Goal: Information Seeking & Learning: Learn about a topic

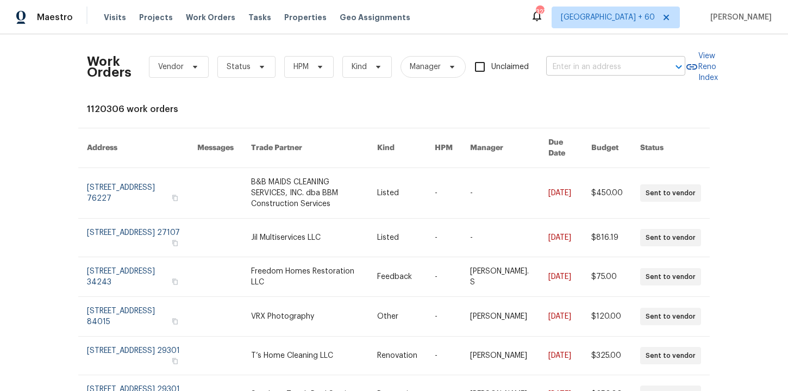
click at [585, 70] on input "text" at bounding box center [600, 67] width 109 height 17
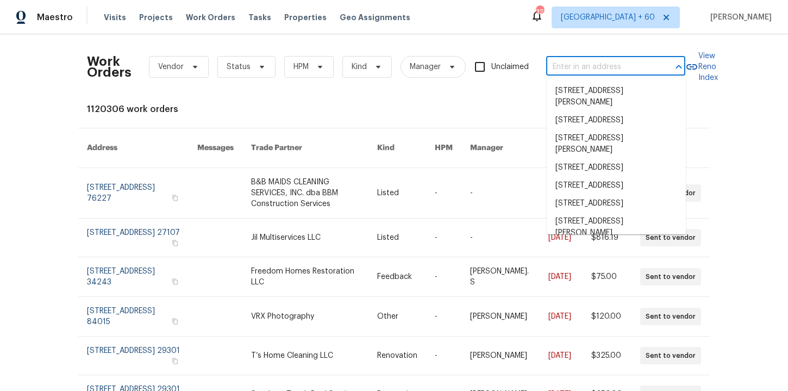
paste input "8222 Kearsarge Dr, Austin, TX 78745"
type input "8222 Kearsarge Dr, Austin, TX 78745"
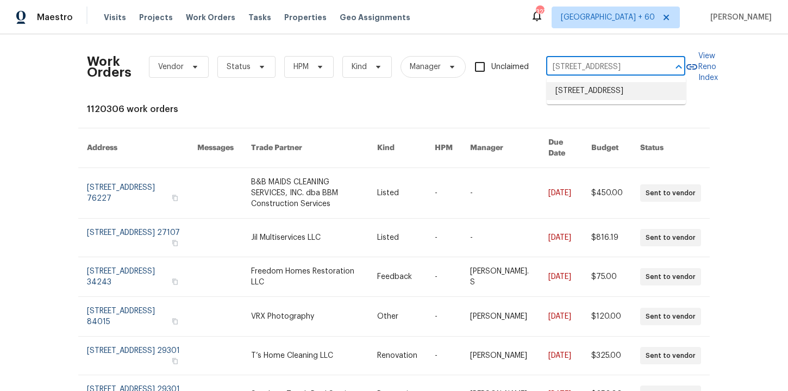
click at [598, 100] on li "8222 Kearsarge Dr, Austin, TX 78745" at bounding box center [616, 91] width 139 height 18
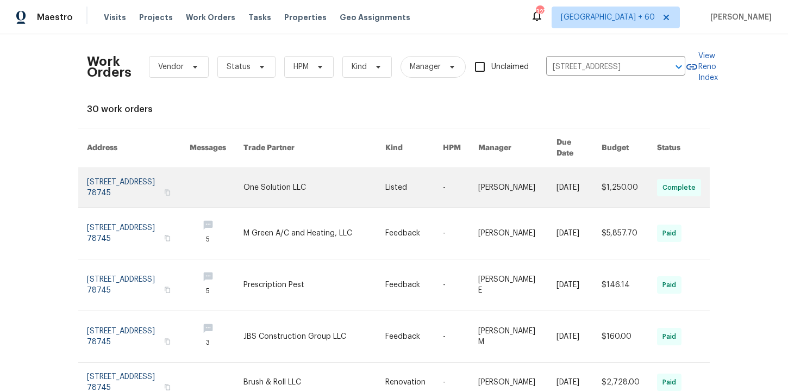
click at [130, 170] on link at bounding box center [138, 187] width 103 height 39
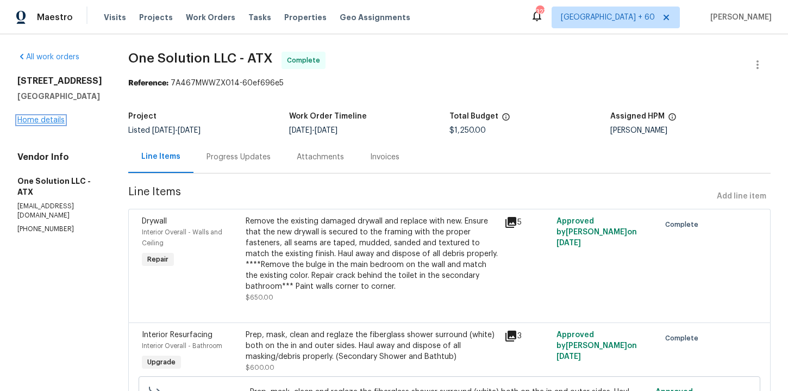
click at [40, 123] on link "Home details" at bounding box center [40, 120] width 47 height 8
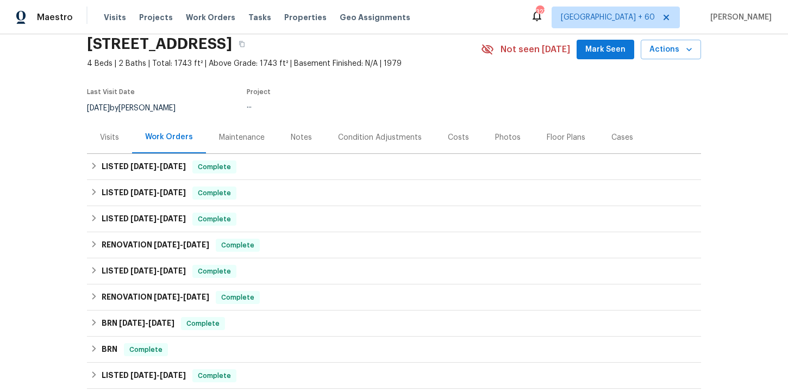
scroll to position [45, 0]
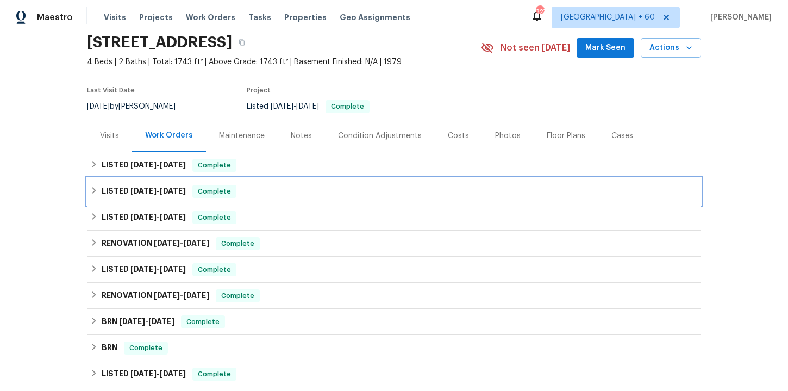
click at [277, 194] on div "LISTED 7/31/25 - 8/13/25 Complete" at bounding box center [394, 191] width 608 height 13
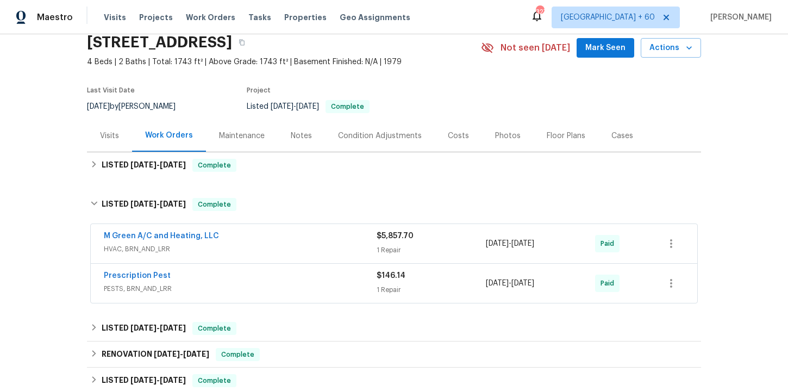
click at [300, 283] on span "PESTS, BRN_AND_LRR" at bounding box center [240, 288] width 273 height 11
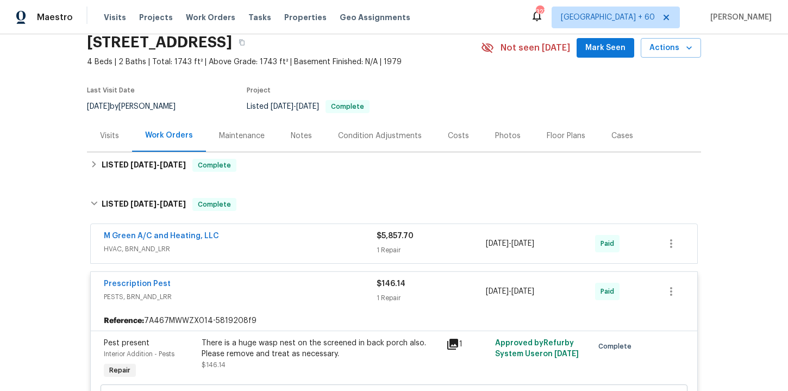
click at [285, 242] on div "M Green A/C and Heating, LLC" at bounding box center [240, 237] width 273 height 13
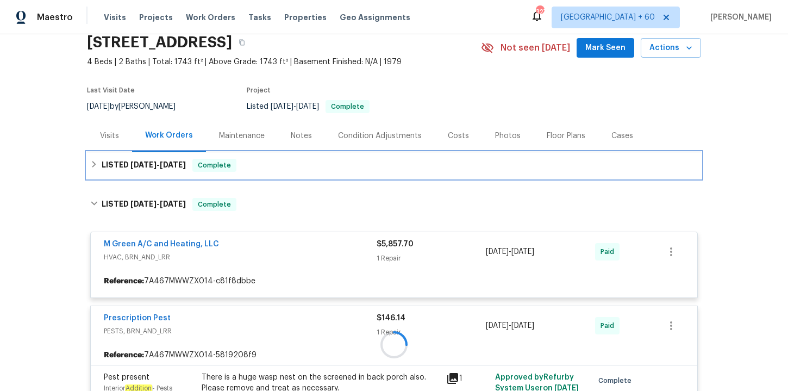
click at [272, 166] on div "LISTED 8/25/25 - 8/29/25 Complete" at bounding box center [394, 165] width 608 height 13
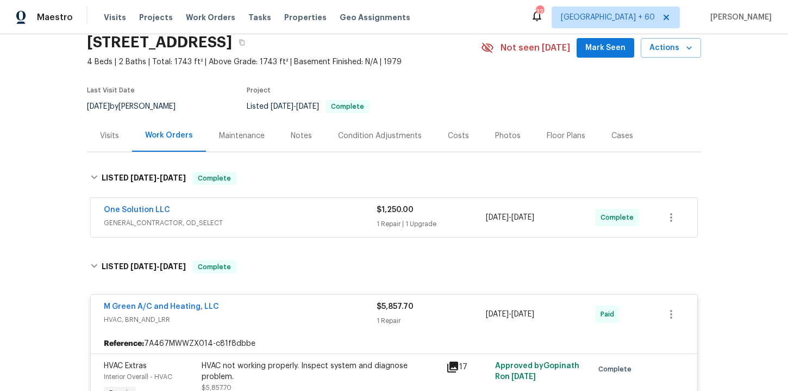
click at [288, 214] on div "One Solution LLC" at bounding box center [240, 210] width 273 height 13
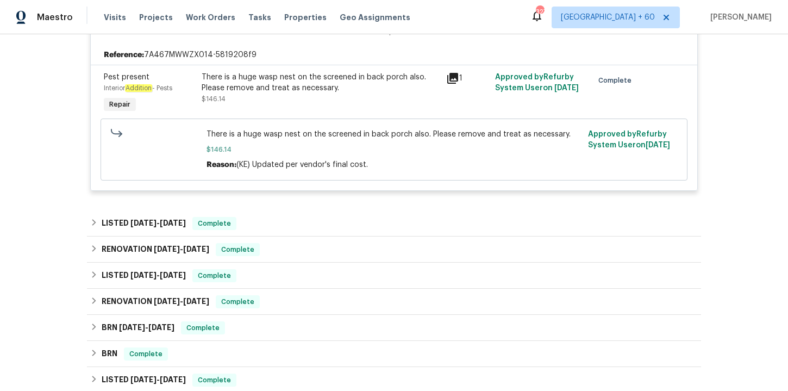
scroll to position [848, 0]
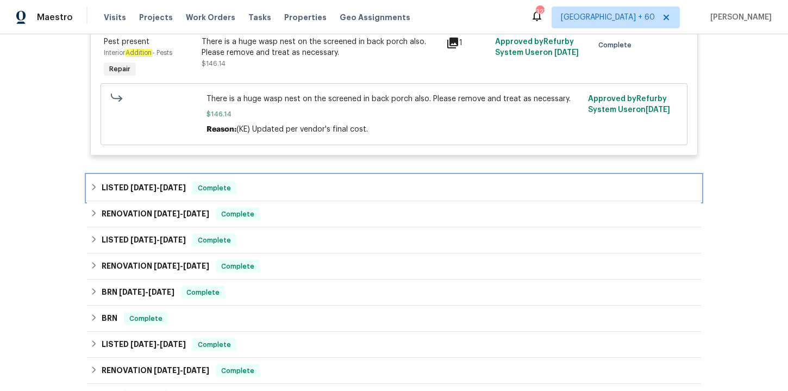
click at [377, 178] on div "LISTED 5/6/25 - 5/8/25 Complete" at bounding box center [394, 188] width 614 height 26
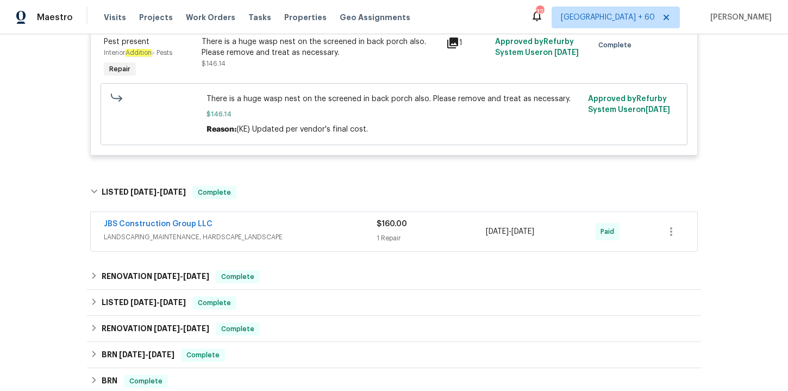
click at [371, 228] on div "JBS Construction Group LLC" at bounding box center [240, 225] width 273 height 13
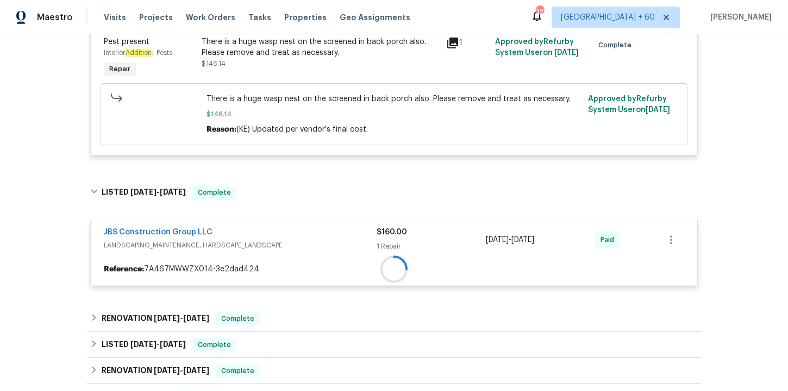
scroll to position [1018, 0]
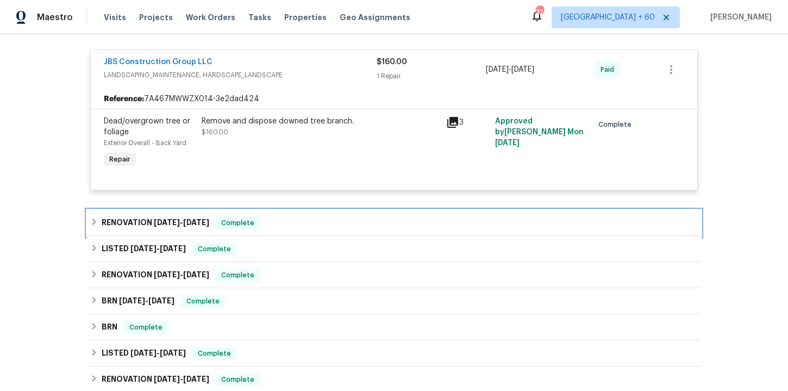
click at [335, 222] on div "RENOVATION 4/14/25 - 4/18/25 Complete" at bounding box center [394, 222] width 608 height 13
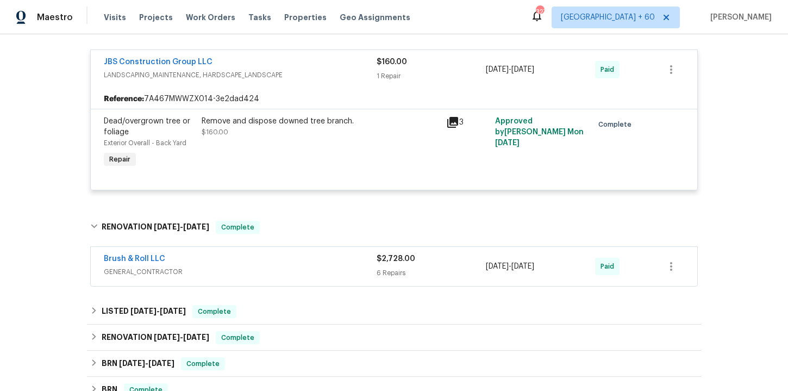
click at [335, 270] on span "GENERAL_CONTRACTOR" at bounding box center [240, 271] width 273 height 11
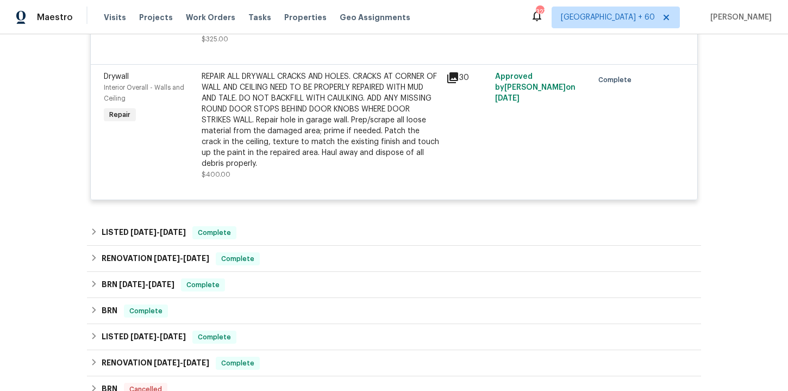
scroll to position [1932, 0]
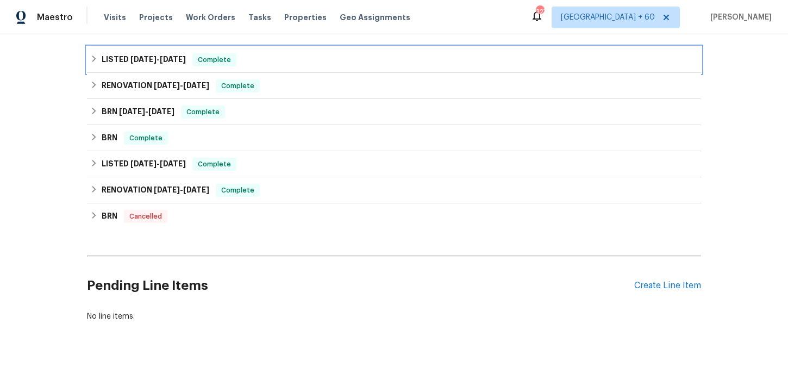
click at [291, 66] on div "LISTED 1/29/25 - 1/30/25 Complete" at bounding box center [394, 59] width 608 height 13
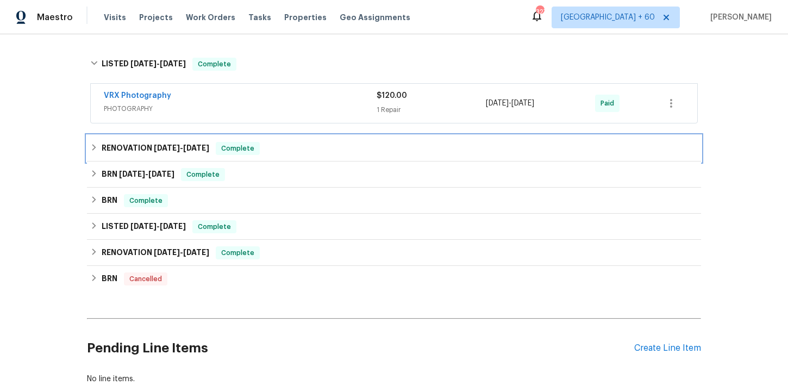
click at [308, 155] on div "RENOVATION 11/26/24 - 1/22/25 Complete" at bounding box center [394, 148] width 608 height 13
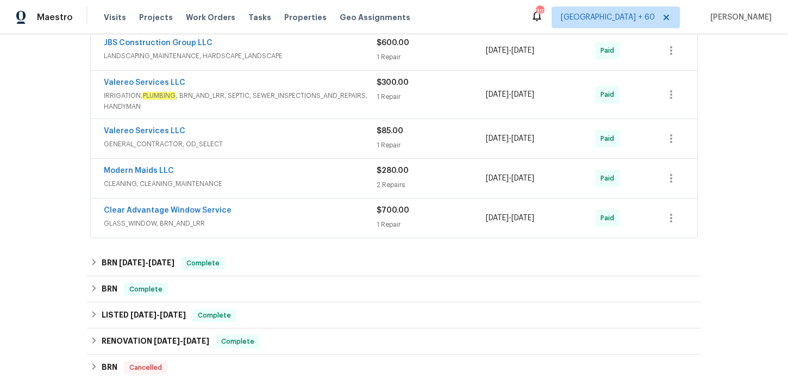
scroll to position [2379, 0]
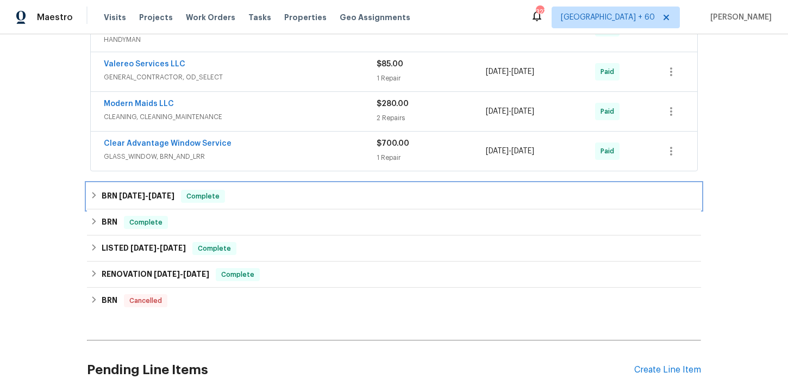
click at [291, 203] on div "BRN 1/16/24 - 1/18/24 Complete" at bounding box center [394, 196] width 608 height 13
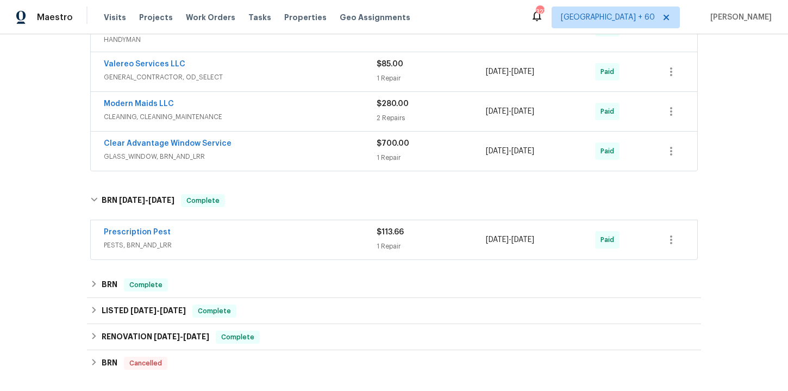
click at [296, 171] on div "Clear Advantage Window Service GLASS_WINDOW, BRN_AND_LRR $700.00 1 Repair 1/17/…" at bounding box center [394, 151] width 607 height 39
click at [296, 151] on div "Clear Advantage Window Service" at bounding box center [240, 144] width 273 height 13
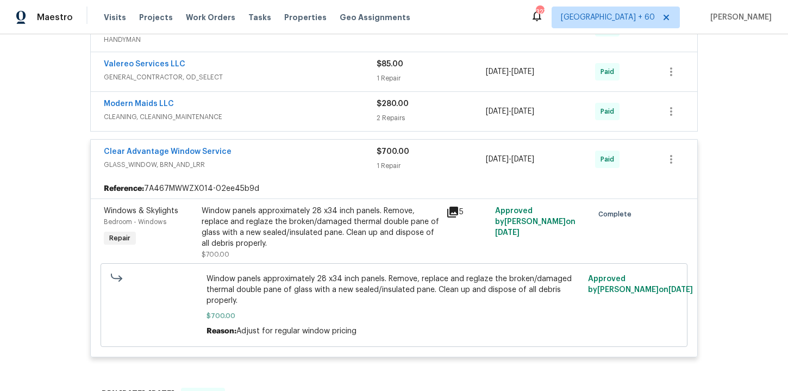
click at [287, 111] on div "Modern Maids LLC" at bounding box center [240, 104] width 273 height 13
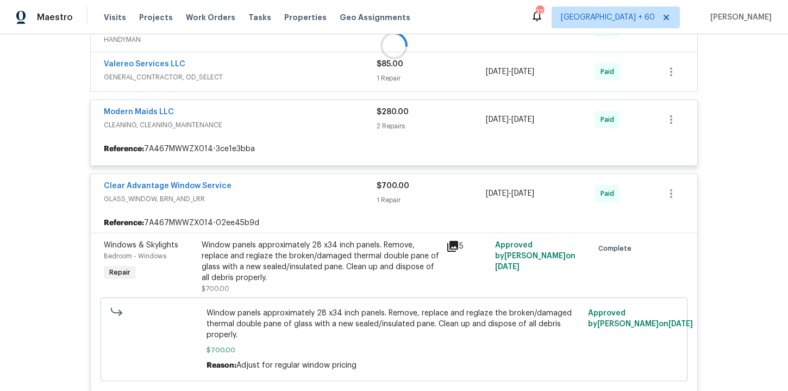
click at [288, 72] on div "Valereo Services LLC" at bounding box center [240, 65] width 273 height 13
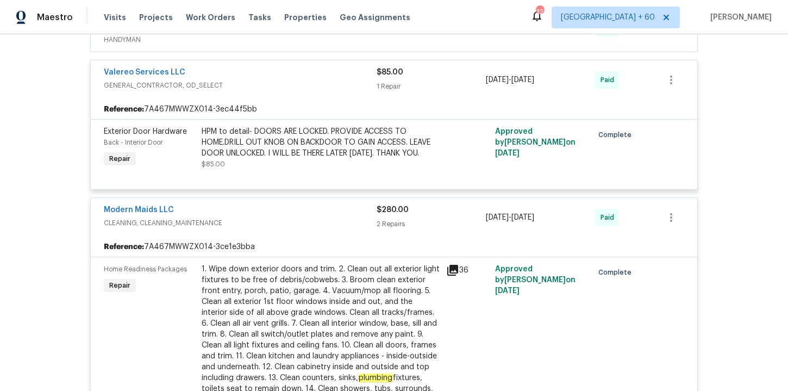
click at [276, 45] on span "IRRIGATION, PLUMBING , BRN_AND_LRR, SEPTIC, SEWER_INSPECTIONS_AND_REPAIRS, HAND…" at bounding box center [240, 34] width 273 height 22
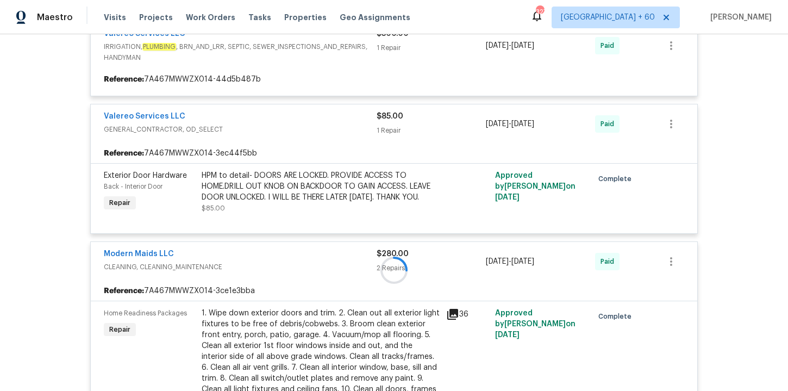
scroll to position [2369, 0]
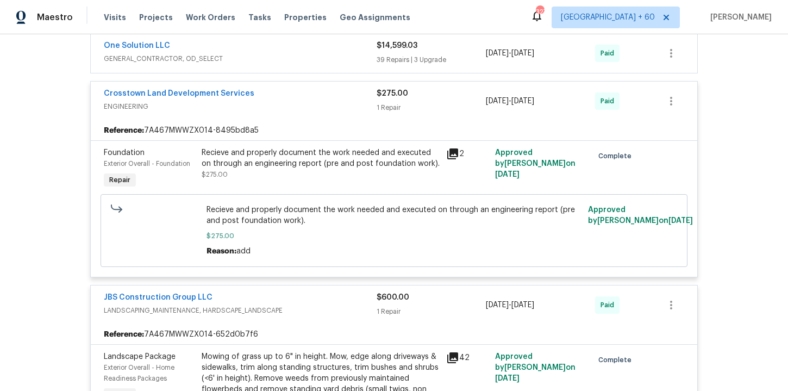
scroll to position [2215, 0]
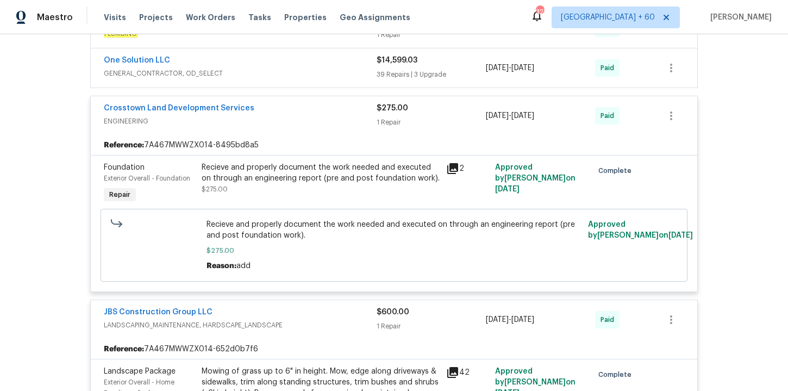
click at [296, 39] on span "PLUMBING" at bounding box center [240, 33] width 273 height 11
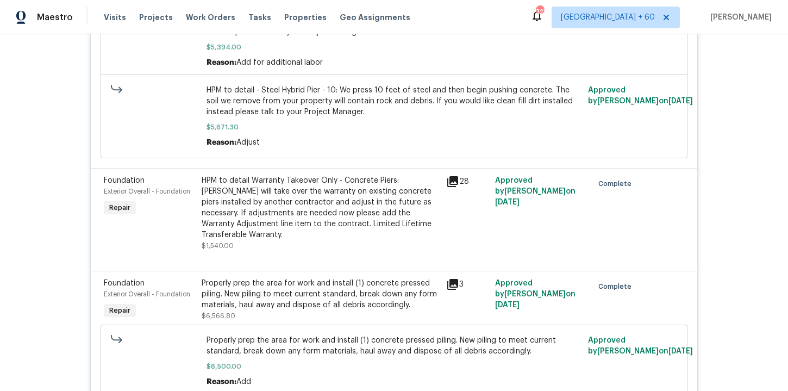
scroll to position [2789, 0]
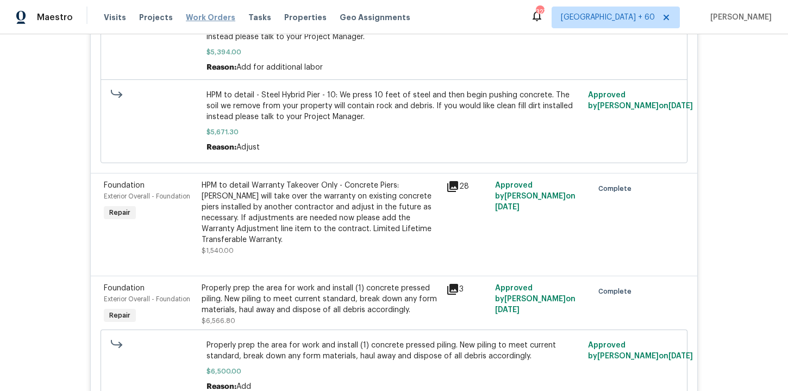
click at [206, 18] on span "Work Orders" at bounding box center [210, 17] width 49 height 11
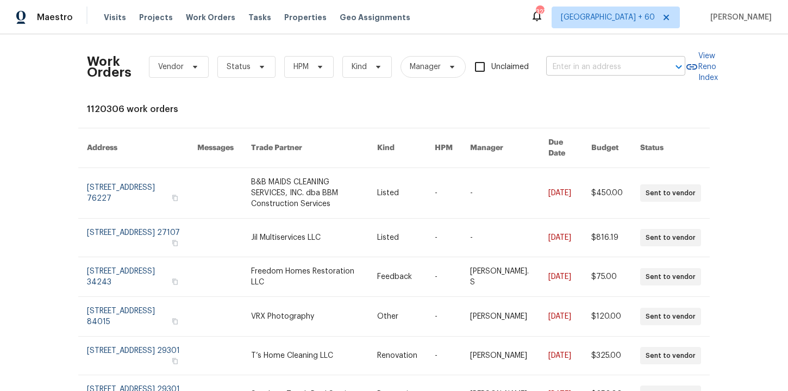
click at [571, 61] on input "text" at bounding box center [600, 67] width 109 height 17
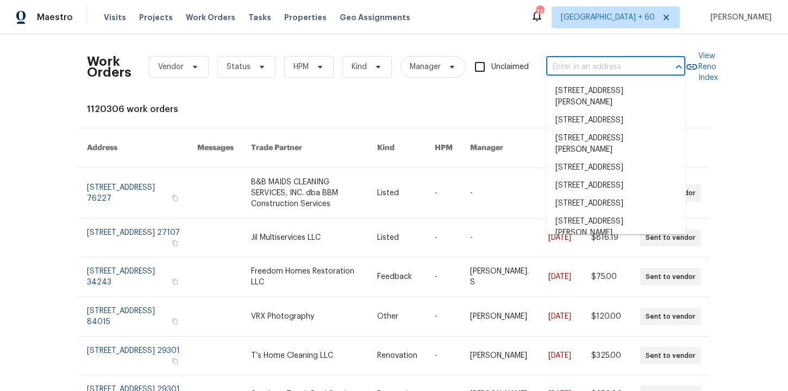
paste input "[STREET_ADDRESS]"
type input "[STREET_ADDRESS]"
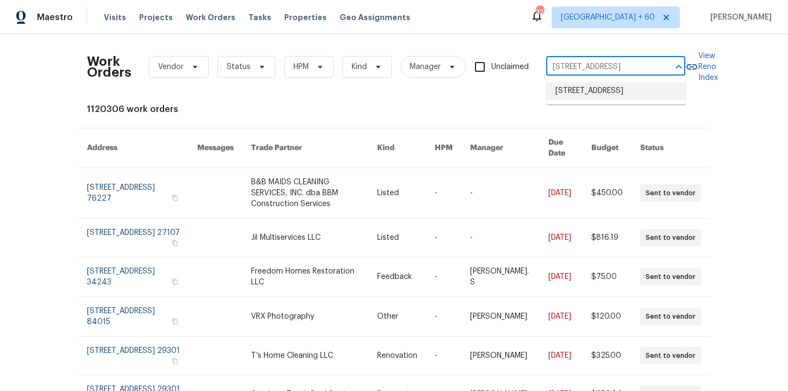
click at [601, 98] on li "[STREET_ADDRESS]" at bounding box center [616, 91] width 139 height 18
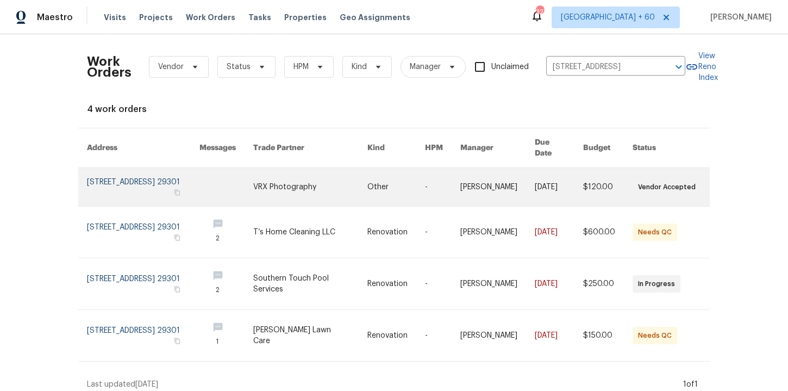
click at [125, 188] on link at bounding box center [143, 187] width 113 height 38
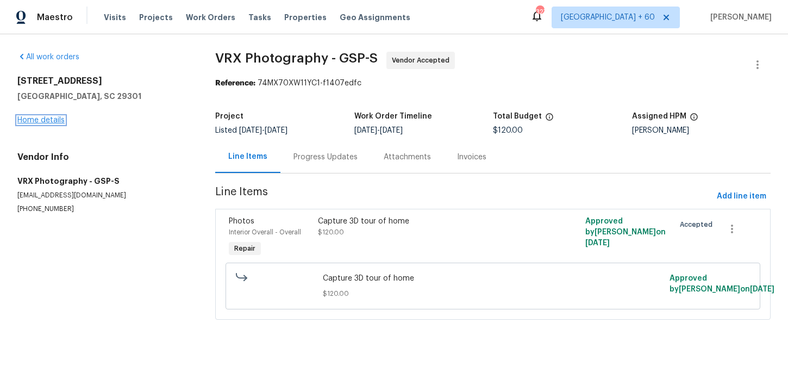
click at [54, 118] on link "Home details" at bounding box center [40, 120] width 47 height 8
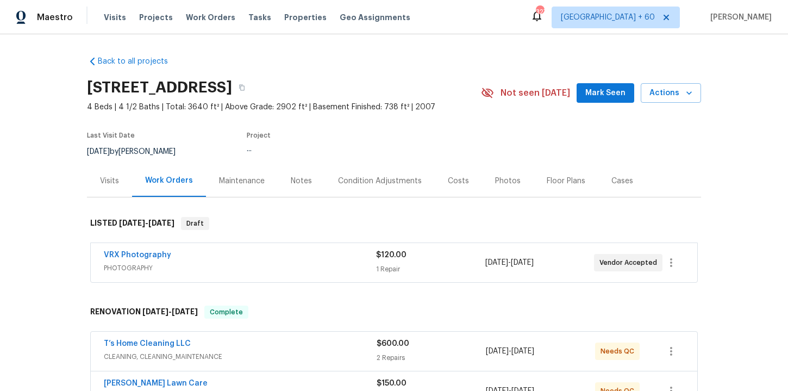
scroll to position [229, 0]
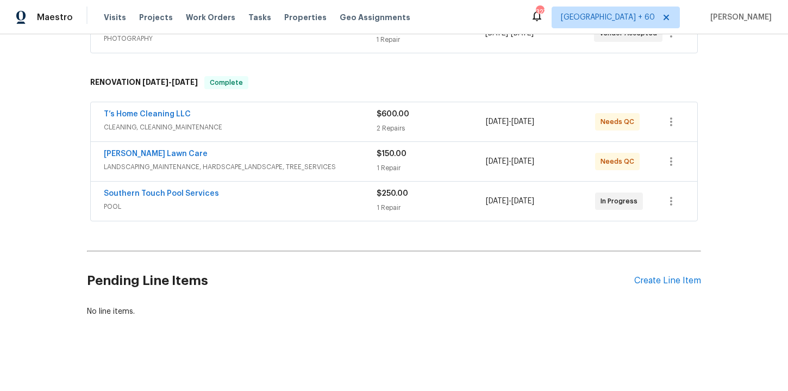
click at [301, 201] on div "Southern Touch Pool Services" at bounding box center [240, 194] width 273 height 13
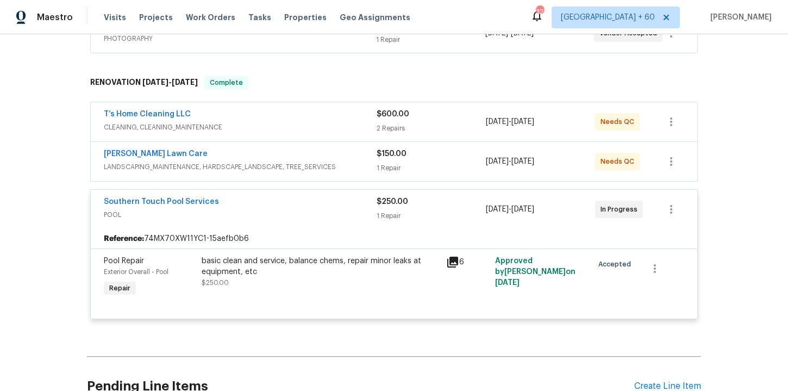
click at [289, 165] on span "LANDSCAPING_MAINTENANCE, HARDSCAPE_LANDSCAPE, TREE_SERVICES" at bounding box center [240, 166] width 273 height 11
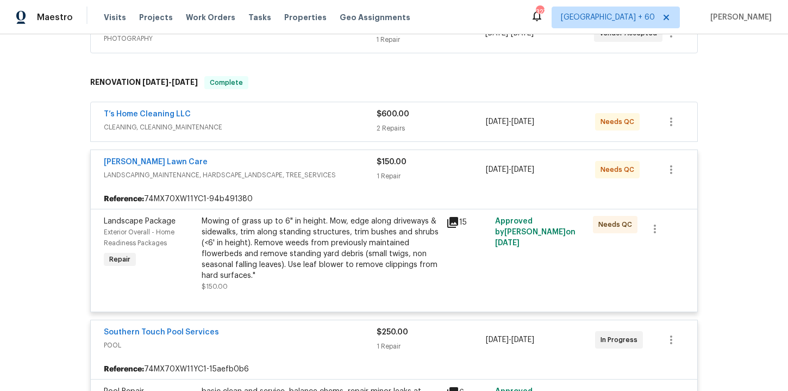
click at [284, 122] on span "CLEANING, CLEANING_MAINTENANCE" at bounding box center [240, 127] width 273 height 11
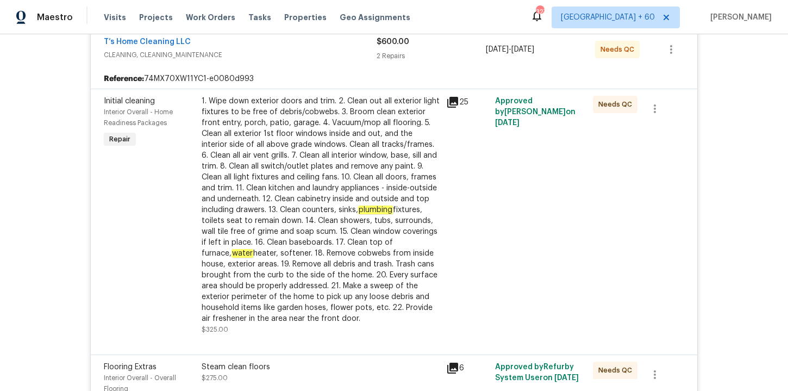
scroll to position [140, 0]
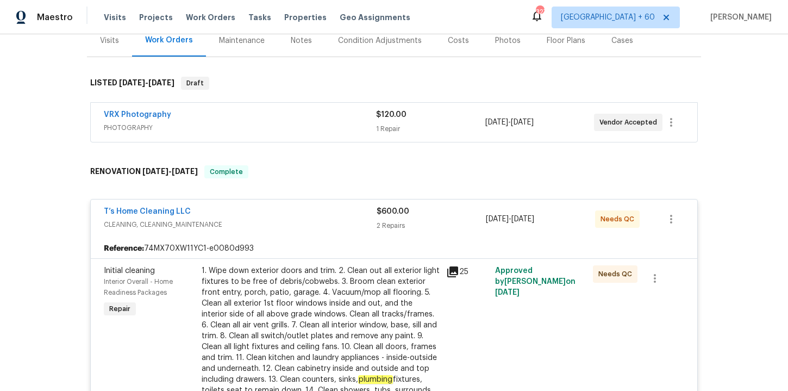
click at [284, 122] on span "PHOTOGRAPHY" at bounding box center [240, 127] width 272 height 11
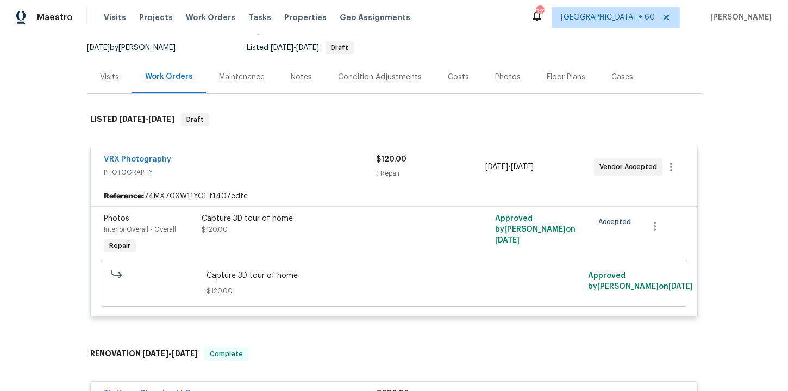
scroll to position [0, 0]
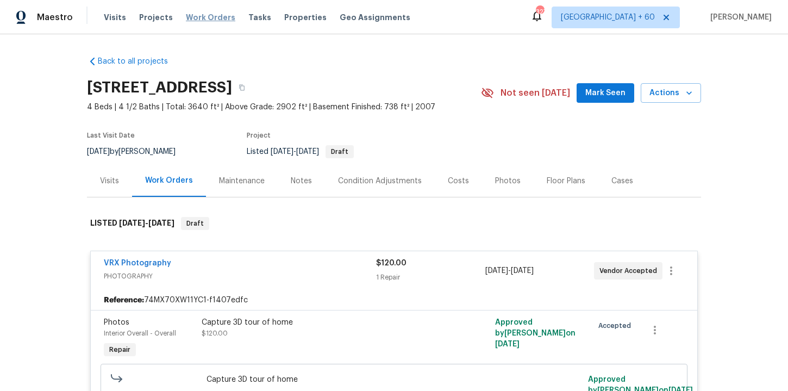
click at [201, 15] on span "Work Orders" at bounding box center [210, 17] width 49 height 11
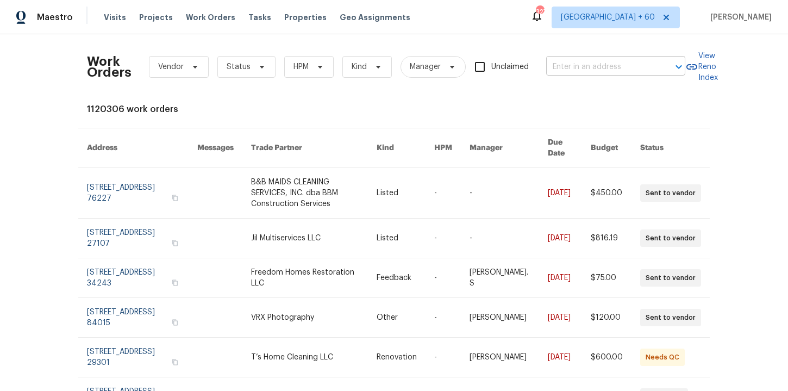
click at [595, 67] on input "text" at bounding box center [600, 67] width 109 height 17
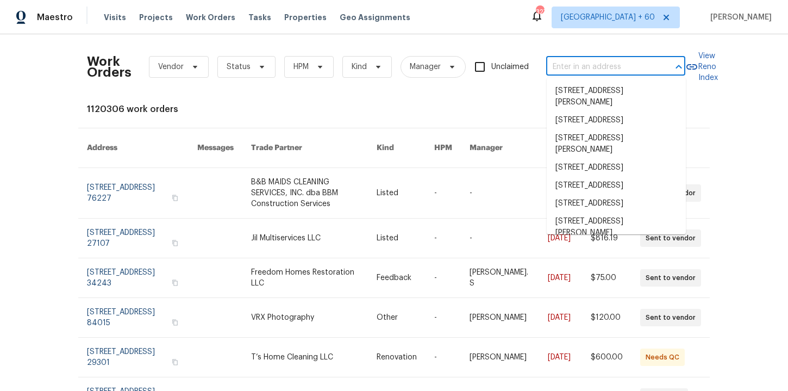
paste input "[STREET_ADDRESS]"
type input "[STREET_ADDRESS]"
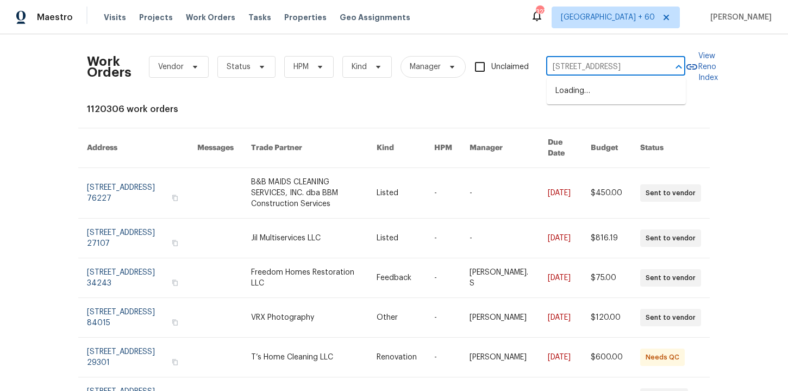
scroll to position [0, 20]
click at [596, 98] on li "[STREET_ADDRESS]" at bounding box center [616, 91] width 139 height 18
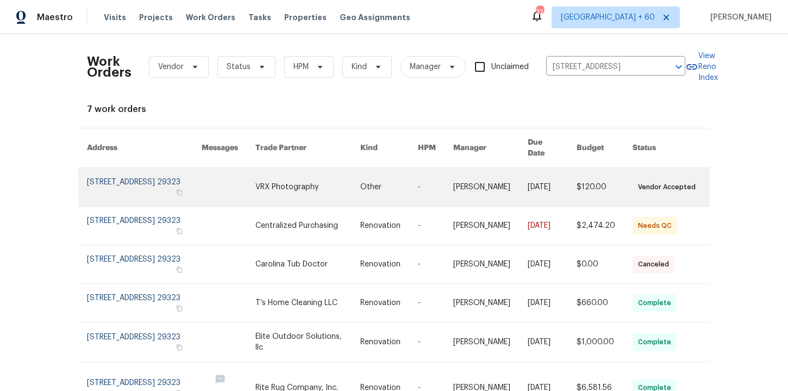
click at [117, 178] on link at bounding box center [144, 187] width 115 height 38
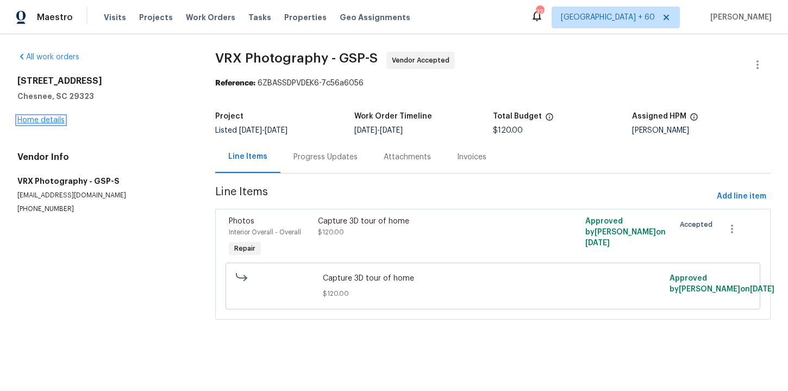
click at [47, 121] on link "Home details" at bounding box center [40, 120] width 47 height 8
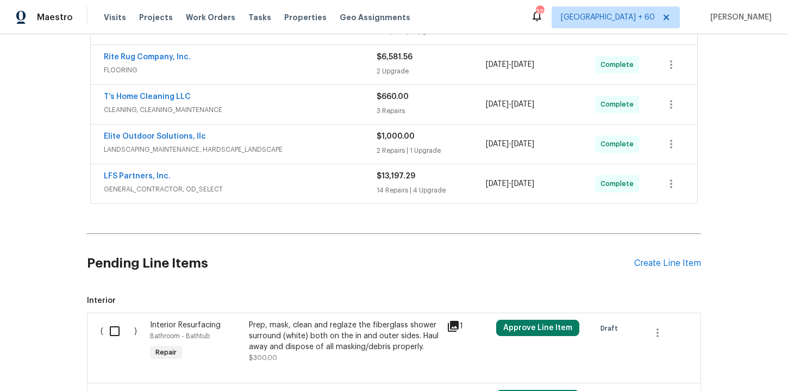
scroll to position [328, 0]
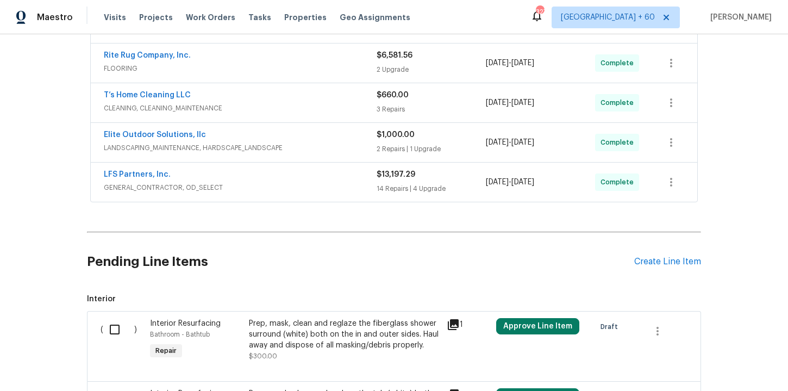
click at [279, 186] on span "GENERAL_CONTRACTOR, OD_SELECT" at bounding box center [240, 187] width 273 height 11
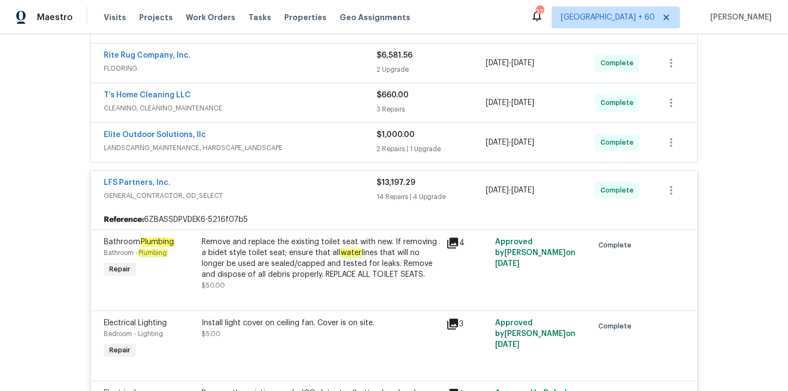
click at [289, 144] on span "LANDSCAPING_MAINTENANCE, HARDSCAPE_LANDSCAPE" at bounding box center [240, 147] width 273 height 11
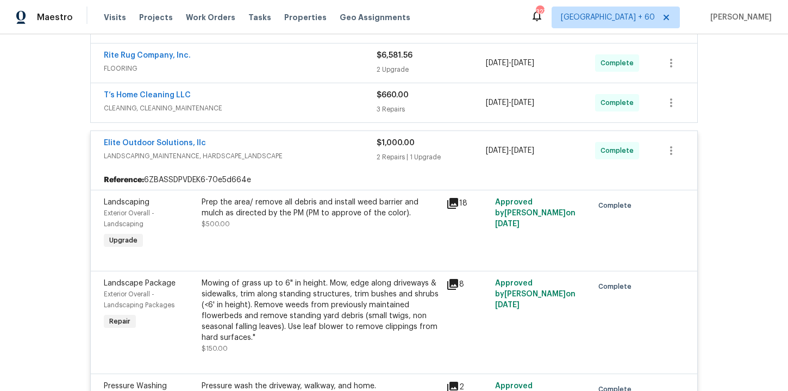
click at [278, 106] on span "CLEANING, CLEANING_MAINTENANCE" at bounding box center [240, 108] width 273 height 11
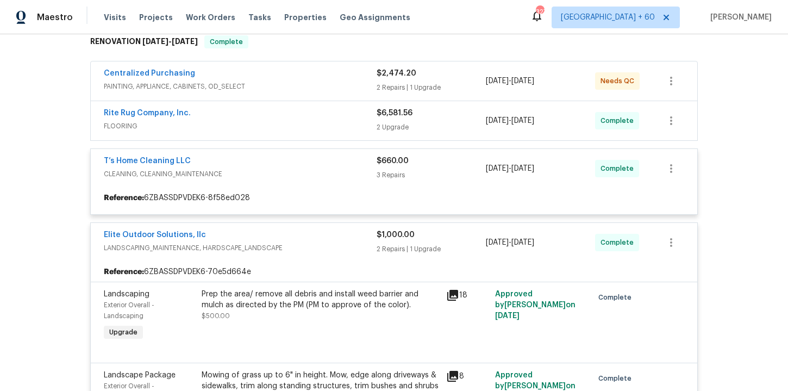
scroll to position [234, 0]
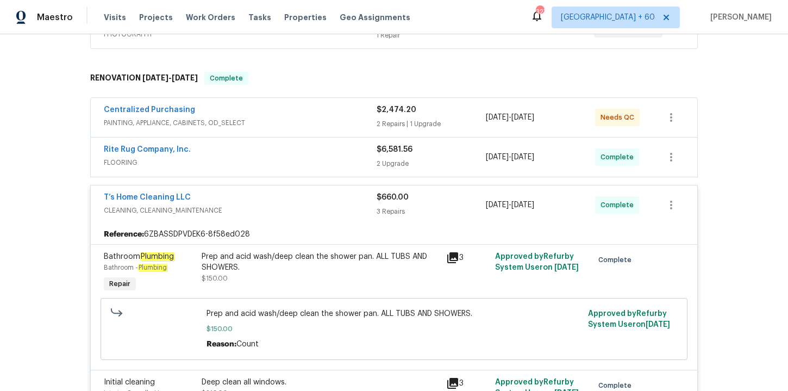
click at [293, 151] on div "Rite Rug Company, Inc." at bounding box center [240, 150] width 273 height 13
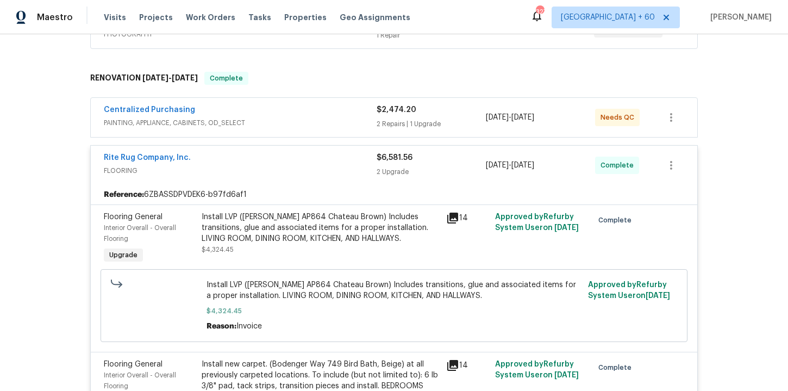
click at [287, 122] on span "PAINTING, APPLIANCE, CABINETS, OD_SELECT" at bounding box center [240, 122] width 273 height 11
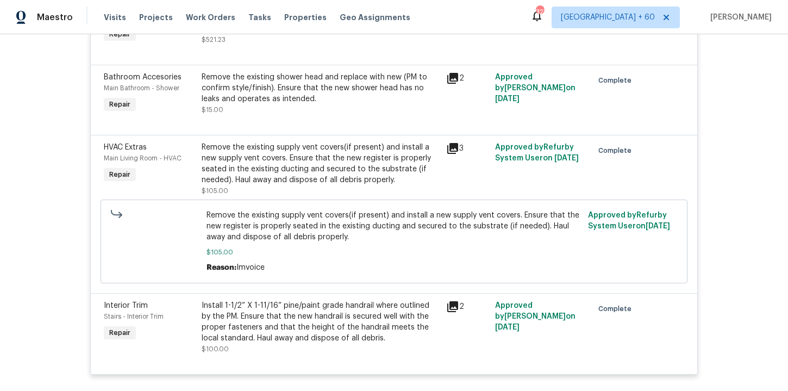
scroll to position [3934, 0]
click at [205, 22] on span "Work Orders" at bounding box center [210, 17] width 49 height 11
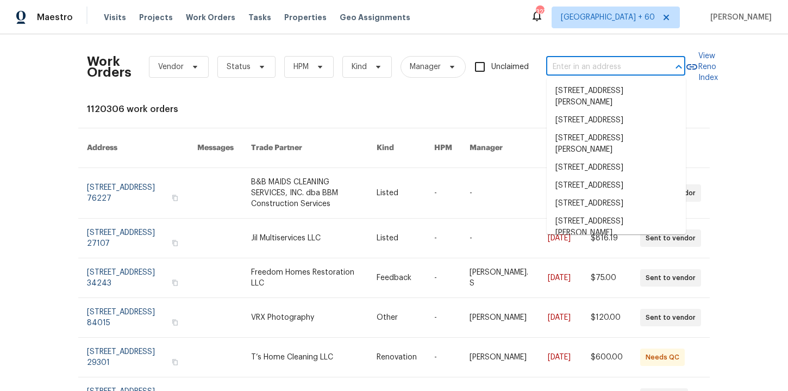
click at [596, 69] on input "text" at bounding box center [600, 67] width 109 height 17
paste input "[STREET_ADDRESS][PERSON_NAME]"
type input "[STREET_ADDRESS][PERSON_NAME]"
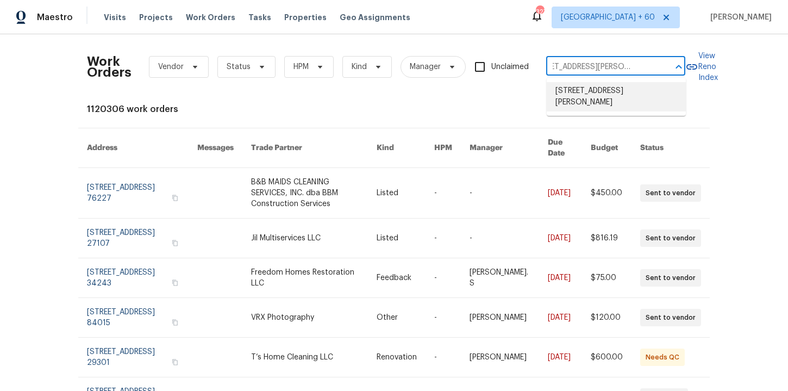
click at [606, 90] on li "[STREET_ADDRESS][PERSON_NAME]" at bounding box center [616, 96] width 139 height 29
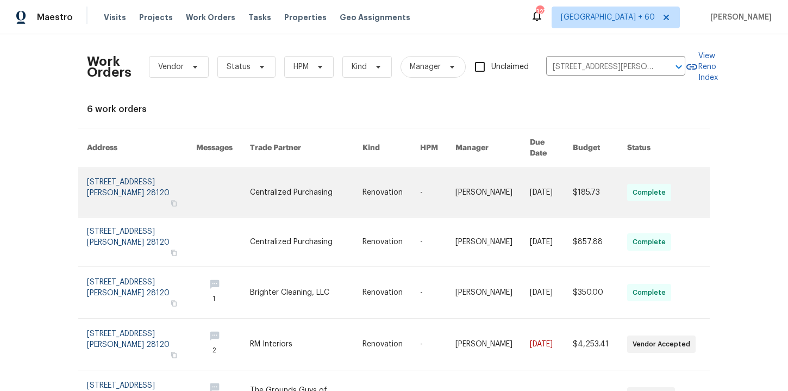
click at [106, 181] on link at bounding box center [141, 192] width 109 height 49
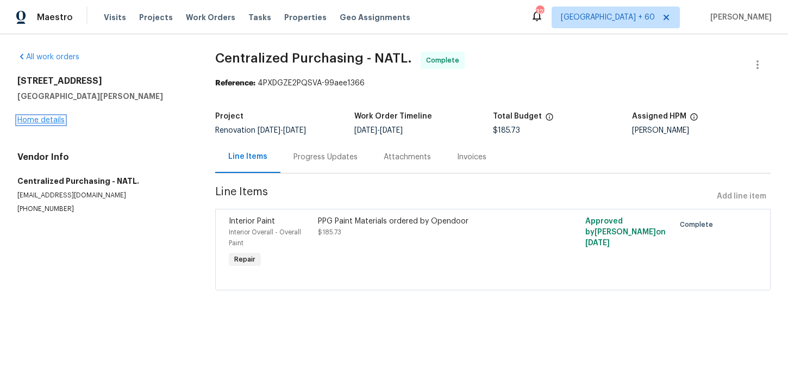
click at [52, 123] on link "Home details" at bounding box center [40, 120] width 47 height 8
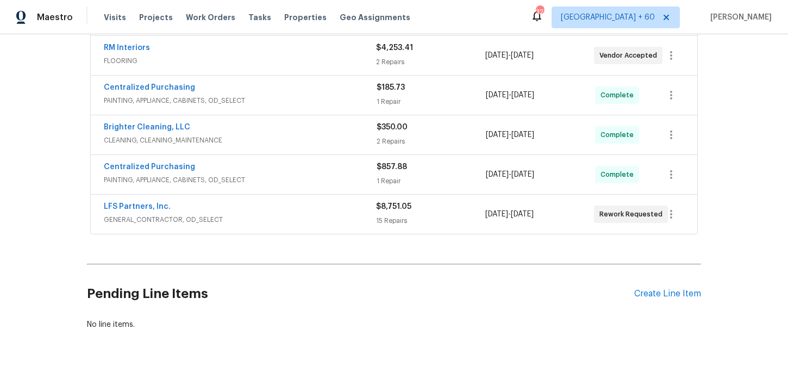
scroll to position [260, 0]
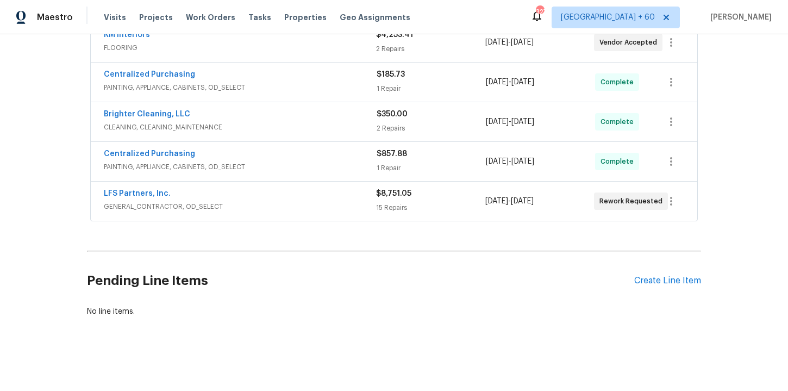
click at [291, 208] on span "GENERAL_CONTRACTOR, OD_SELECT" at bounding box center [240, 206] width 272 height 11
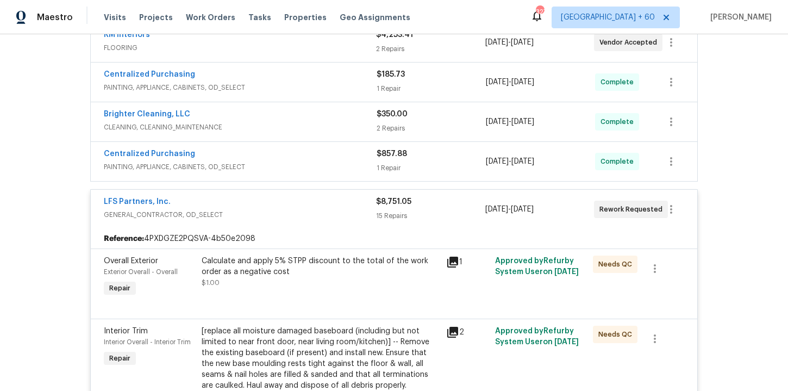
click at [284, 164] on span "PAINTING, APPLIANCE, CABINETS, OD_SELECT" at bounding box center [240, 166] width 273 height 11
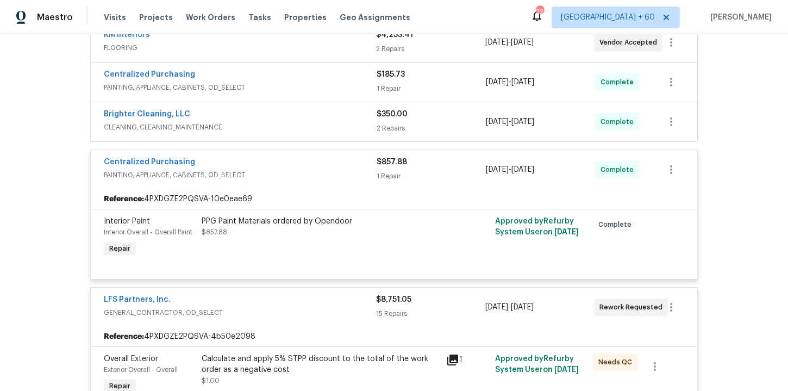
click at [289, 127] on span "CLEANING, CLEANING_MAINTENANCE" at bounding box center [240, 127] width 273 height 11
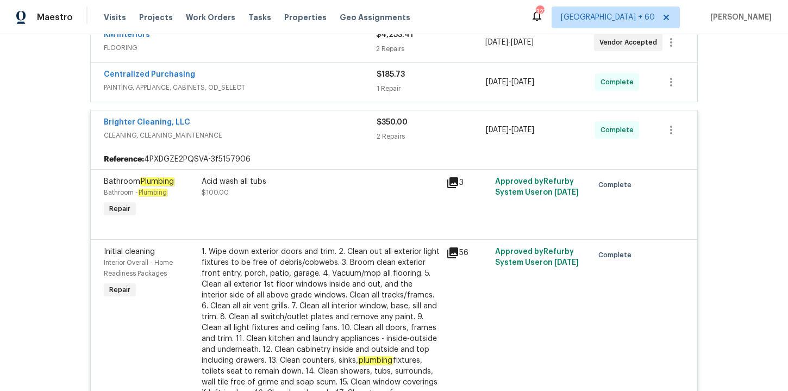
click at [285, 92] on span "PAINTING, APPLIANCE, CABINETS, OD_SELECT" at bounding box center [240, 87] width 273 height 11
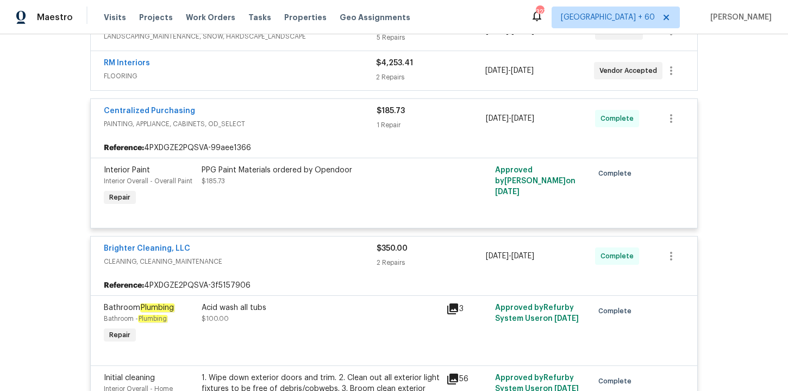
scroll to position [199, 0]
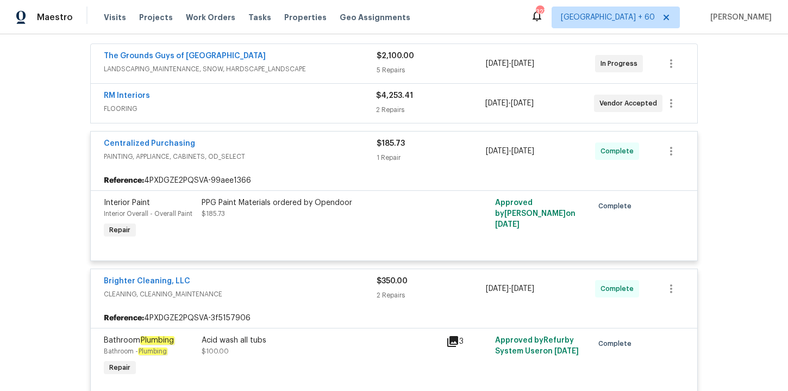
click at [289, 101] on div "RM Interiors" at bounding box center [240, 96] width 272 height 13
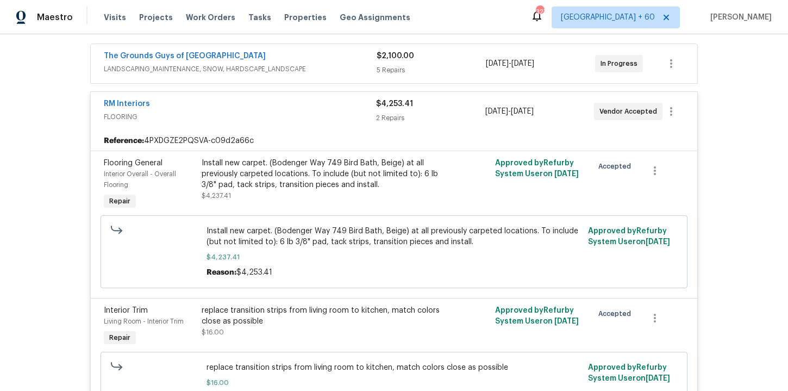
click at [293, 75] on div "The Grounds Guys of Huntersville LANDSCAPING_MAINTENANCE, SNOW, HARDSCAPE_LANDS…" at bounding box center [240, 64] width 273 height 26
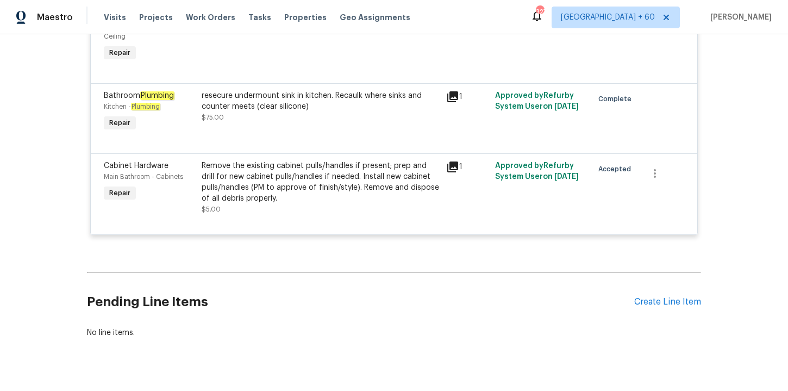
scroll to position [3034, 0]
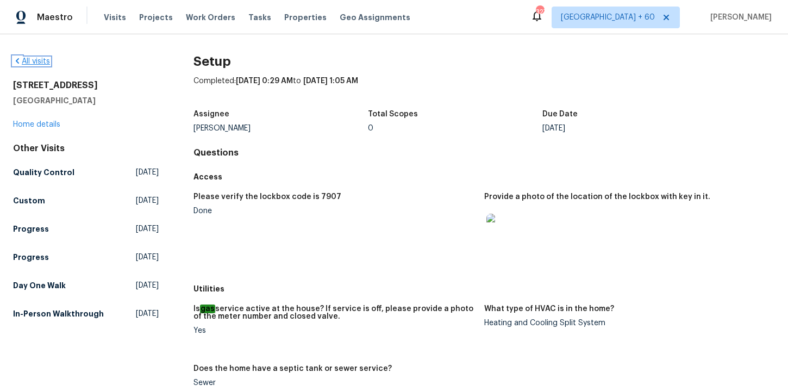
click at [39, 61] on link "All visits" at bounding box center [31, 62] width 37 height 8
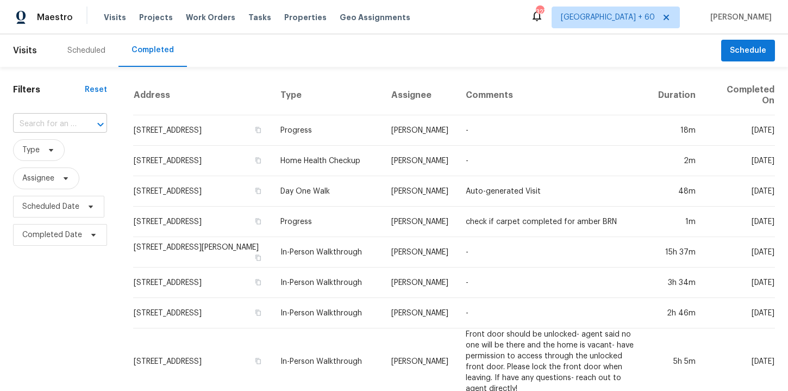
click at [63, 125] on input "text" at bounding box center [45, 124] width 64 height 17
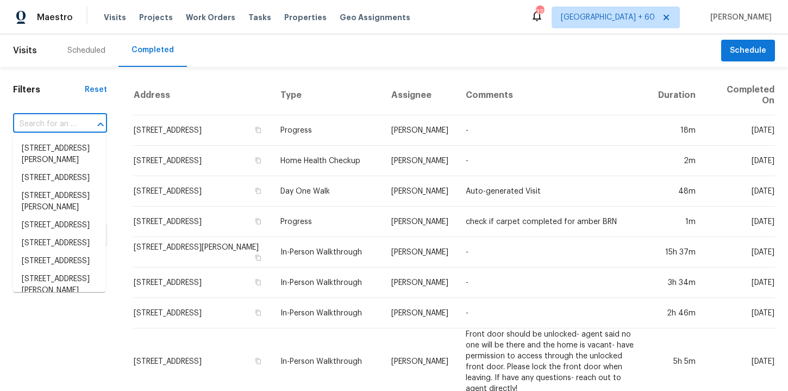
paste input "[STREET_ADDRESS]"
type input "[STREET_ADDRESS]"
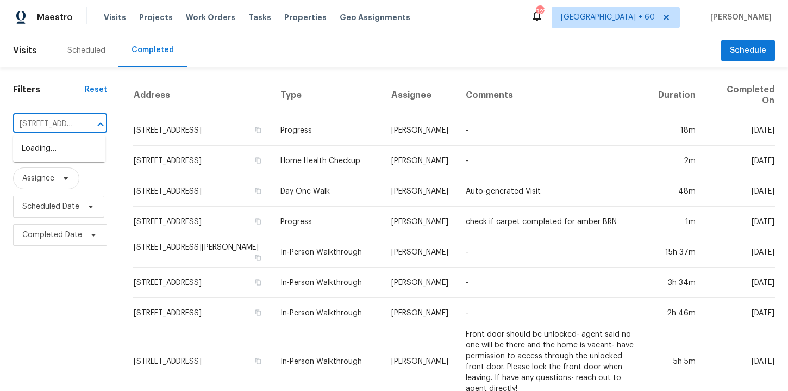
scroll to position [0, 92]
click at [66, 158] on li "[STREET_ADDRESS]" at bounding box center [59, 149] width 92 height 18
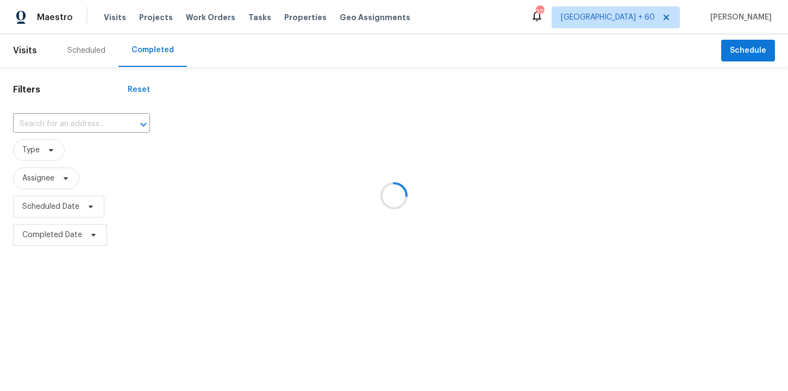
type input "[STREET_ADDRESS]"
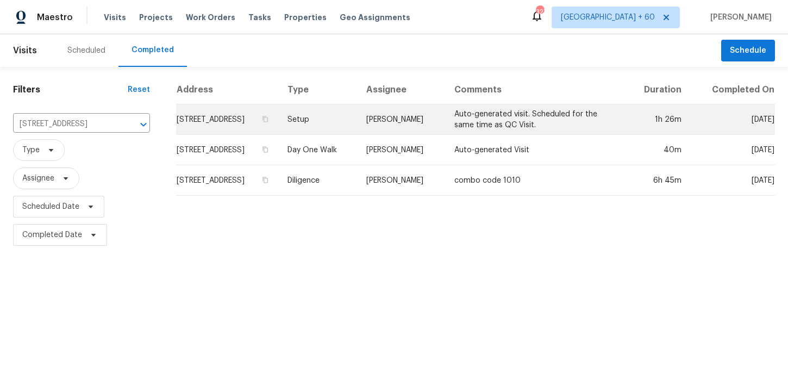
click at [355, 130] on td "Setup" at bounding box center [318, 119] width 79 height 30
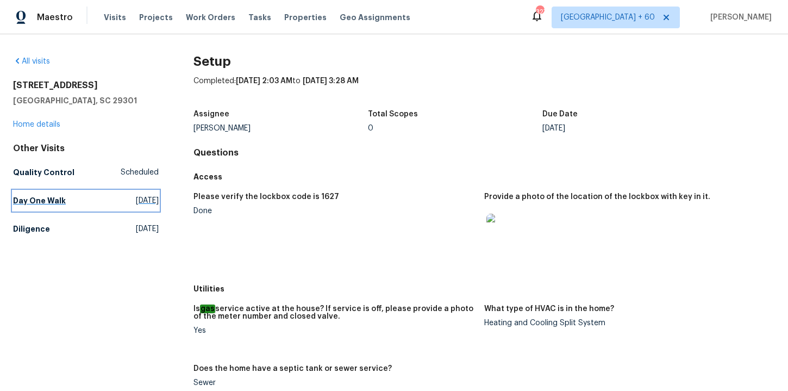
click at [56, 197] on h5 "Day One Walk" at bounding box center [39, 200] width 53 height 11
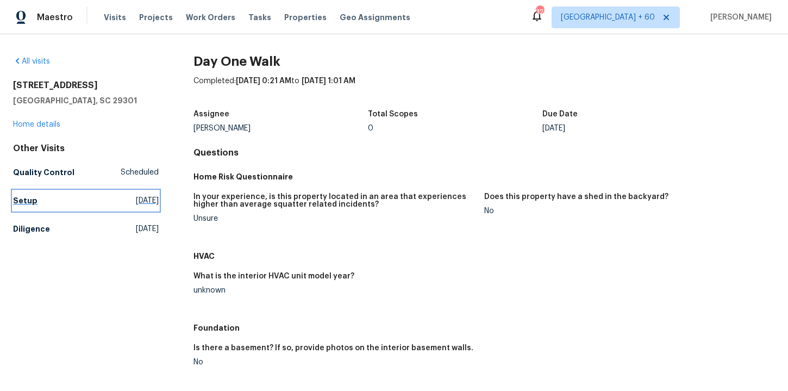
click at [22, 202] on h5 "Setup" at bounding box center [25, 200] width 24 height 11
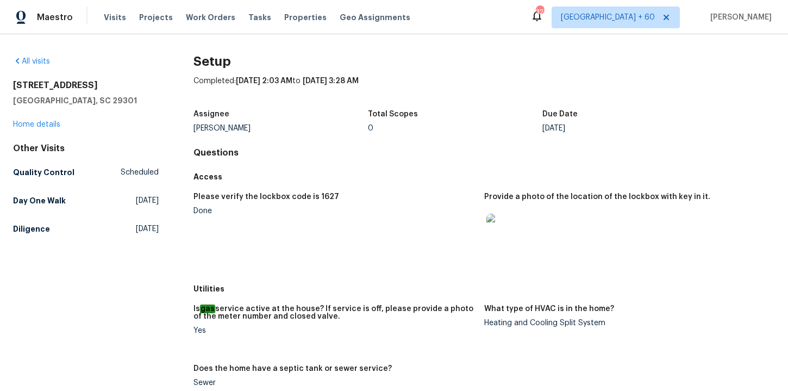
click at [43, 65] on div "All visits" at bounding box center [86, 61] width 146 height 11
click at [43, 64] on link "All visits" at bounding box center [31, 62] width 37 height 8
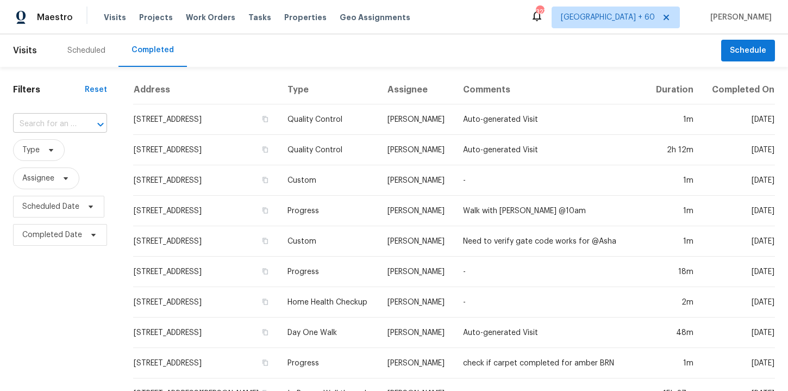
click at [53, 125] on input "text" at bounding box center [45, 124] width 64 height 17
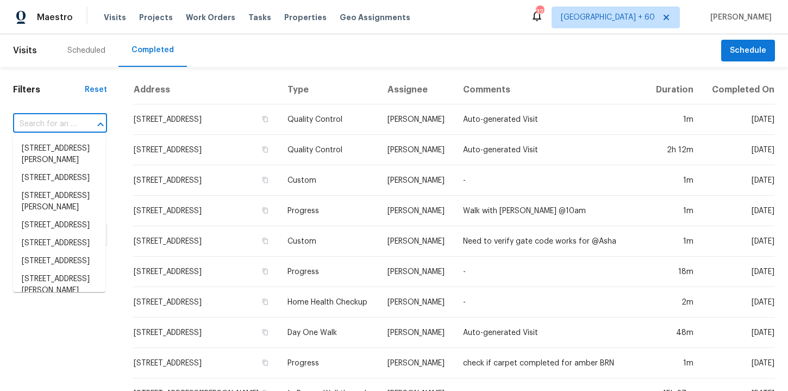
paste input "917 Garnet Cir Chesnee, SC 29323"
type input "917 Garnet Cir Chesnee, SC 29323"
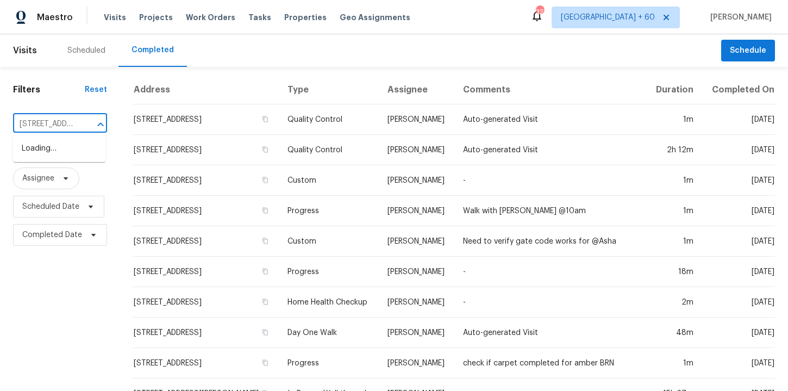
scroll to position [0, 66]
click at [71, 149] on li "917 Garnet Cir, Chesnee, SC 29323" at bounding box center [59, 149] width 92 height 18
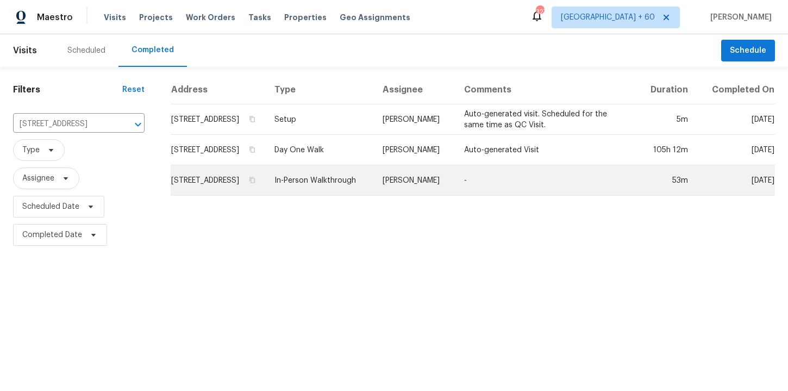
click at [338, 196] on td "In-Person Walkthrough" at bounding box center [320, 180] width 108 height 30
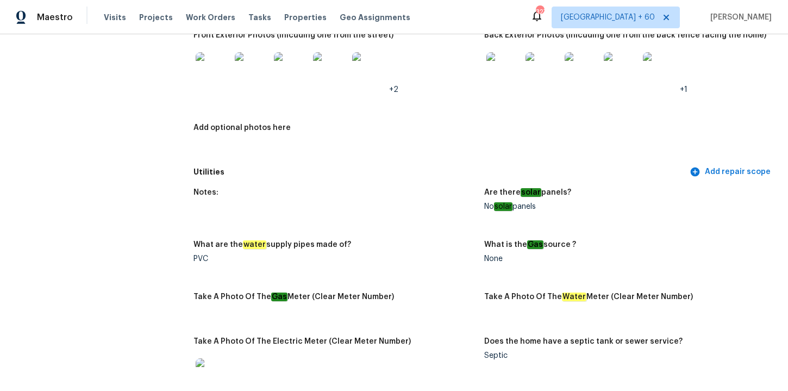
scroll to position [767, 0]
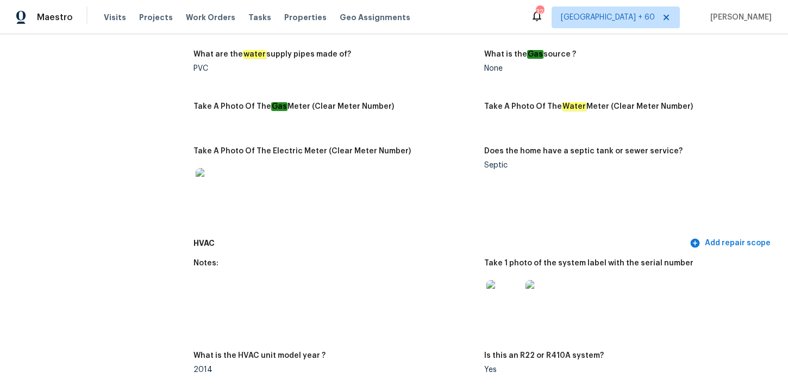
click at [502, 301] on img at bounding box center [504, 297] width 35 height 35
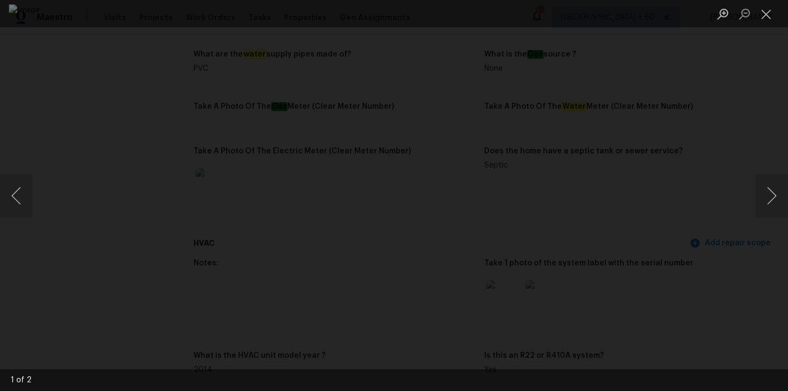
click at [755, 132] on div "Lightbox" at bounding box center [394, 195] width 788 height 391
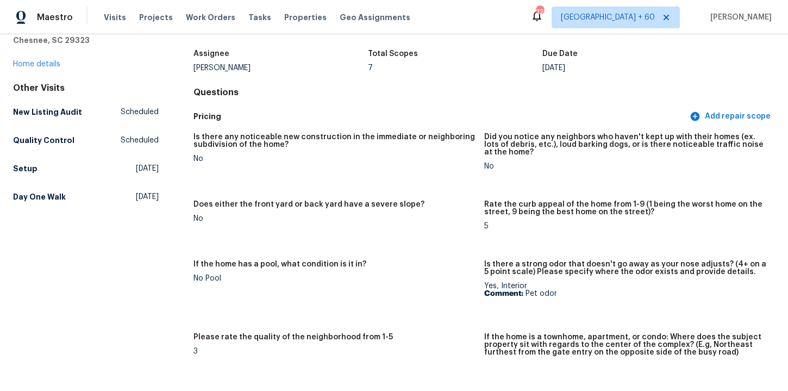
scroll to position [0, 0]
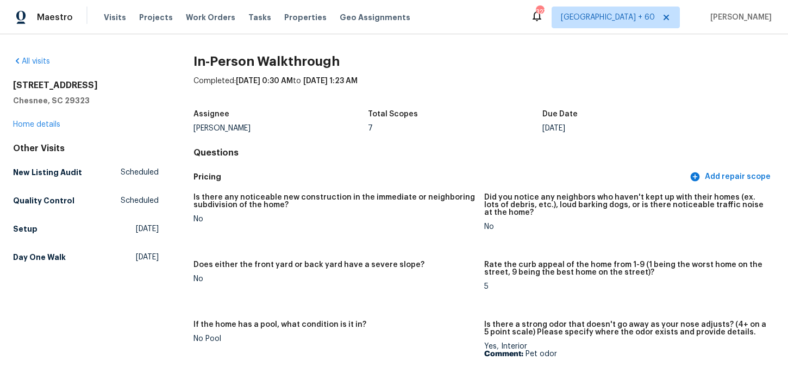
click at [58, 74] on div "All visits 917 Garnet Cir Chesnee, SC 29323 Home details Other Visits New Listi…" at bounding box center [86, 161] width 146 height 211
click at [45, 64] on link "All visits" at bounding box center [31, 62] width 37 height 8
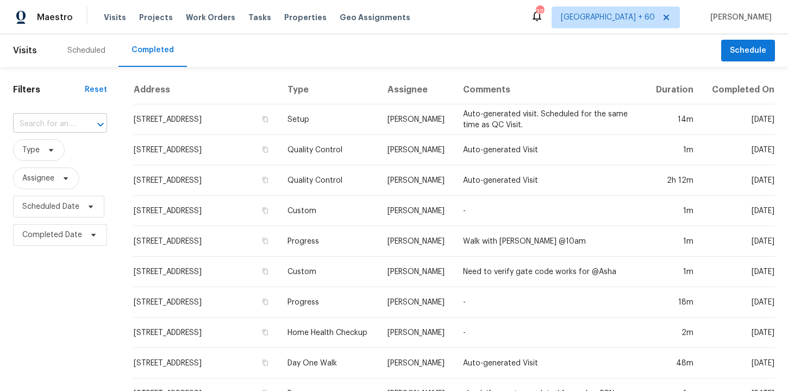
click at [64, 123] on input "text" at bounding box center [45, 124] width 64 height 17
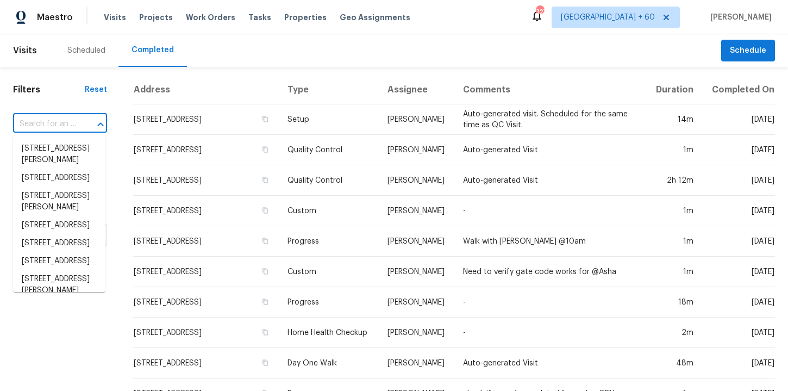
paste input "133 Devynn Ridge Ct Mount Holly, NC 28120"
type input "133 Devynn Ridge Ct Mount Holly, NC 28120"
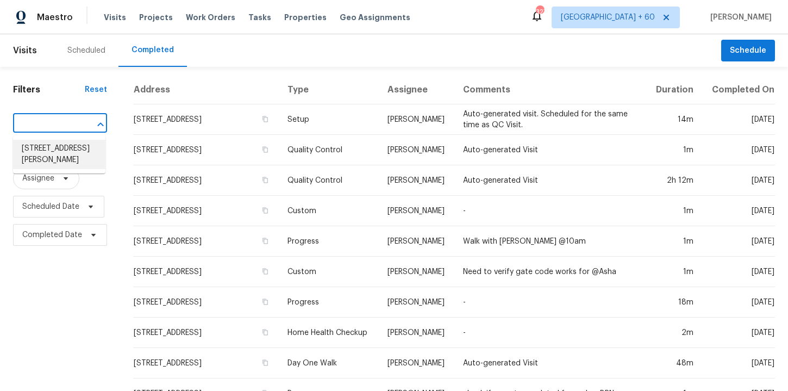
click at [74, 157] on li "133 Devynn Ridge Ct, Mount Holly, NC 28120" at bounding box center [59, 154] width 92 height 29
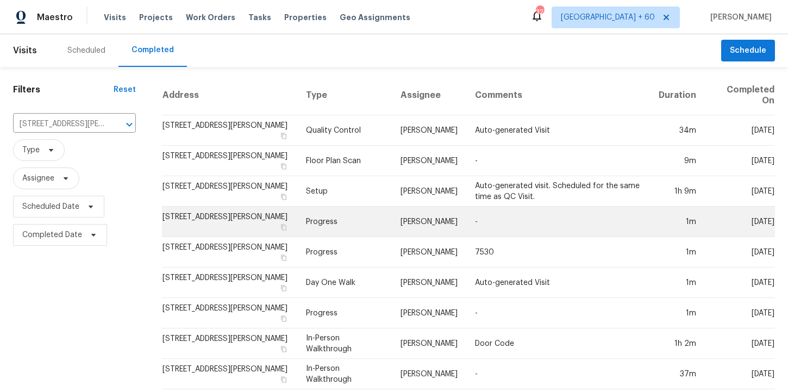
scroll to position [7, 0]
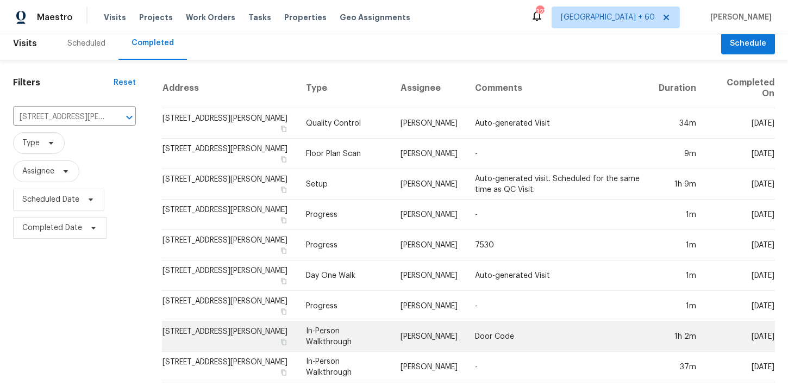
click at [350, 332] on td "In-Person Walkthrough" at bounding box center [344, 336] width 95 height 30
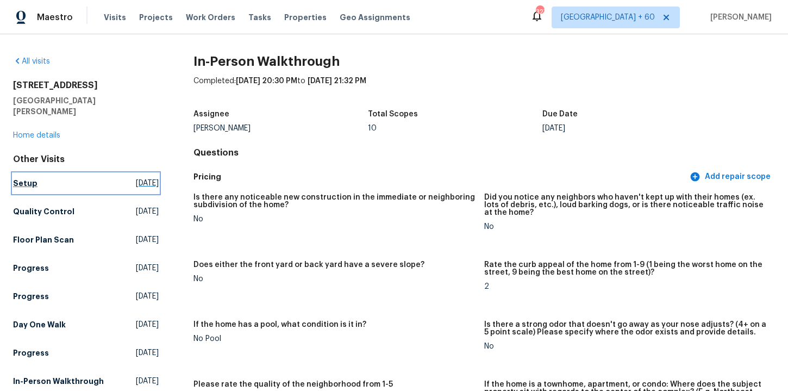
click at [19, 178] on h5 "Setup" at bounding box center [25, 183] width 24 height 11
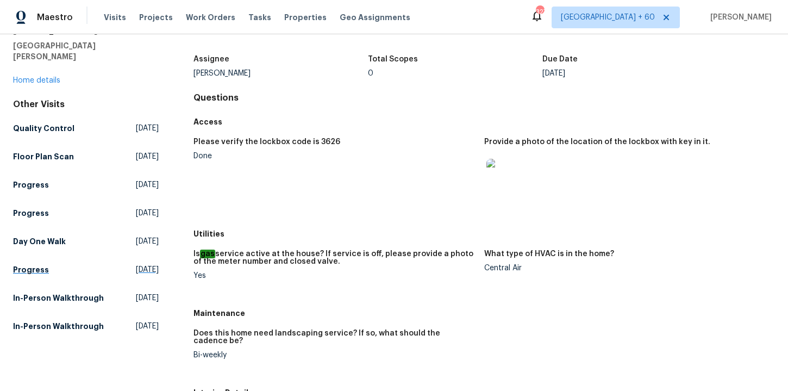
scroll to position [83, 0]
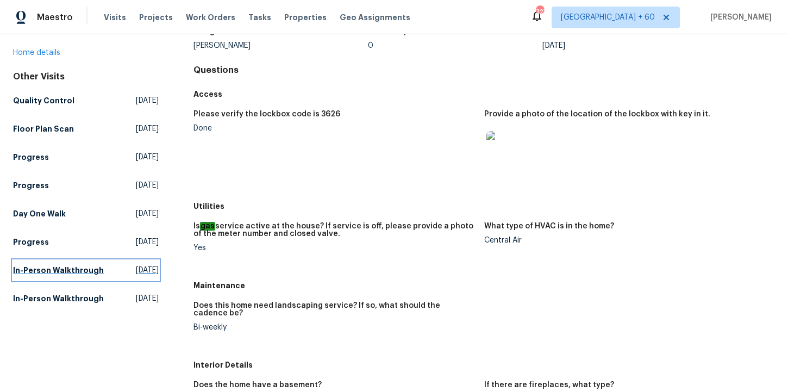
click at [39, 265] on h5 "In-Person Walkthrough" at bounding box center [58, 270] width 91 height 11
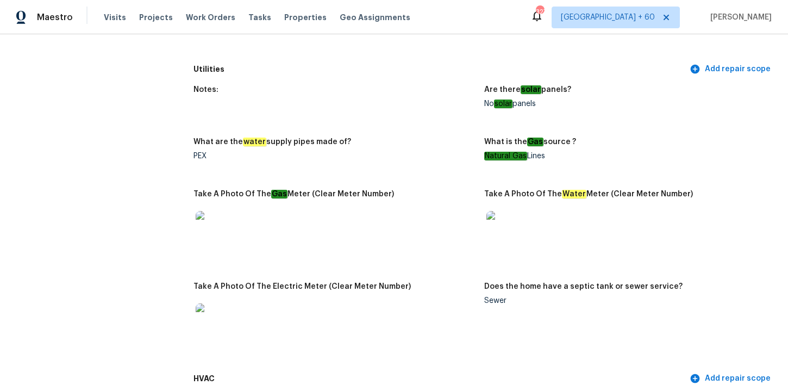
scroll to position [754, 0]
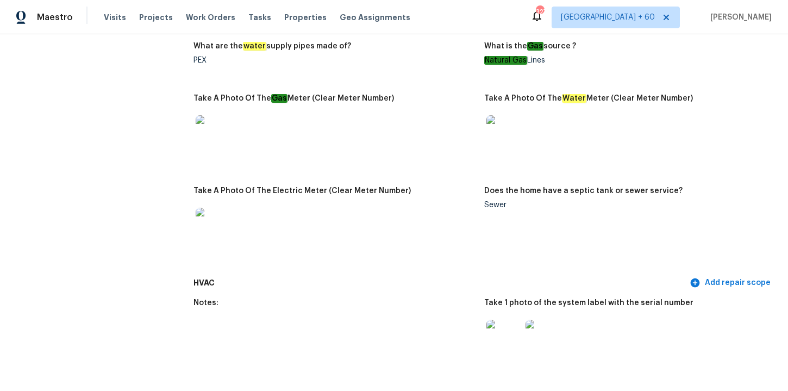
click at [512, 331] on img at bounding box center [504, 337] width 35 height 35
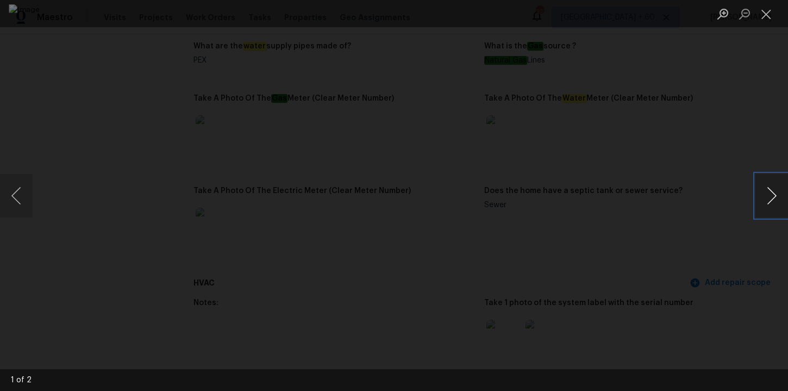
click at [770, 192] on button "Next image" at bounding box center [772, 195] width 33 height 43
click at [748, 106] on div "Lightbox" at bounding box center [394, 195] width 788 height 391
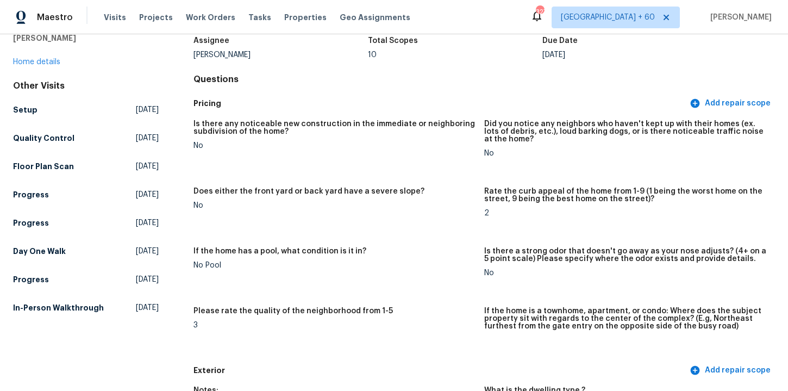
scroll to position [76, 0]
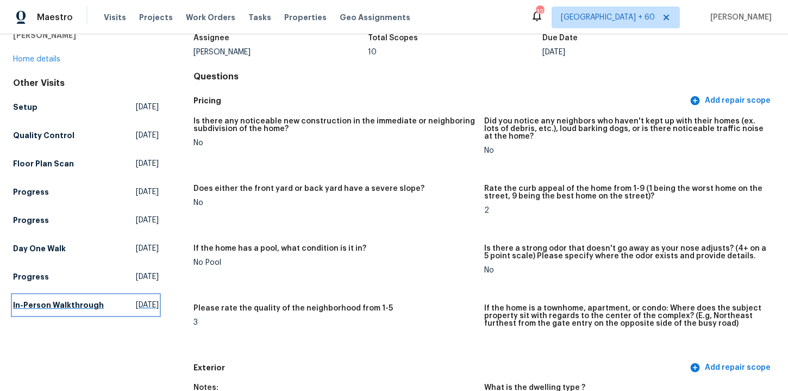
click at [29, 300] on h5 "In-Person Walkthrough" at bounding box center [58, 305] width 91 height 11
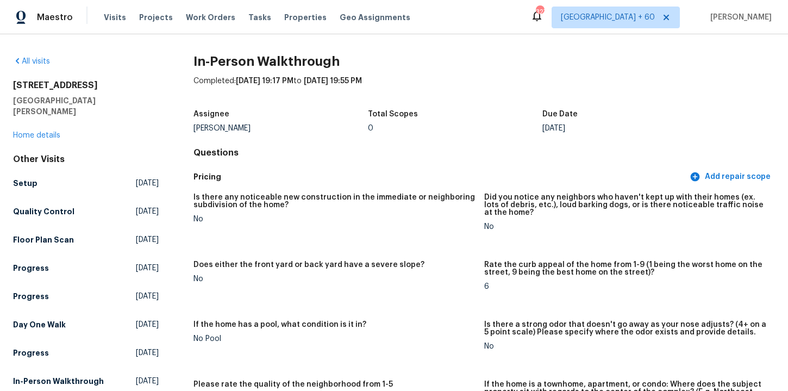
scroll to position [572, 0]
click at [24, 67] on div "All visits 133 Devynn Ridge Ct Mount Holly, NC 28120 Home details Other Visits …" at bounding box center [86, 223] width 146 height 335
click at [35, 59] on link "All visits" at bounding box center [31, 62] width 37 height 8
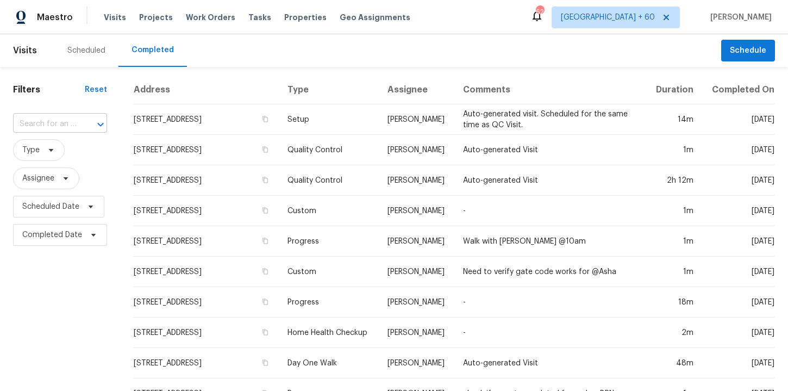
click at [72, 117] on input "text" at bounding box center [45, 124] width 64 height 17
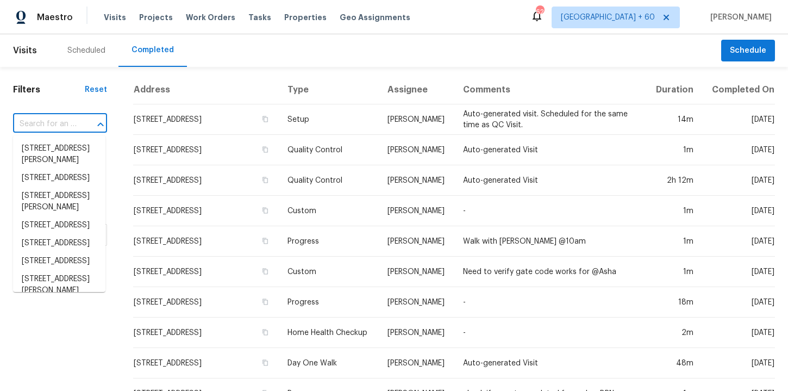
paste input "233 Theys Mill Way Fuquay Varina, NC 27526"
type input "233 Theys Mill Way Fuquay Varina, NC 27526"
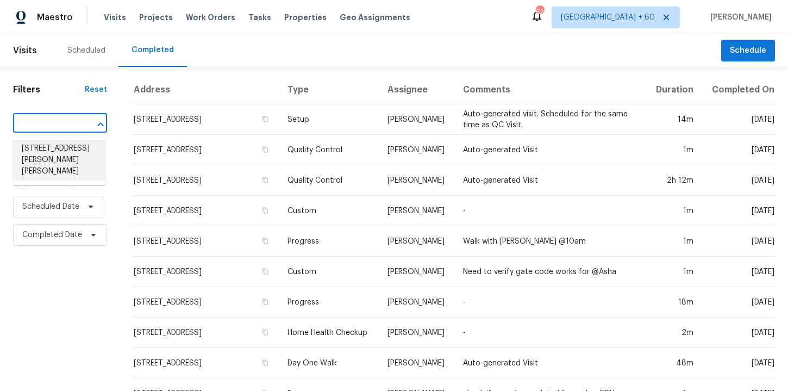
click at [77, 147] on li "233 Theys Mill Way, Fuquay Varina, NC 27526" at bounding box center [59, 160] width 92 height 41
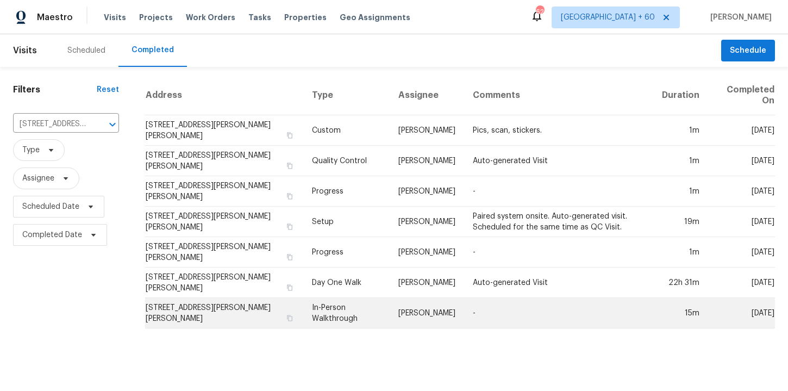
click at [329, 315] on td "In-Person Walkthrough" at bounding box center [346, 313] width 86 height 30
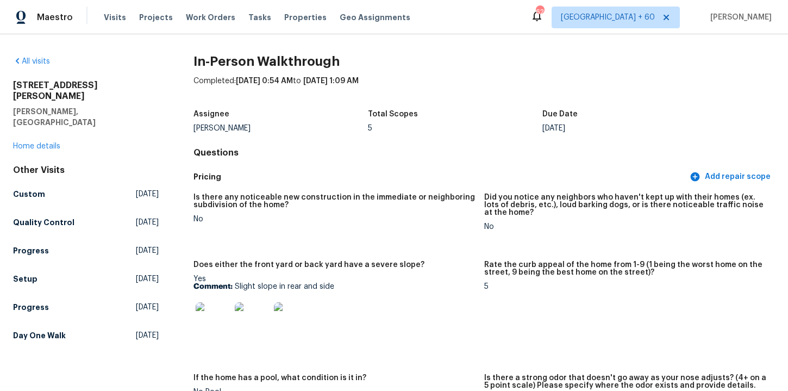
scroll to position [85, 0]
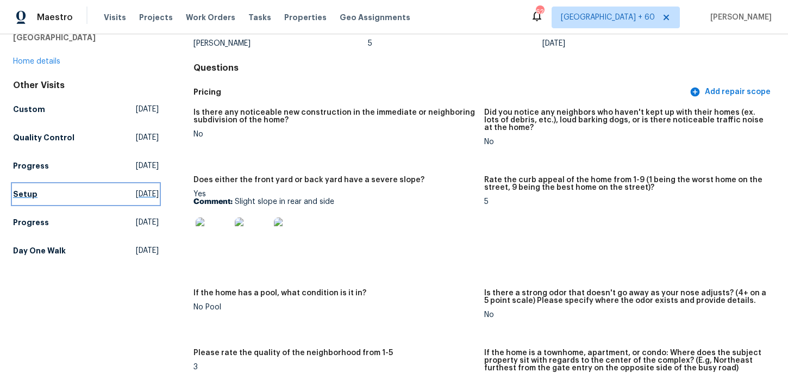
click at [28, 189] on h5 "Setup" at bounding box center [25, 194] width 24 height 11
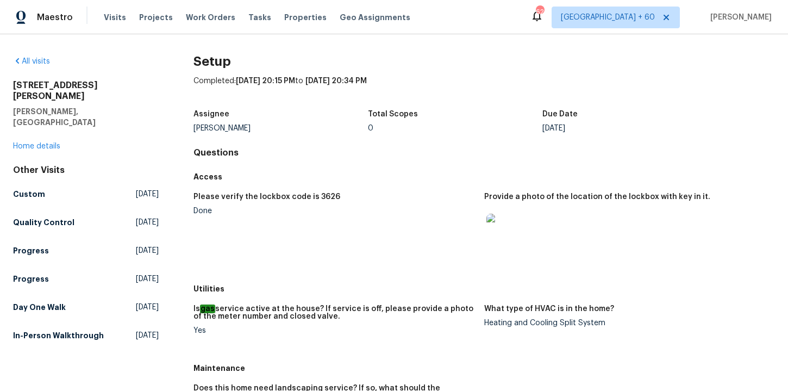
click at [82, 330] on h5 "In-Person Walkthrough" at bounding box center [58, 335] width 91 height 11
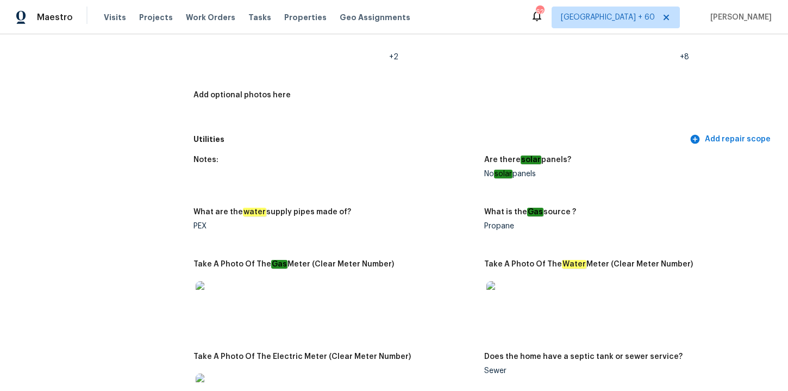
scroll to position [619, 0]
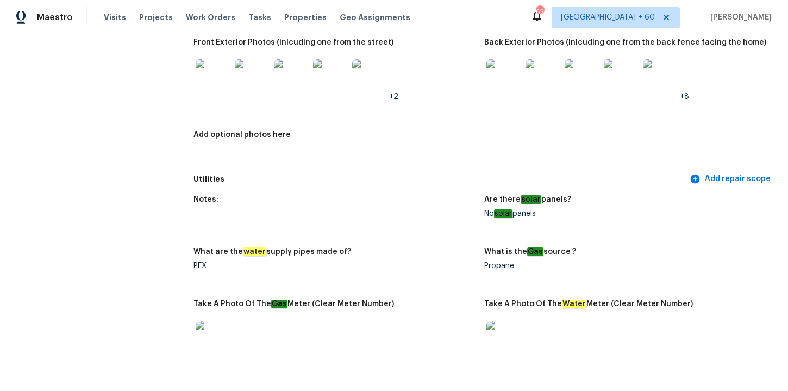
click at [506, 84] on img at bounding box center [504, 76] width 35 height 35
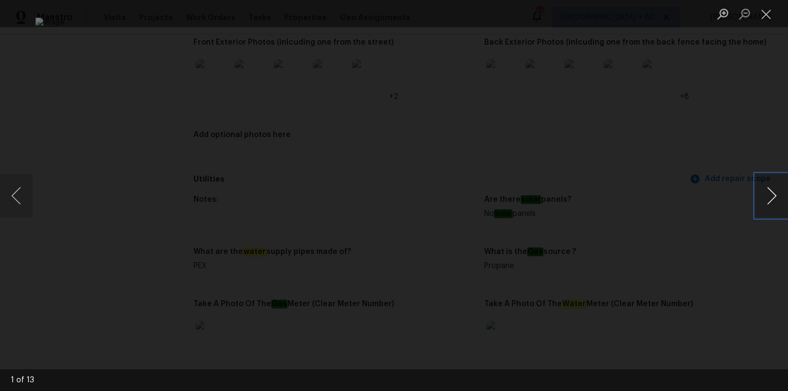
click at [774, 197] on button "Next image" at bounding box center [772, 195] width 33 height 43
click at [774, 198] on button "Next image" at bounding box center [772, 195] width 33 height 43
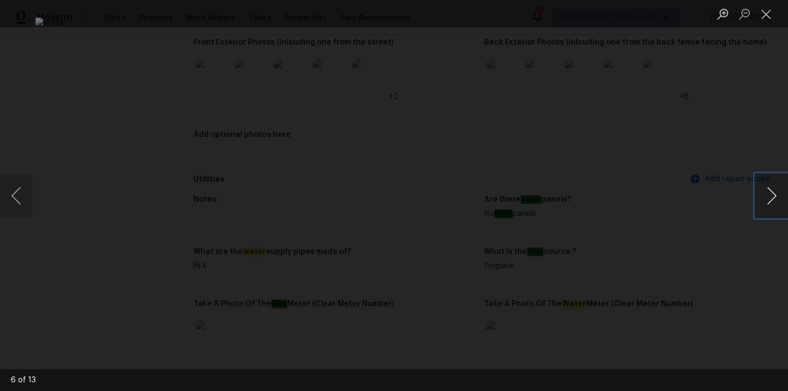
click at [774, 198] on button "Next image" at bounding box center [772, 195] width 33 height 43
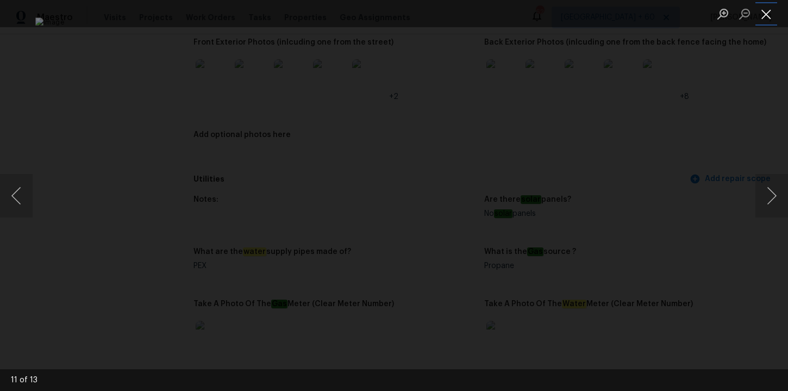
click at [763, 16] on button "Close lightbox" at bounding box center [767, 13] width 22 height 19
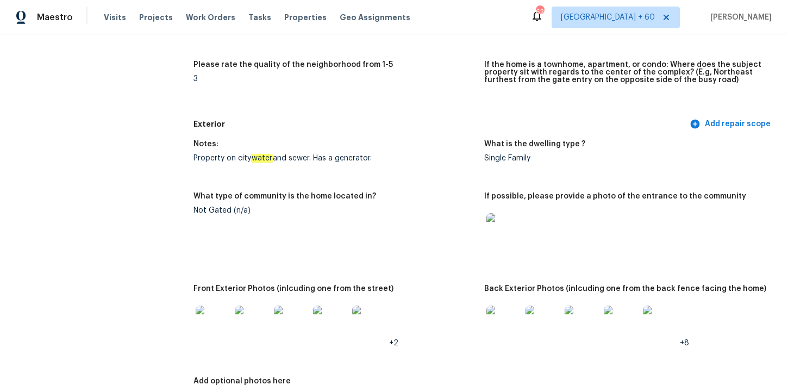
scroll to position [166, 0]
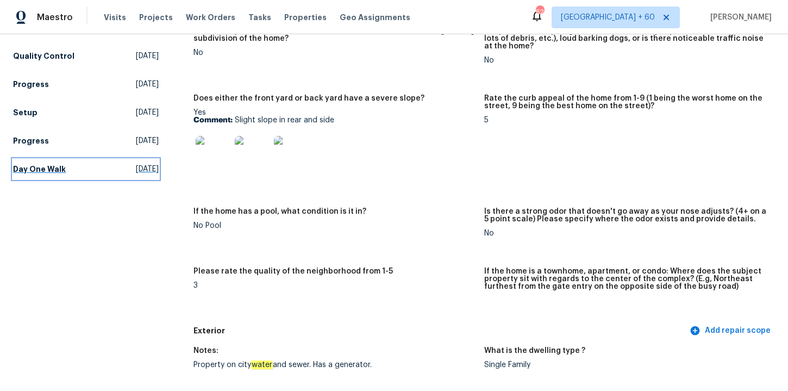
click at [48, 164] on h5 "Day One Walk" at bounding box center [39, 169] width 53 height 11
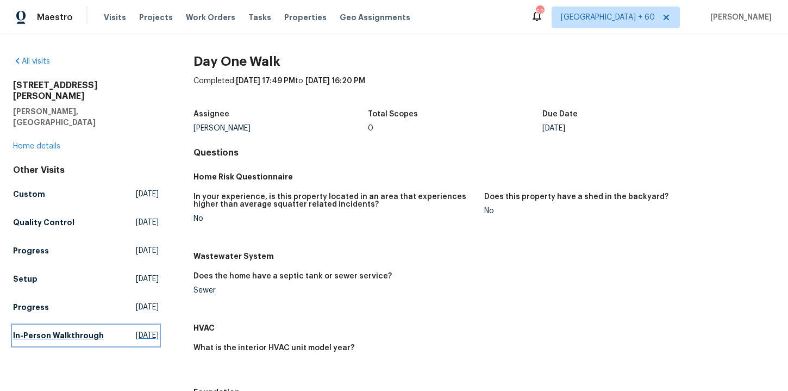
click at [64, 326] on link "In-Person Walkthrough Fri, Aug 01 2025" at bounding box center [86, 336] width 146 height 20
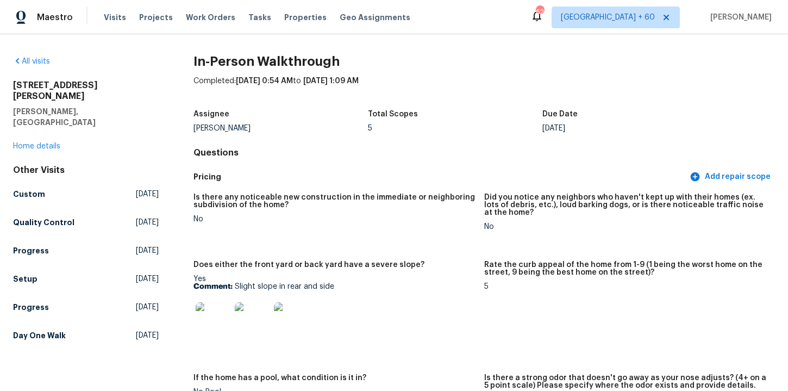
scroll to position [2115, 0]
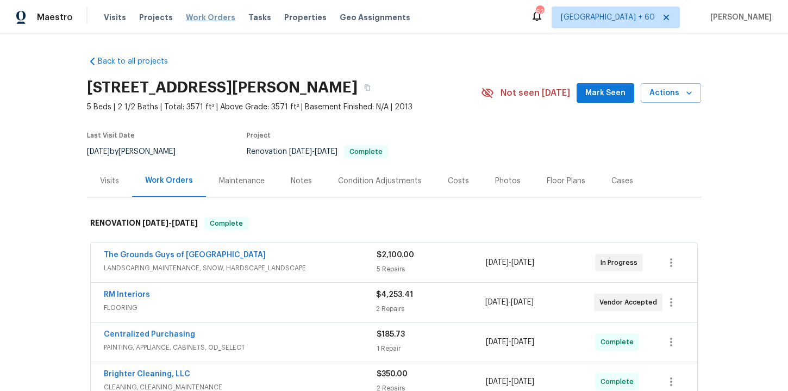
click at [202, 14] on span "Work Orders" at bounding box center [210, 17] width 49 height 11
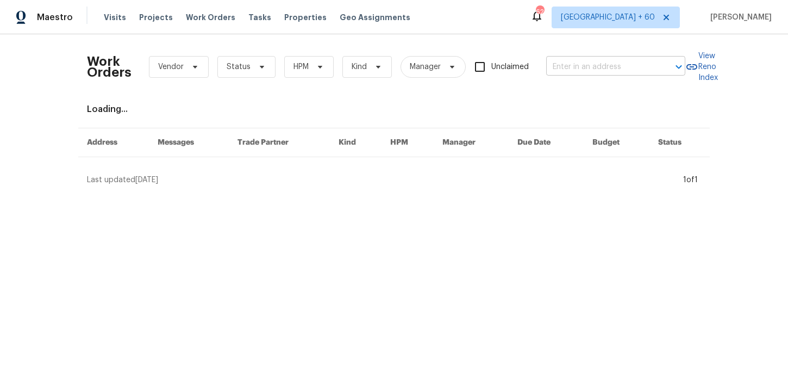
click at [565, 64] on input "text" at bounding box center [600, 67] width 109 height 17
paste input "[STREET_ADDRESS][PERSON_NAME][PERSON_NAME]"
type input "[STREET_ADDRESS][PERSON_NAME][PERSON_NAME]"
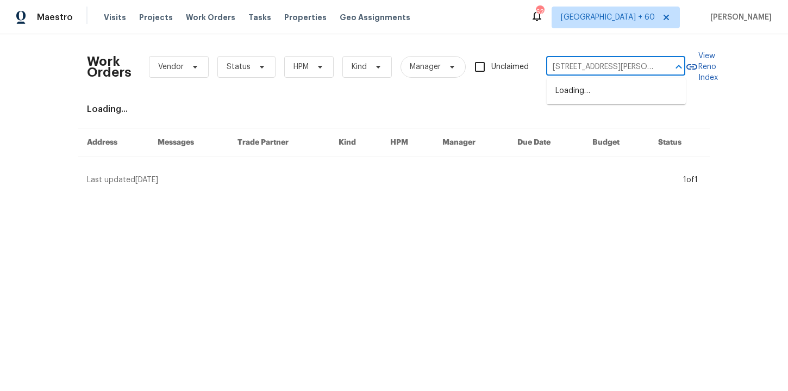
scroll to position [0, 56]
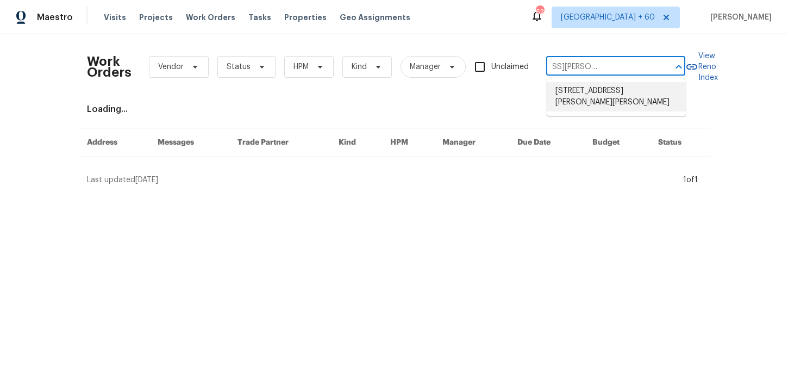
click at [583, 92] on li "[STREET_ADDRESS][PERSON_NAME][PERSON_NAME]" at bounding box center [616, 96] width 139 height 29
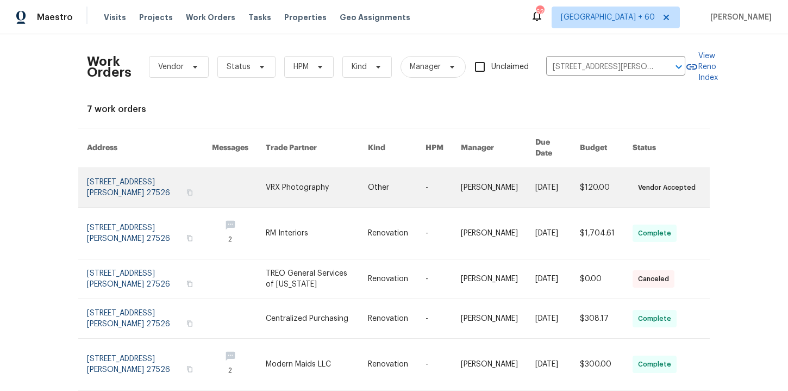
click at [141, 181] on link at bounding box center [149, 187] width 125 height 39
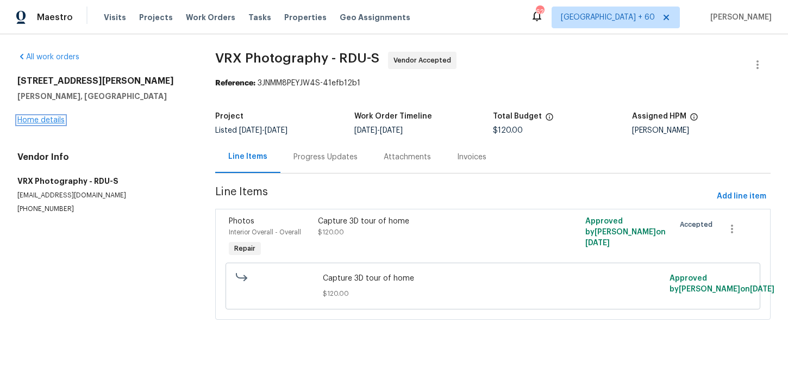
click at [55, 121] on link "Home details" at bounding box center [40, 120] width 47 height 8
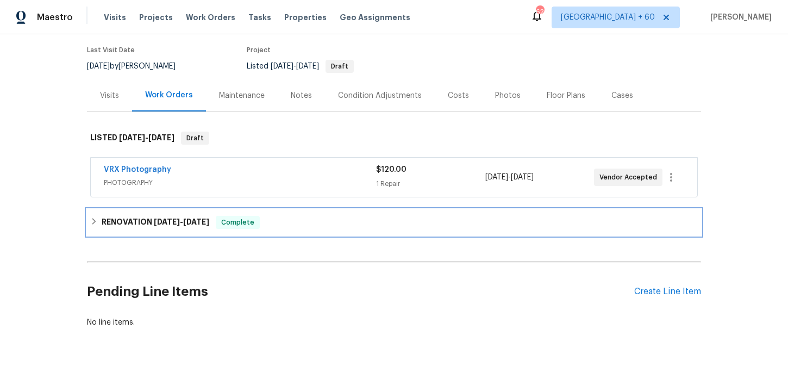
click at [229, 217] on div "Complete" at bounding box center [238, 222] width 44 height 13
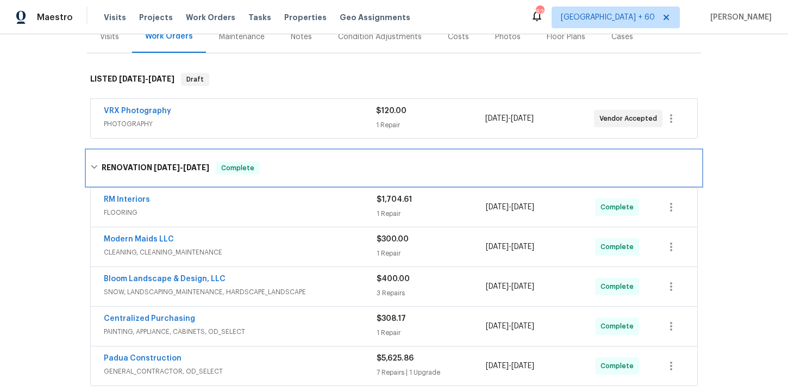
scroll to position [226, 0]
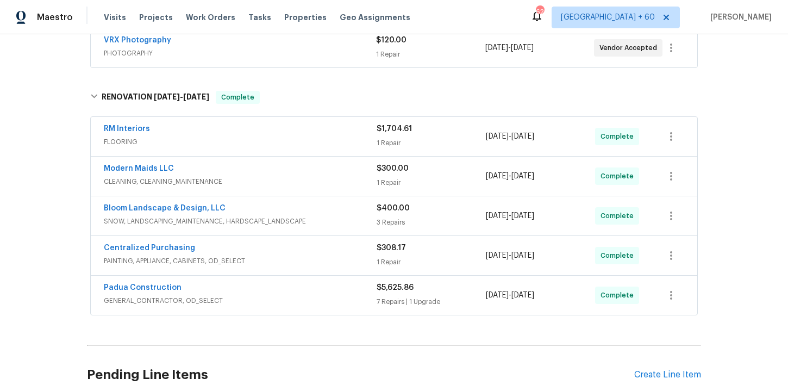
click at [277, 295] on span "GENERAL_CONTRACTOR, OD_SELECT" at bounding box center [240, 300] width 273 height 11
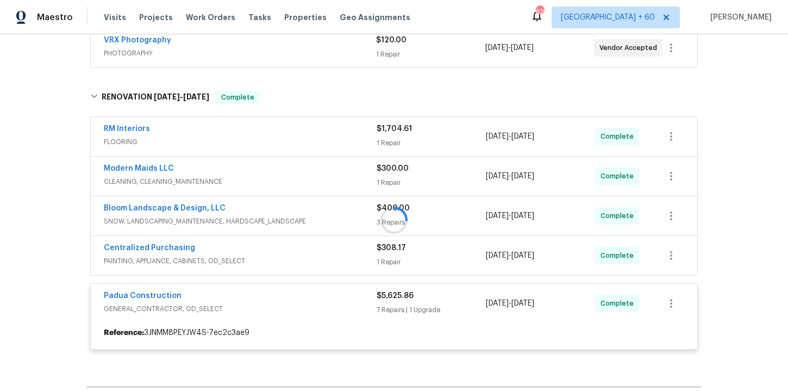
click at [273, 248] on div at bounding box center [394, 220] width 614 height 281
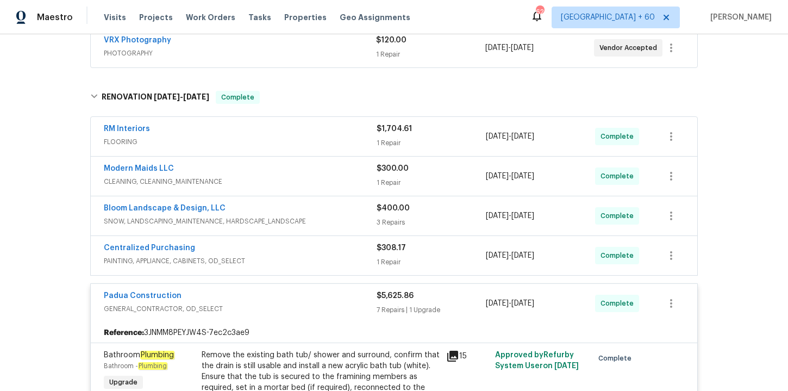
click at [273, 256] on span "PAINTING, APPLIANCE, CABINETS, OD_SELECT" at bounding box center [240, 261] width 273 height 11
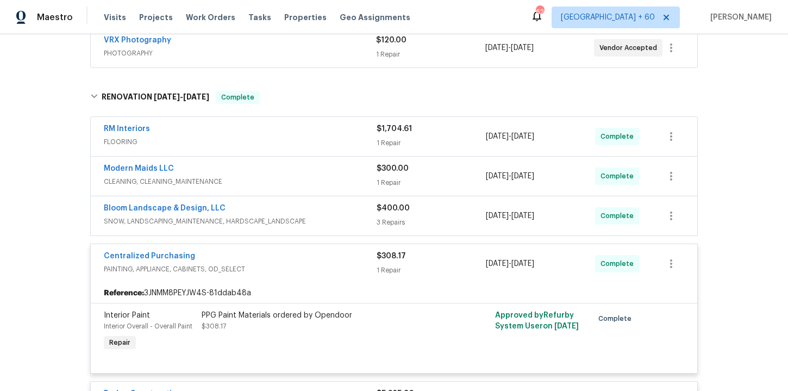
click at [309, 216] on span "SNOW, LANDSCAPING_MAINTENANCE, HARDSCAPE_LANDSCAPE" at bounding box center [240, 221] width 273 height 11
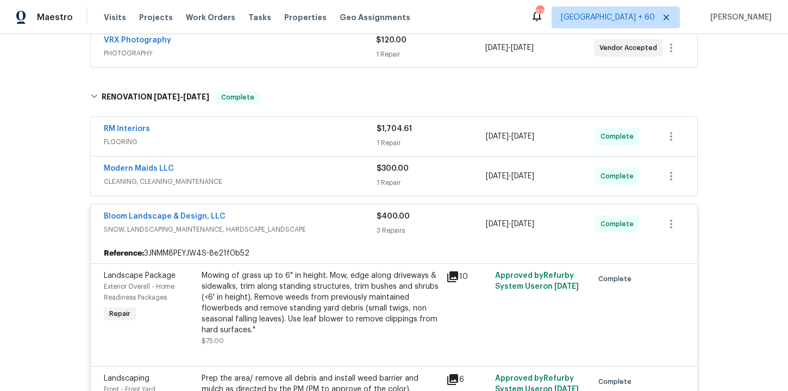
click at [290, 165] on div "Modern Maids LLC" at bounding box center [240, 169] width 273 height 13
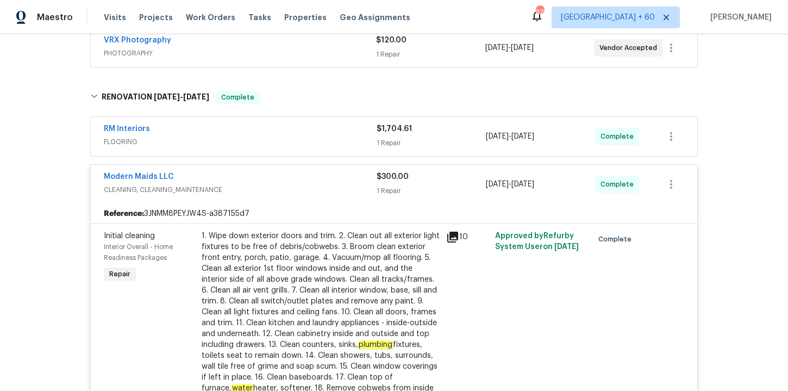
click at [282, 124] on div "RM Interiors" at bounding box center [240, 129] width 273 height 13
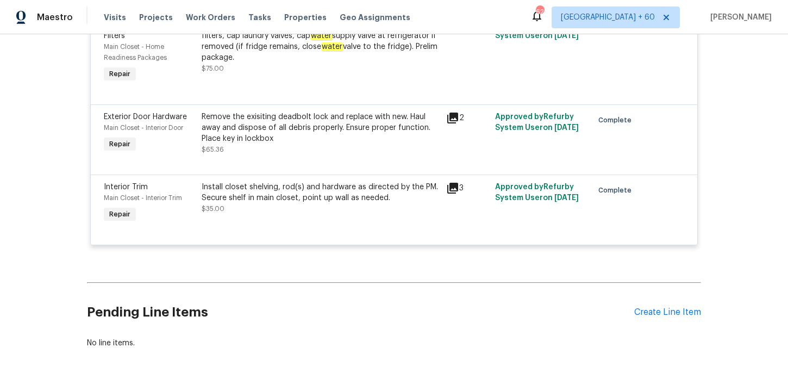
scroll to position [2077, 0]
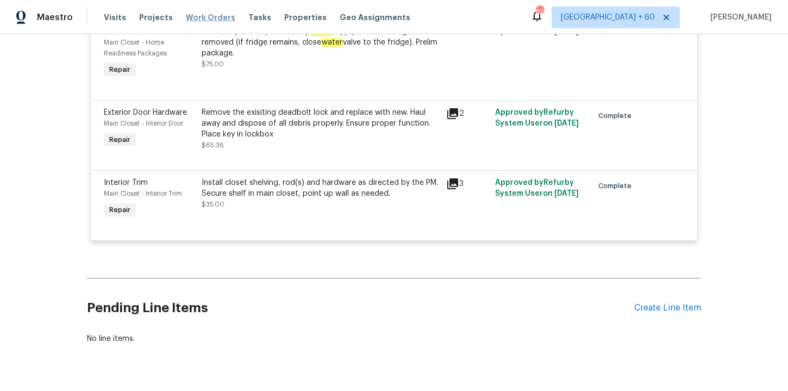
click at [210, 14] on span "Work Orders" at bounding box center [210, 17] width 49 height 11
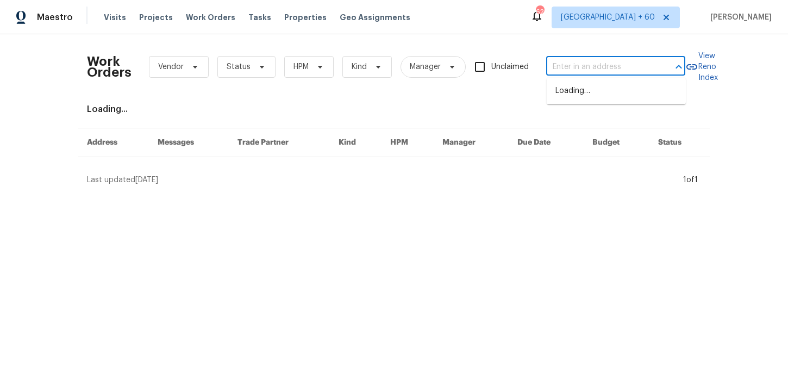
click at [577, 65] on input "text" at bounding box center [600, 67] width 109 height 17
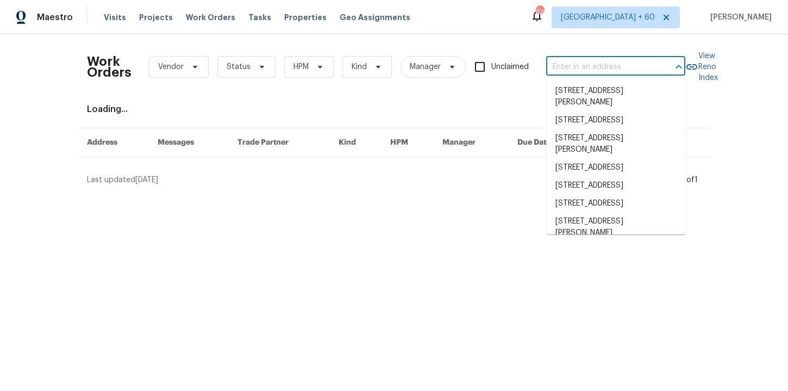
paste input "25802 Sandy Lodge Rd Menifee, CA 92586"
type input "25802 Sandy Lodge Rd Menifee, CA 92586"
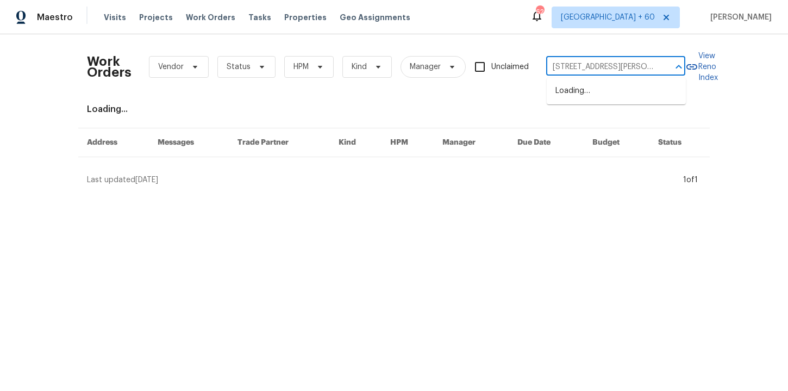
scroll to position [0, 50]
click at [592, 97] on li "25802 Sandy Lodge Rd, Menifee, CA 92586" at bounding box center [616, 96] width 139 height 29
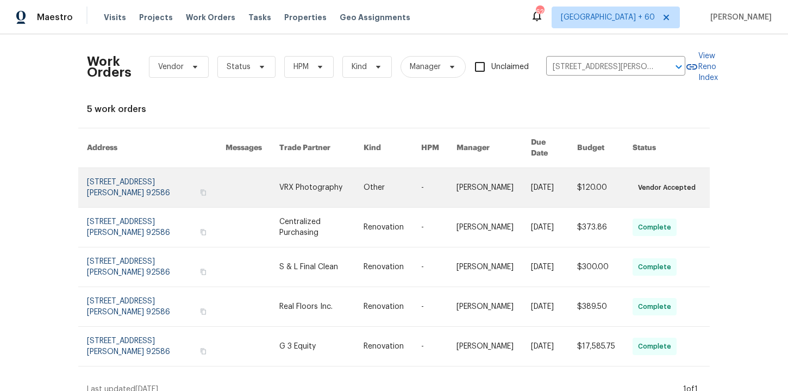
click at [121, 177] on link at bounding box center [156, 187] width 139 height 39
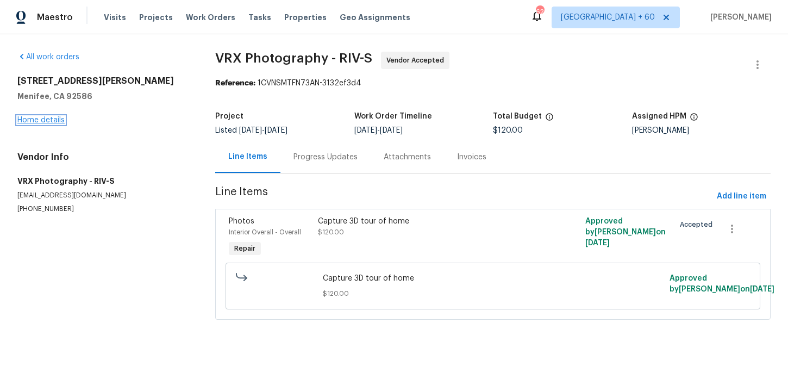
click at [47, 121] on link "Home details" at bounding box center [40, 120] width 47 height 8
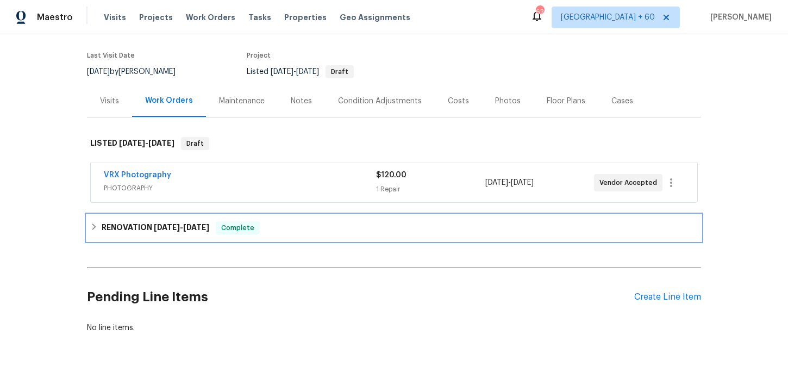
click at [300, 228] on div "RENOVATION 9/9/25 - 9/18/25 Complete" at bounding box center [394, 227] width 608 height 13
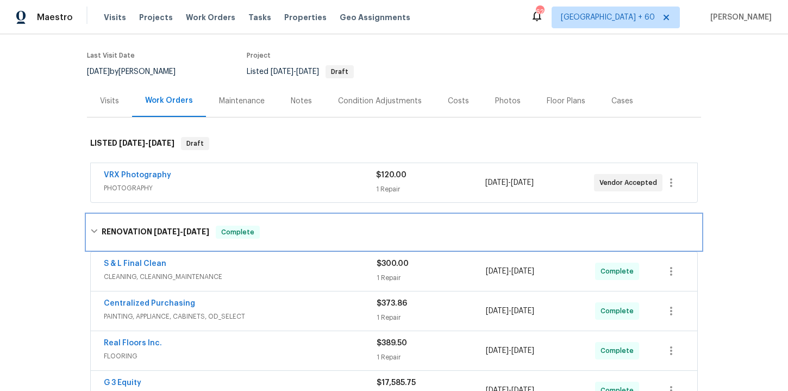
scroll to position [269, 0]
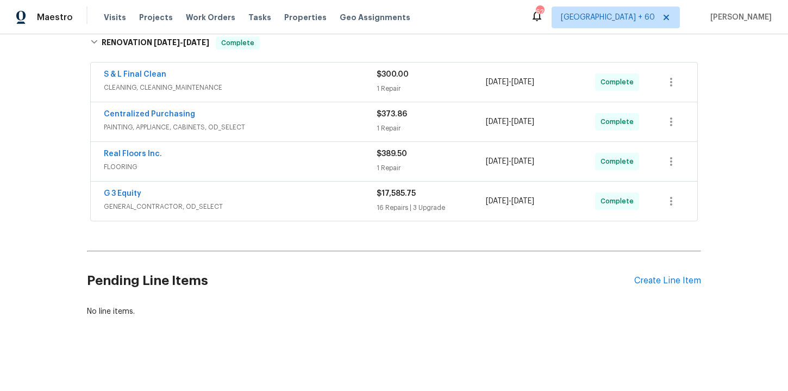
click at [300, 202] on span "GENERAL_CONTRACTOR, OD_SELECT" at bounding box center [240, 206] width 273 height 11
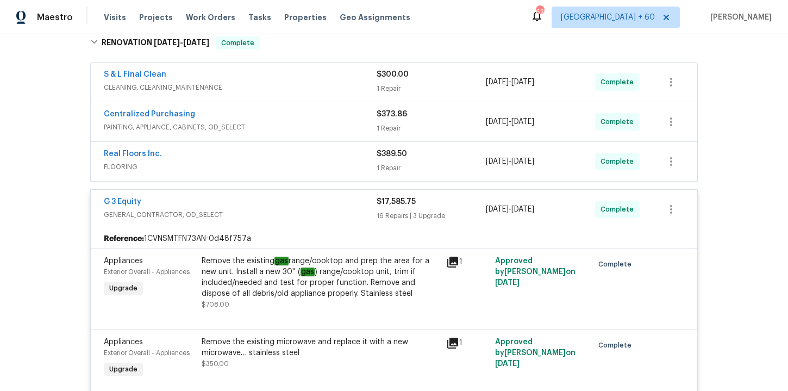
click at [257, 162] on span "FLOORING" at bounding box center [240, 166] width 273 height 11
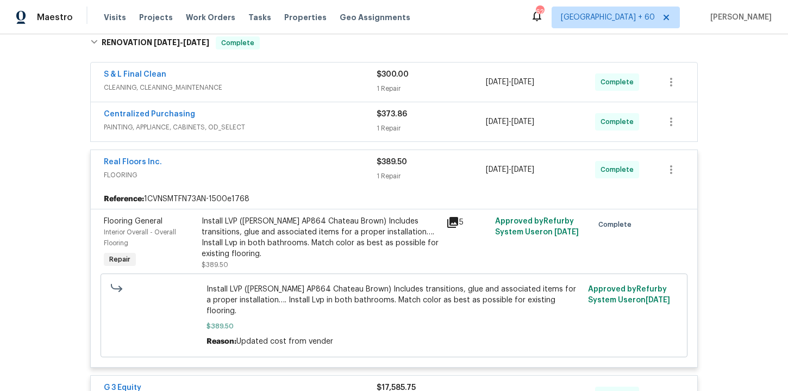
click at [288, 126] on span "PAINTING, APPLIANCE, CABINETS, OD_SELECT" at bounding box center [240, 127] width 273 height 11
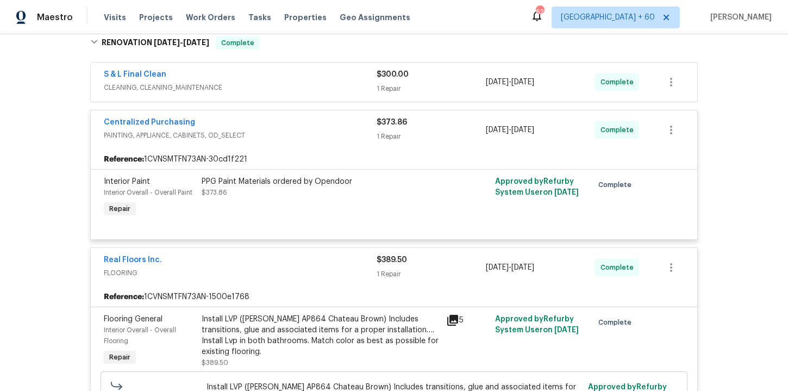
click at [294, 89] on span "CLEANING, CLEANING_MAINTENANCE" at bounding box center [240, 87] width 273 height 11
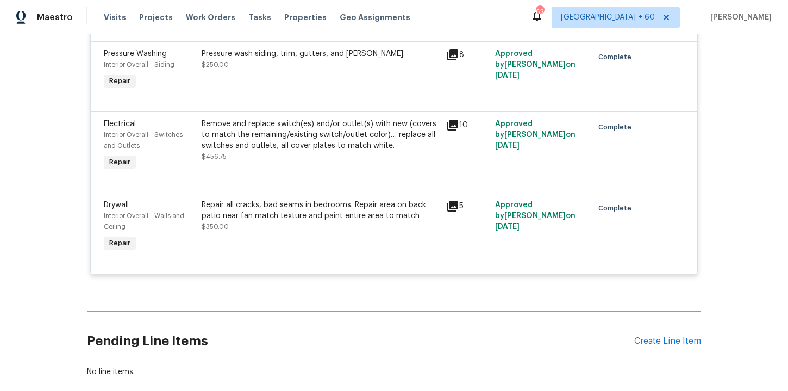
scroll to position [2716, 0]
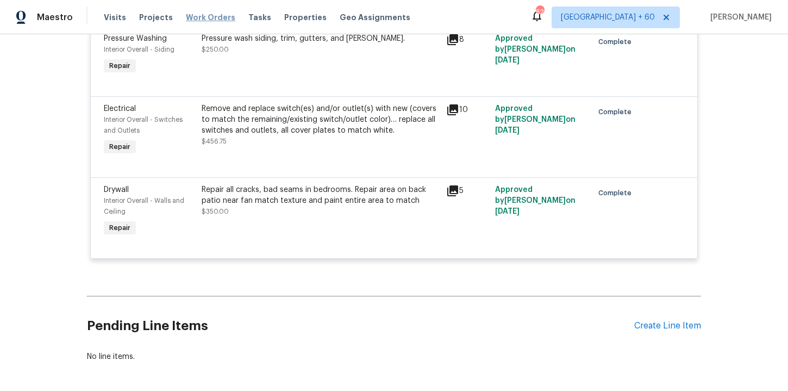
click at [202, 15] on span "Work Orders" at bounding box center [210, 17] width 49 height 11
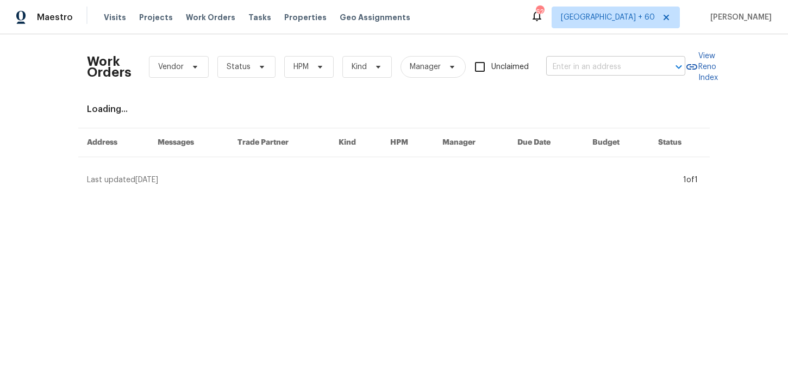
click at [591, 62] on input "text" at bounding box center [600, 67] width 109 height 17
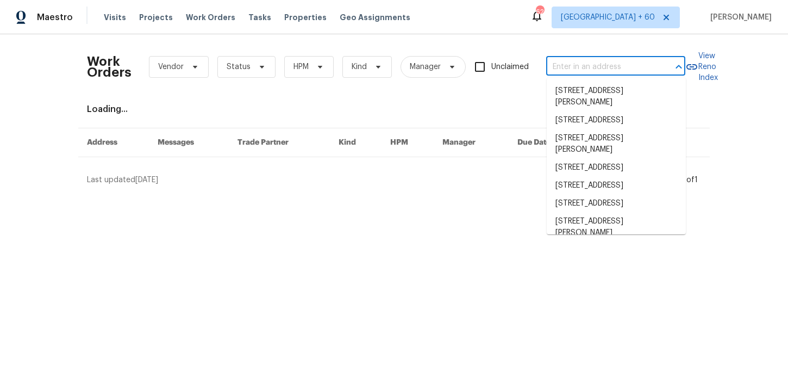
paste input "8110 Enclave Way Sarasota true 101, FL 34243"
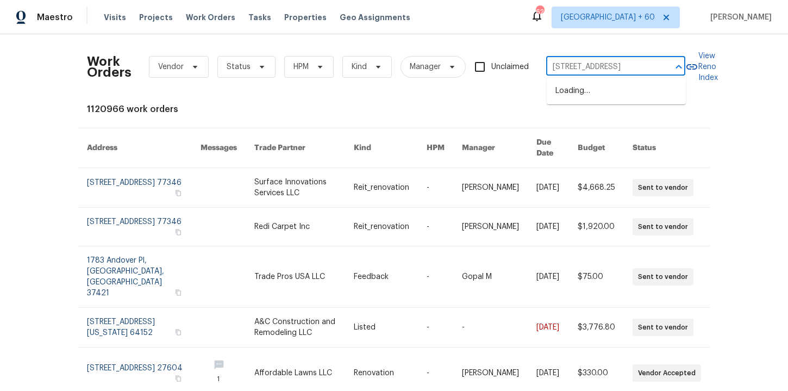
type input "8110 Enclave Way Sarasota"
click at [594, 99] on li "8110 Enclave Way Unit 101, Sarasota, FL 34243" at bounding box center [616, 91] width 139 height 18
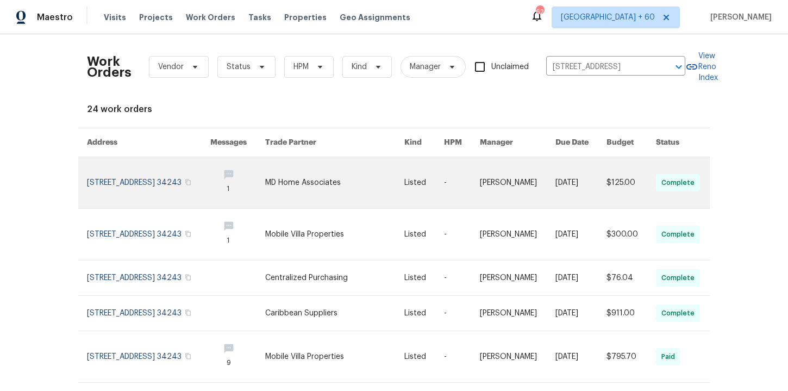
click at [123, 187] on link at bounding box center [148, 182] width 123 height 51
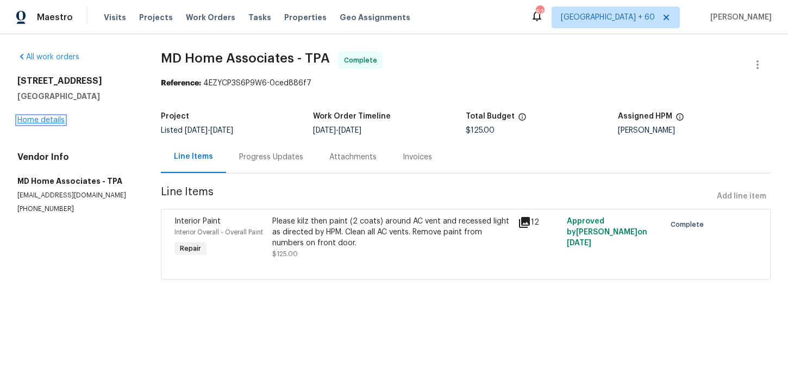
click at [52, 117] on link "Home details" at bounding box center [40, 120] width 47 height 8
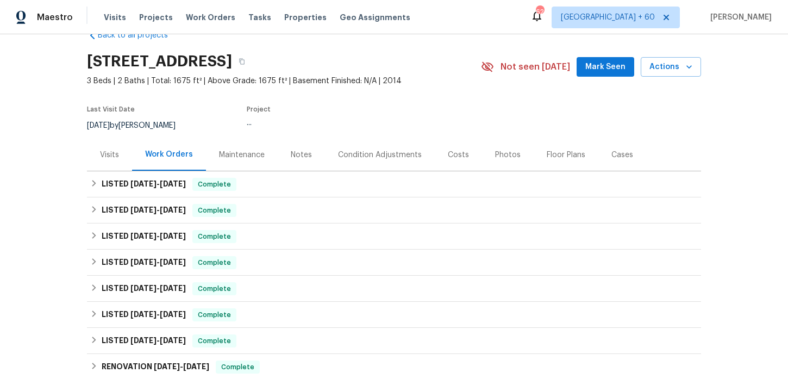
scroll to position [39, 0]
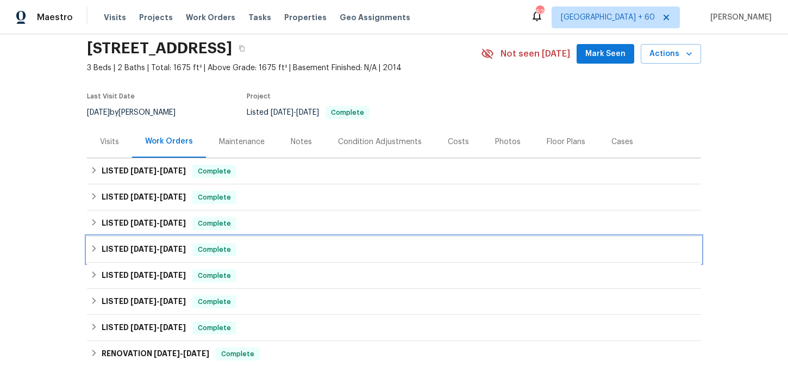
click at [287, 245] on div "LISTED 4/29/25 - 5/2/25 Complete" at bounding box center [394, 249] width 608 height 13
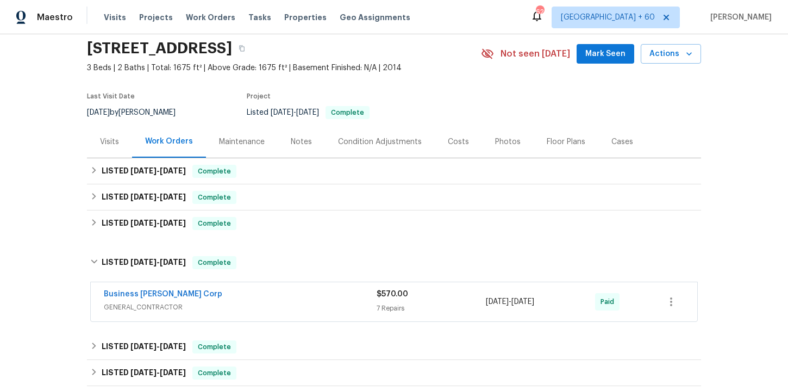
click at [309, 315] on div "Business Morel Corp GENERAL_CONTRACTOR $570.00 7 Repairs 4/29/2025 - 5/2/2025 P…" at bounding box center [394, 301] width 607 height 39
click at [304, 295] on div "Business Morel Corp" at bounding box center [240, 295] width 273 height 13
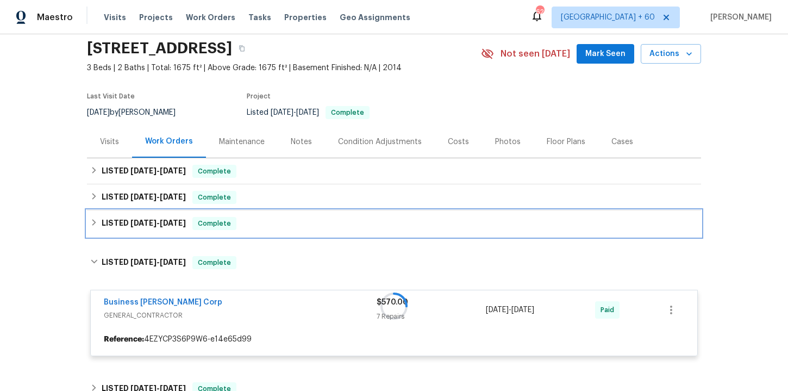
click at [295, 225] on div "LISTED 8/13/25 - 9/6/25 Complete" at bounding box center [394, 223] width 608 height 13
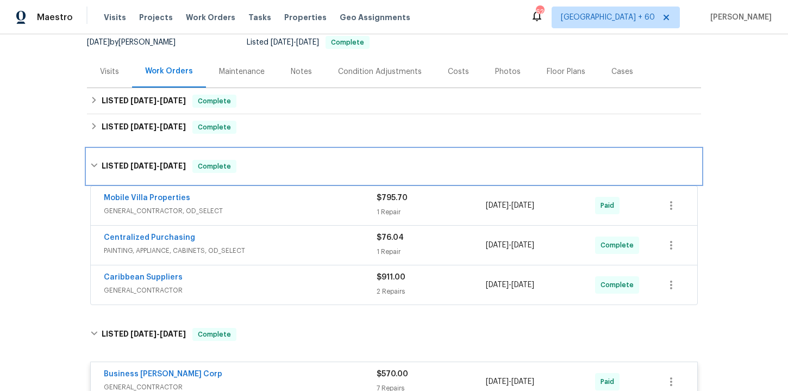
scroll to position [110, 0]
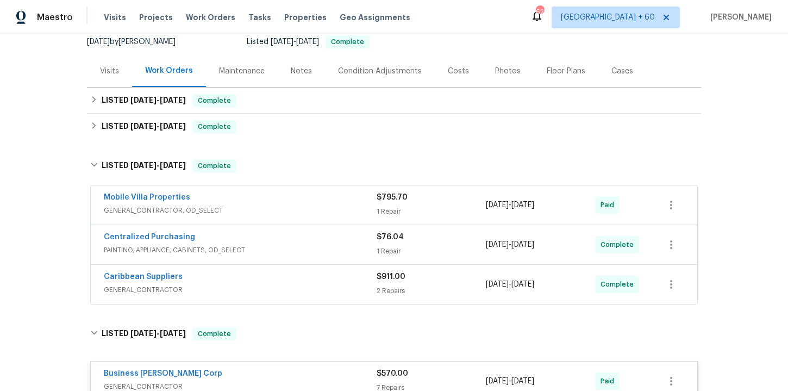
click at [318, 273] on div "Caribbean Suppliers" at bounding box center [240, 277] width 273 height 13
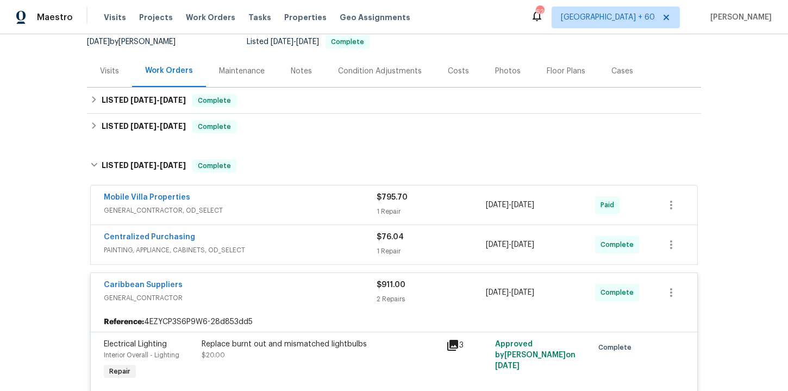
click at [298, 234] on div "Centralized Purchasing" at bounding box center [240, 238] width 273 height 13
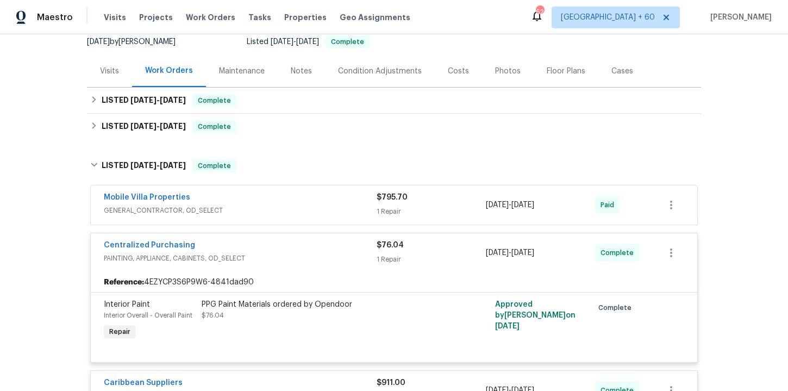
click at [290, 201] on div "Mobile Villa Properties" at bounding box center [240, 198] width 273 height 13
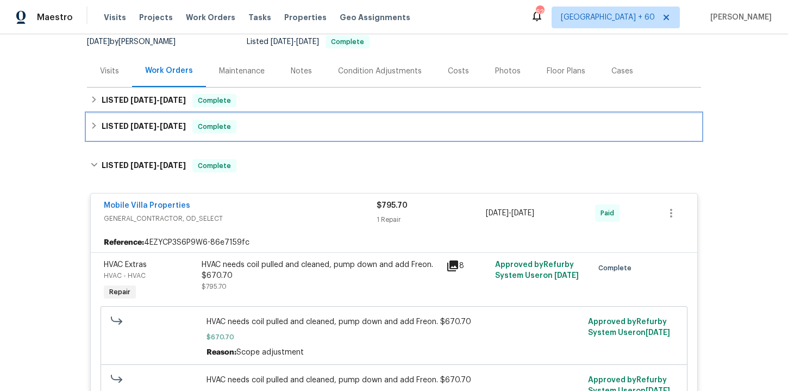
click at [280, 126] on div "LISTED 9/12/25 - 9/15/25 Complete" at bounding box center [394, 126] width 608 height 13
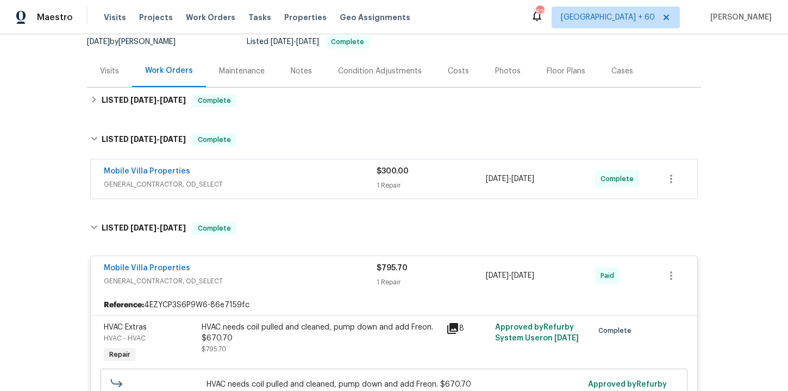
click at [293, 192] on div "Mobile Villa Properties GENERAL_CONTRACTOR, OD_SELECT $300.00 1 Repair 9/12/202…" at bounding box center [394, 178] width 607 height 39
click at [292, 178] on div "Mobile Villa Properties" at bounding box center [240, 172] width 273 height 13
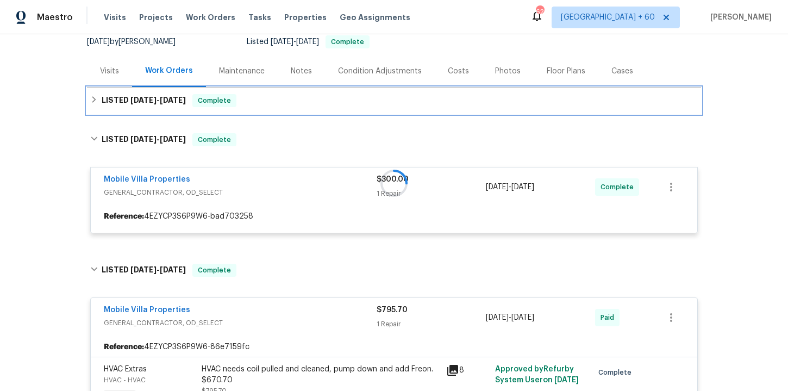
click at [277, 94] on div "LISTED 9/18/25 - 9/20/25 Complete" at bounding box center [394, 100] width 608 height 13
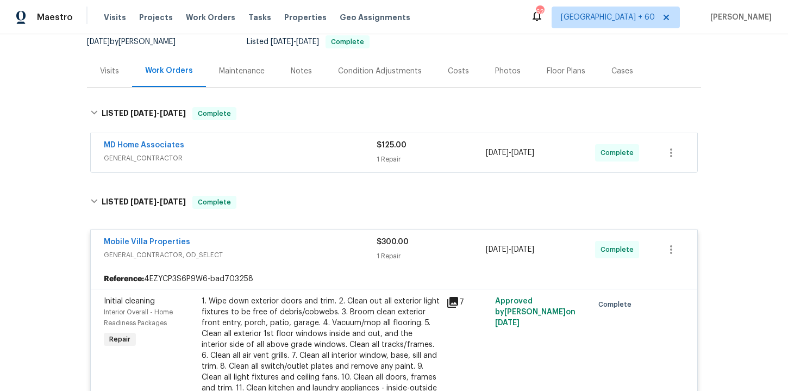
click at [289, 155] on span "GENERAL_CONTRACTOR" at bounding box center [240, 158] width 273 height 11
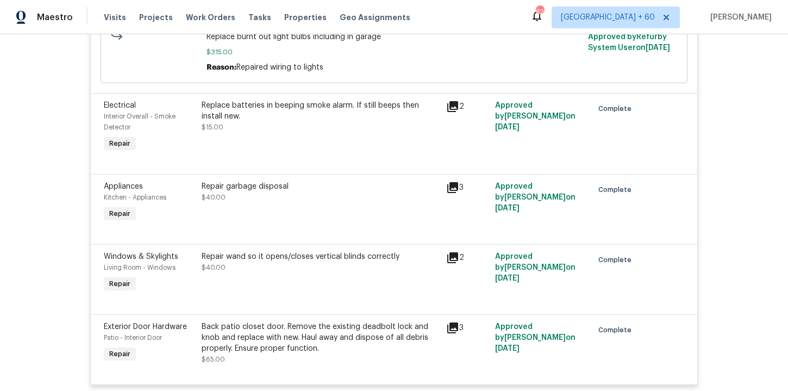
scroll to position [2056, 0]
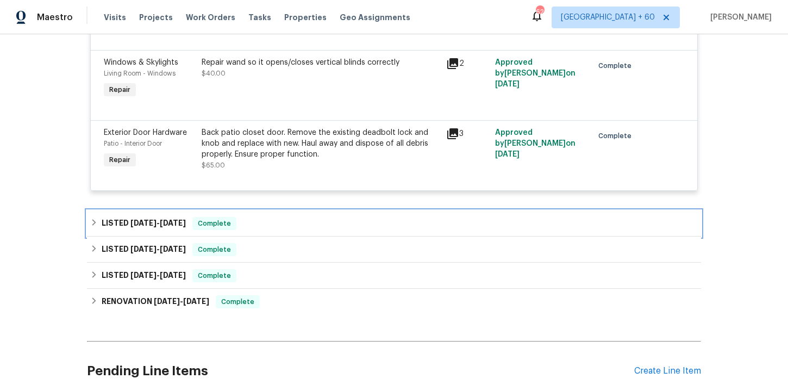
click at [316, 226] on div "LISTED 1/17/25 - 1/31/25 Complete" at bounding box center [394, 223] width 608 height 13
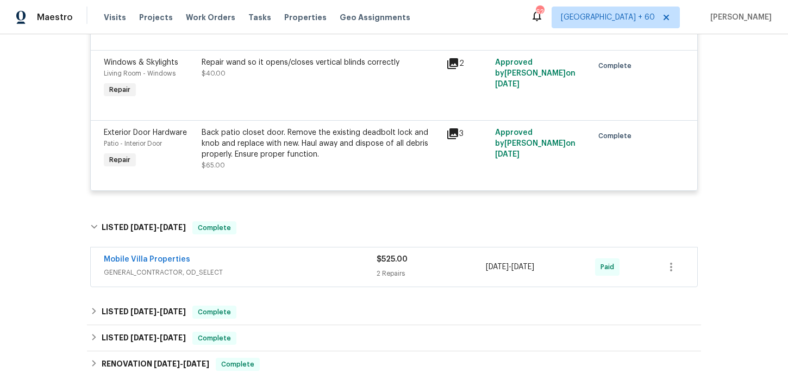
click at [322, 275] on span "GENERAL_CONTRACTOR, OD_SELECT" at bounding box center [240, 272] width 273 height 11
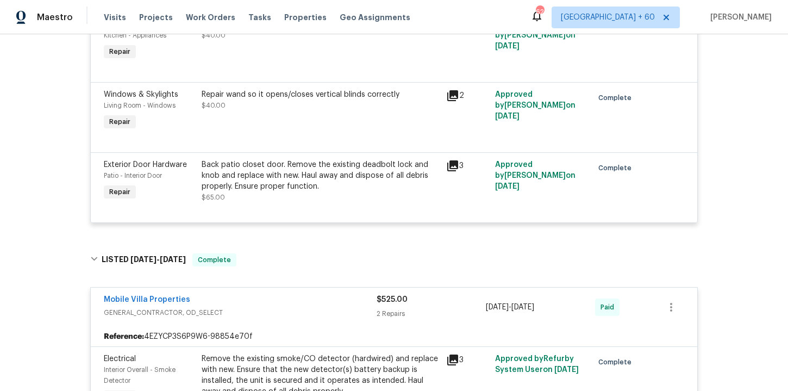
scroll to position [2106, 0]
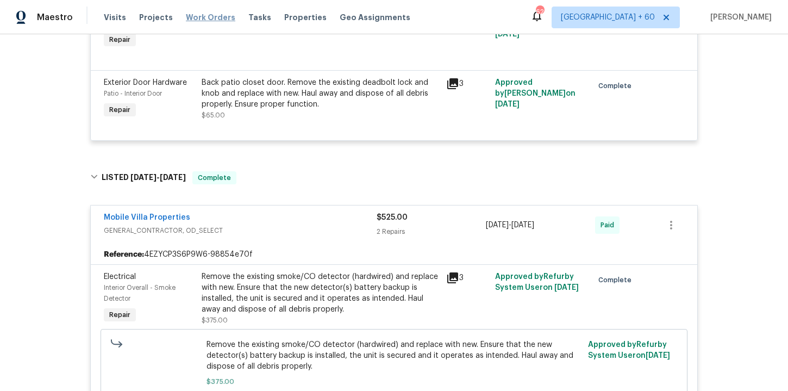
click at [200, 13] on span "Work Orders" at bounding box center [210, 17] width 49 height 11
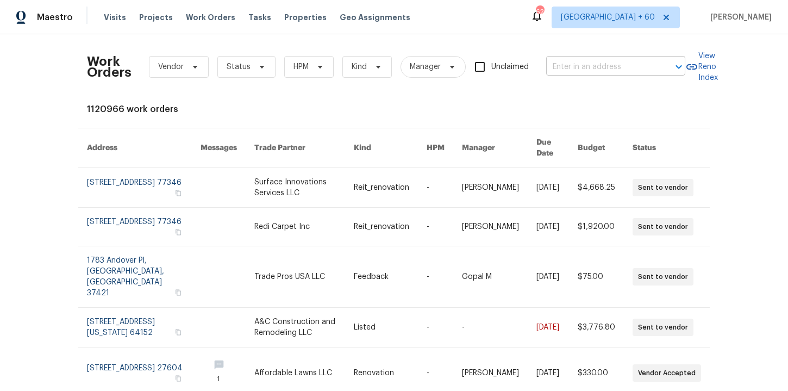
click at [576, 70] on input "text" at bounding box center [600, 67] width 109 height 17
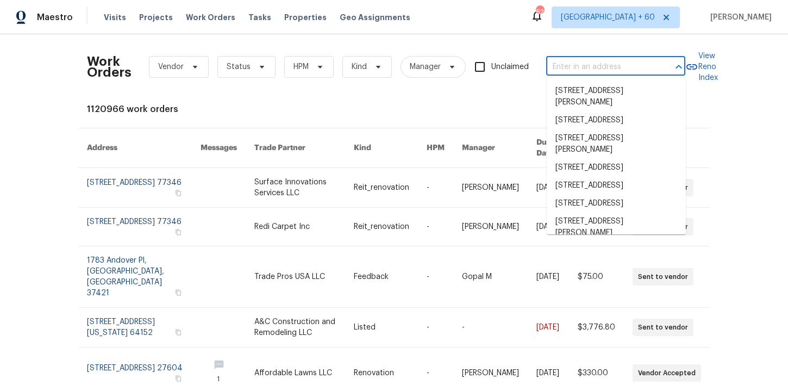
paste input "10105 River Hills Dr Kansas City, MO 64152"
type input "10105 River Hills Dr Kansas City, MO 64152"
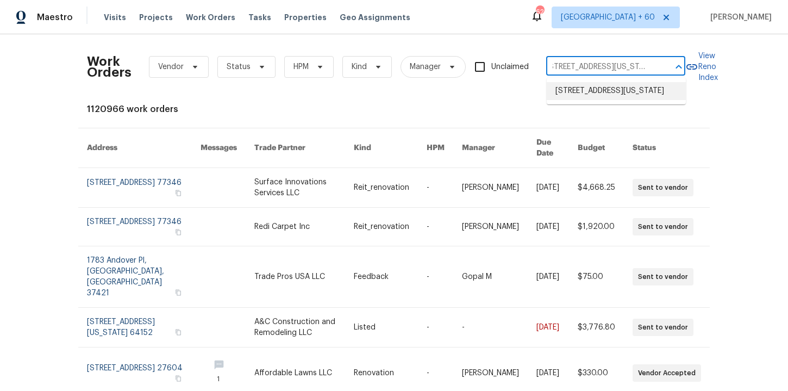
click at [594, 92] on li "10105 River Hills Dr, Kansas City, MO 64152" at bounding box center [616, 91] width 139 height 18
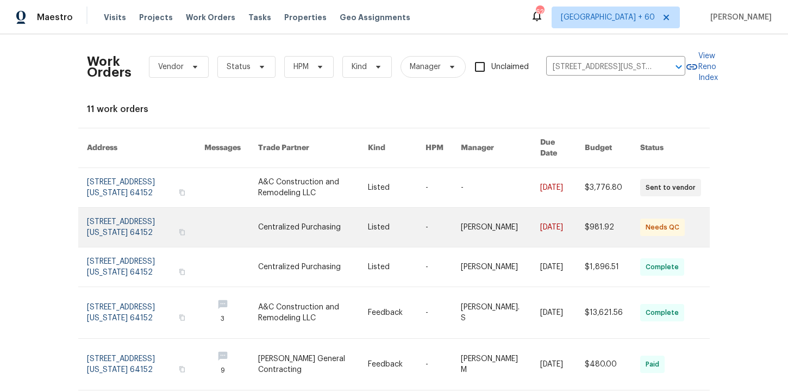
click at [128, 208] on link at bounding box center [145, 227] width 117 height 39
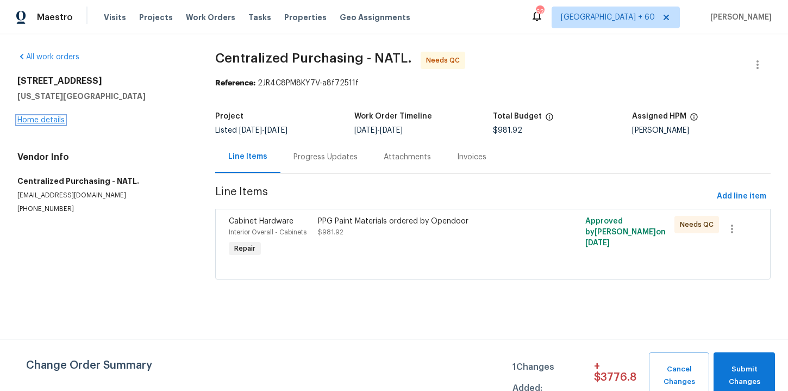
click at [46, 116] on link "Home details" at bounding box center [40, 120] width 47 height 8
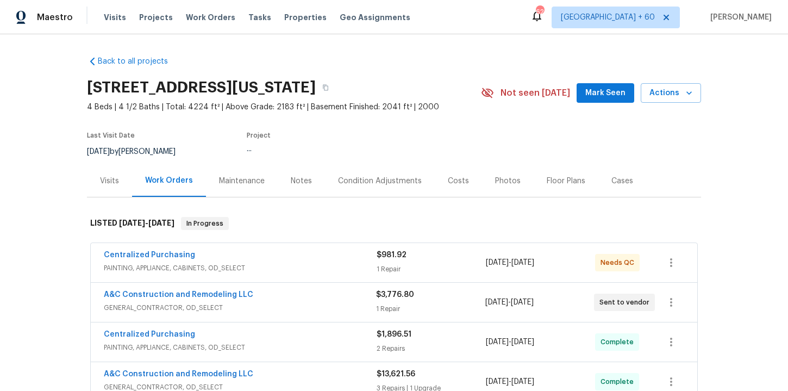
scroll to position [200, 0]
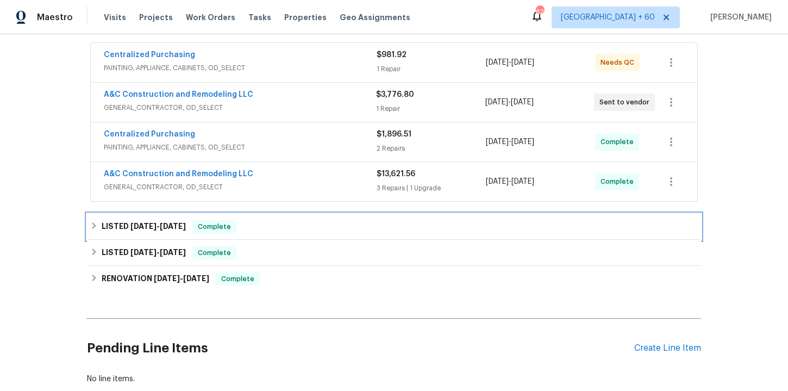
click at [270, 227] on div "LISTED 7/29/25 - 8/5/25 Complete" at bounding box center [394, 226] width 608 height 13
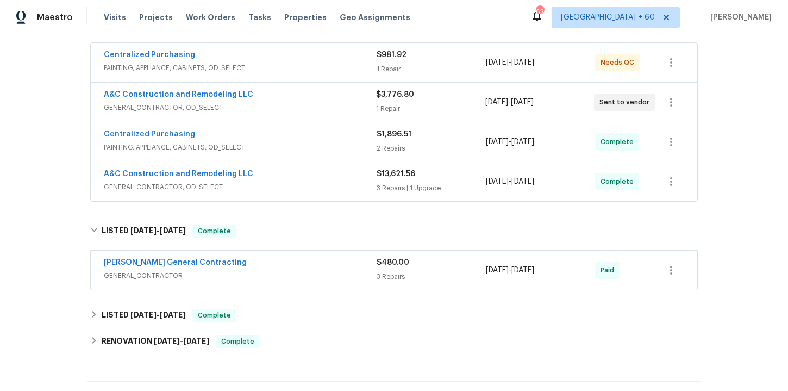
click at [276, 274] on span "GENERAL_CONTRACTOR" at bounding box center [240, 275] width 273 height 11
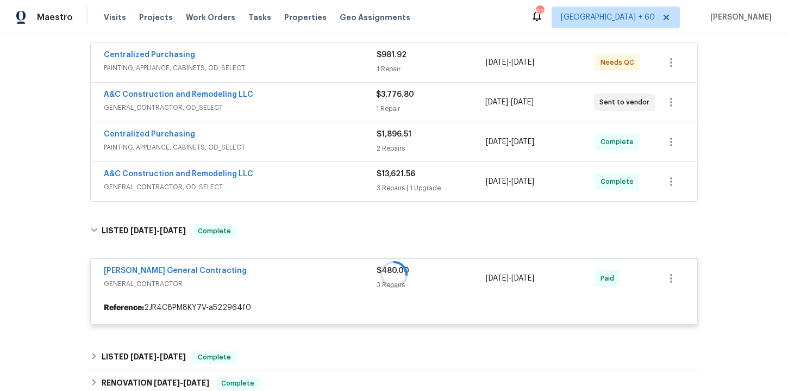
click at [289, 194] on div "A&C Construction and Remodeling LLC GENERAL_CONTRACTOR, OD_SELECT" at bounding box center [240, 182] width 273 height 26
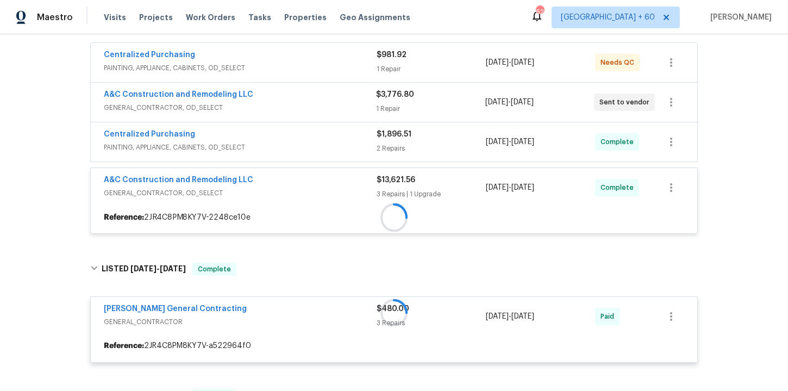
click at [294, 181] on div "A&C Construction and Remodeling LLC" at bounding box center [240, 181] width 273 height 13
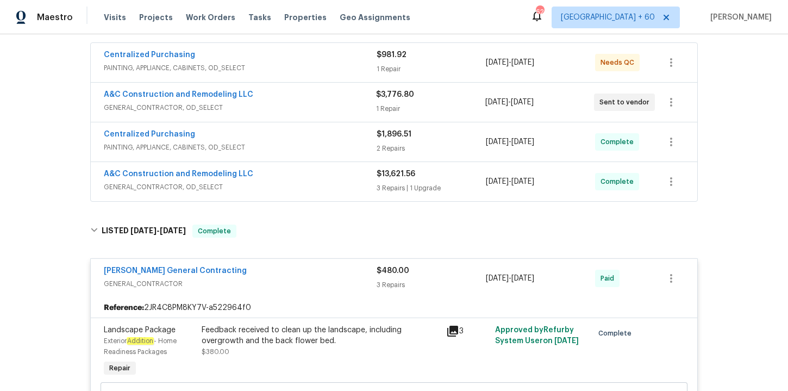
click at [294, 181] on div "A&C Construction and Remodeling LLC" at bounding box center [240, 175] width 273 height 13
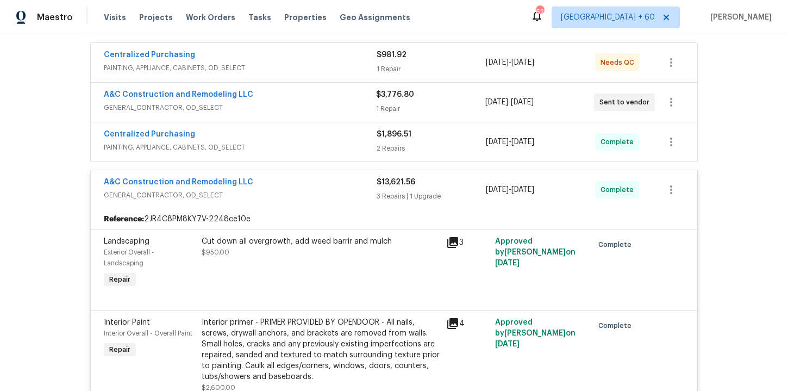
click at [291, 144] on span "PAINTING, APPLIANCE, CABINETS, OD_SELECT" at bounding box center [240, 147] width 273 height 11
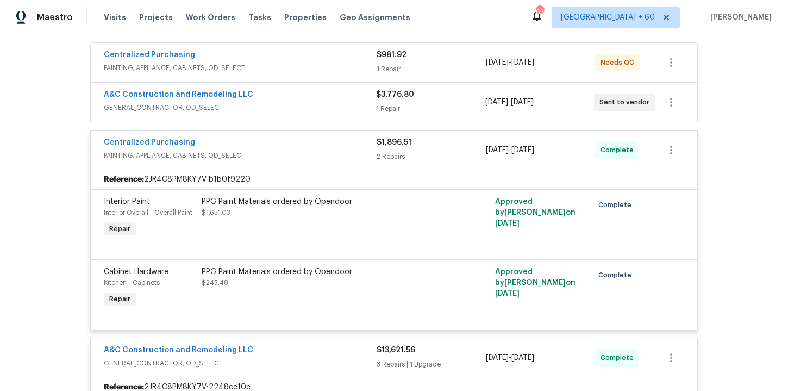
click at [286, 96] on div "A&C Construction and Remodeling LLC" at bounding box center [240, 95] width 272 height 13
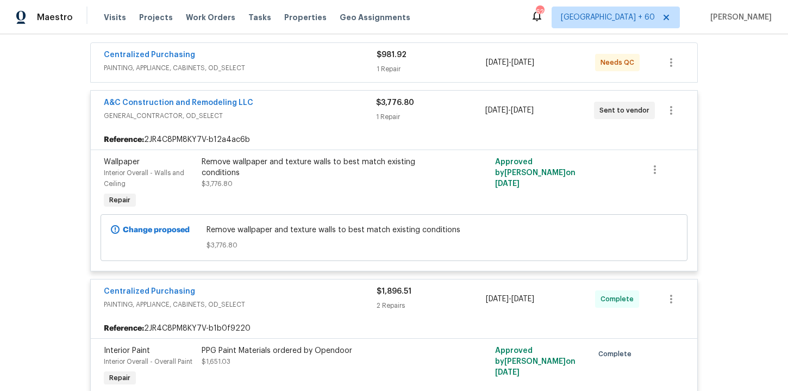
click at [284, 58] on div "Centralized Purchasing" at bounding box center [240, 55] width 273 height 13
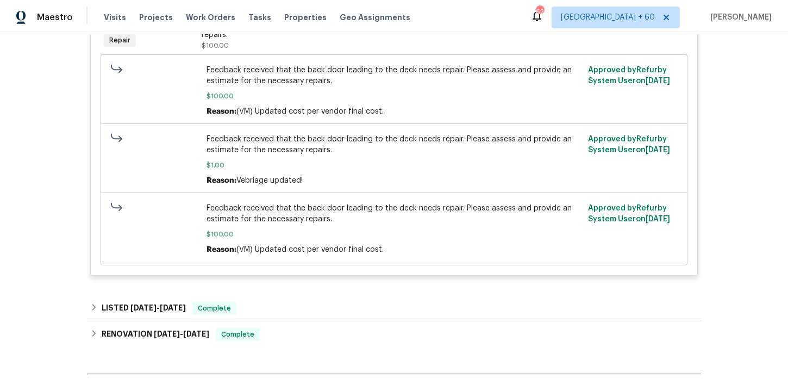
scroll to position [1827, 0]
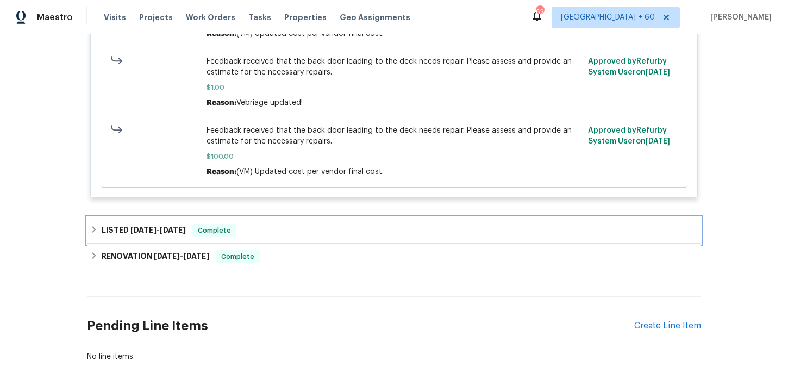
click at [282, 237] on div "LISTED 7/21/25 - 7/23/25 Complete" at bounding box center [394, 230] width 608 height 13
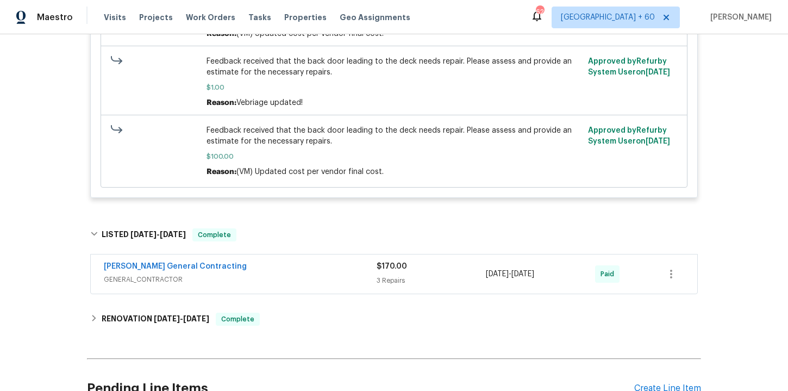
click at [307, 285] on span "GENERAL_CONTRACTOR" at bounding box center [240, 279] width 273 height 11
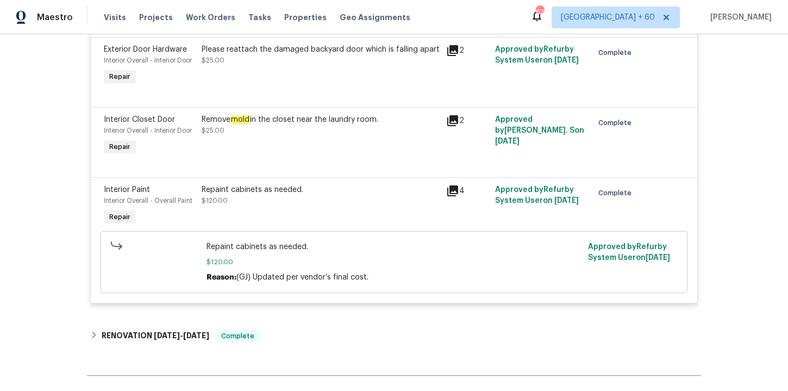
scroll to position [2111, 0]
click at [210, 15] on span "Work Orders" at bounding box center [210, 17] width 49 height 11
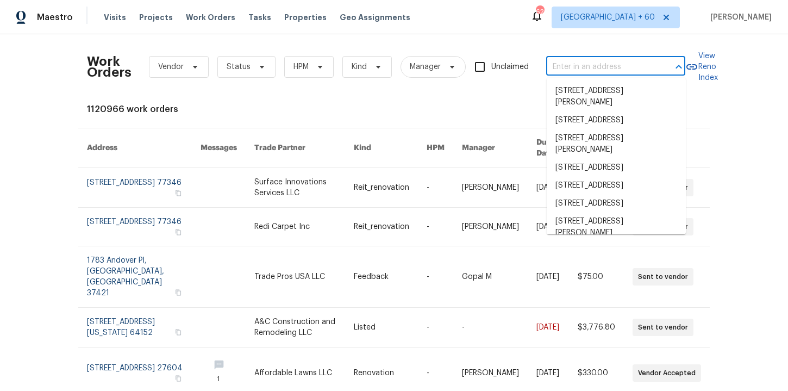
click at [572, 63] on input "text" at bounding box center [600, 67] width 109 height 17
paste input "5117 Park Place Dr Dallas, NC 28034"
type input "5117 Park Place Dr Dallas, NC 28034"
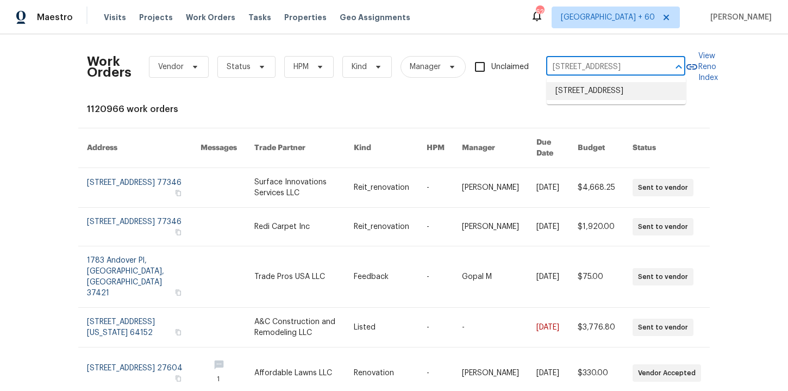
click at [591, 90] on li "5117 Park Place Dr, Dallas, NC 28034" at bounding box center [616, 91] width 139 height 18
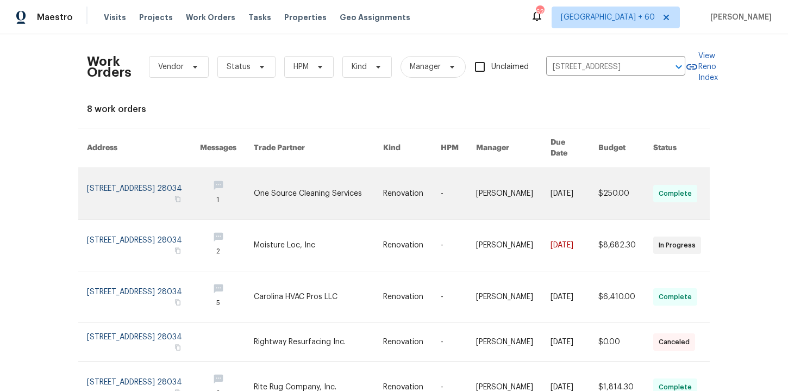
click at [141, 182] on link at bounding box center [143, 193] width 113 height 51
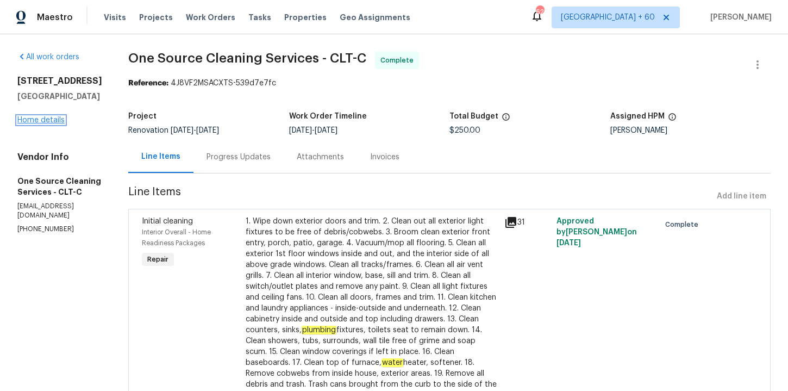
click at [58, 121] on link "Home details" at bounding box center [40, 120] width 47 height 8
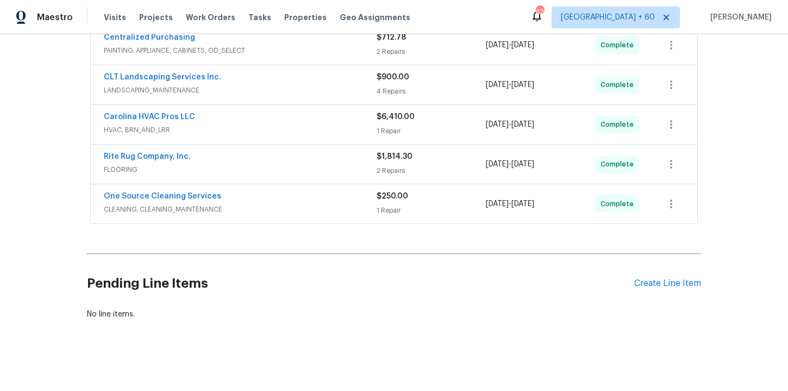
scroll to position [300, 0]
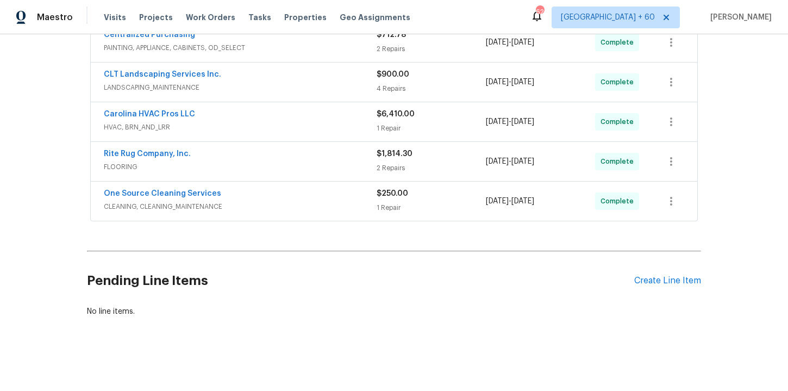
click at [347, 213] on div "One Source Cleaning Services CLEANING, CLEANING_MAINTENANCE" at bounding box center [240, 201] width 273 height 26
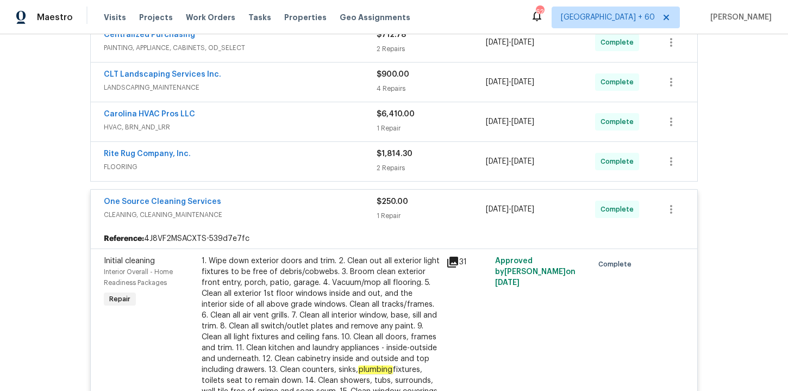
click at [316, 168] on span "FLOORING" at bounding box center [240, 166] width 273 height 11
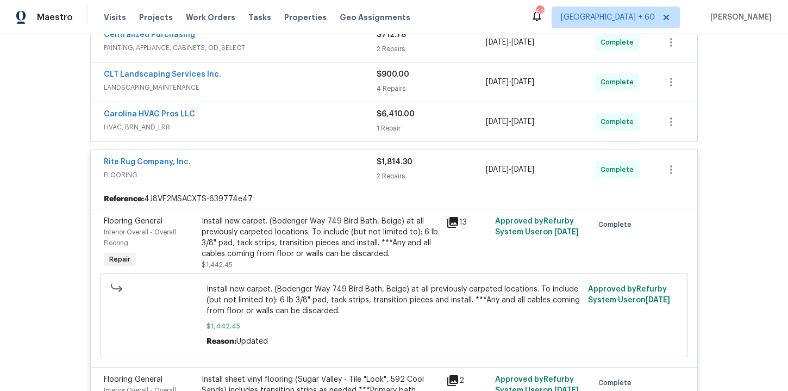
click at [298, 120] on div "Carolina HVAC Pros LLC" at bounding box center [240, 115] width 273 height 13
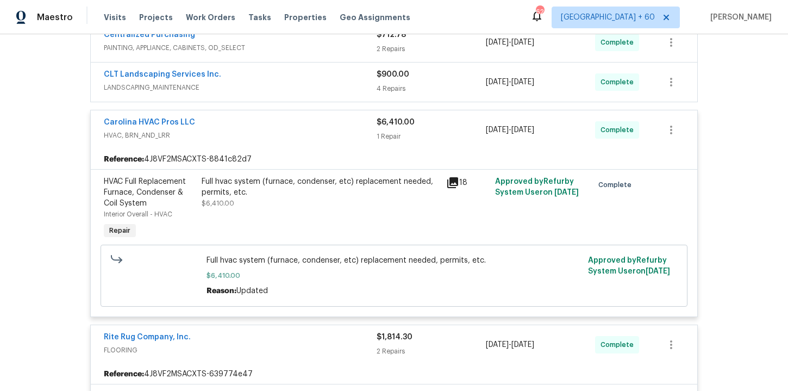
click at [297, 84] on span "LANDSCAPING_MAINTENANCE" at bounding box center [240, 87] width 273 height 11
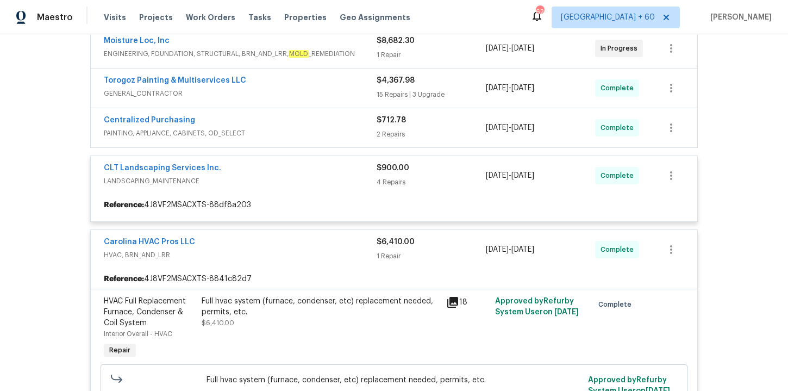
scroll to position [206, 0]
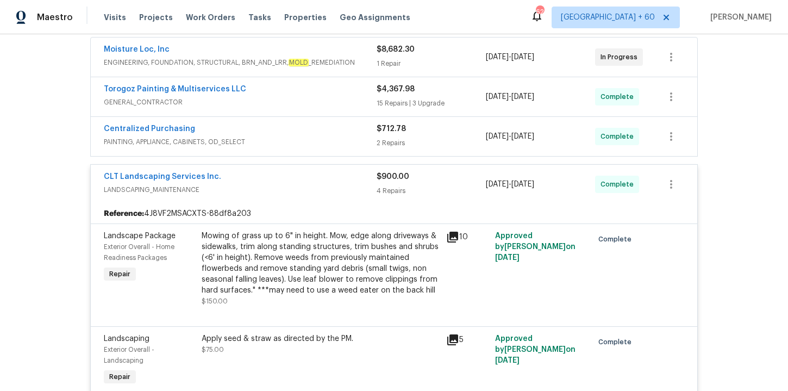
click at [313, 137] on span "PAINTING, APPLIANCE, CABINETS, OD_SELECT" at bounding box center [240, 141] width 273 height 11
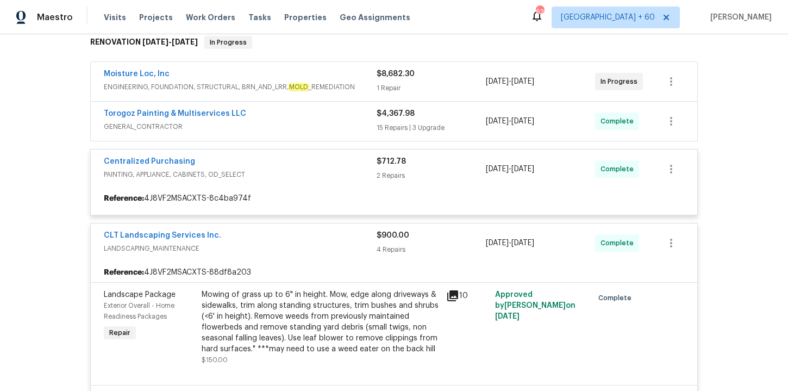
scroll to position [159, 0]
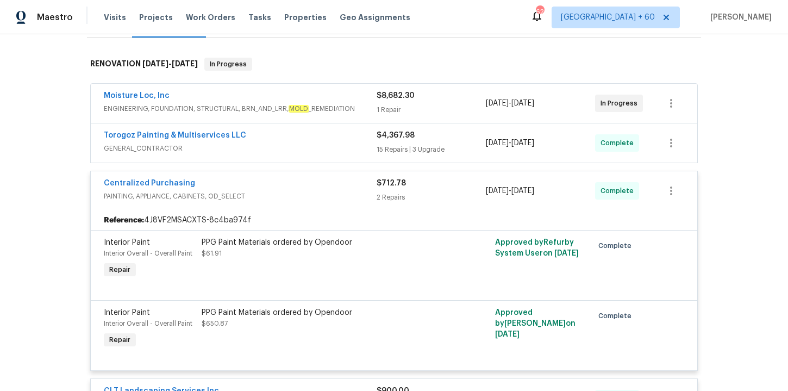
click at [313, 137] on div "Torogoz Painting & Multiservices LLC" at bounding box center [240, 136] width 273 height 13
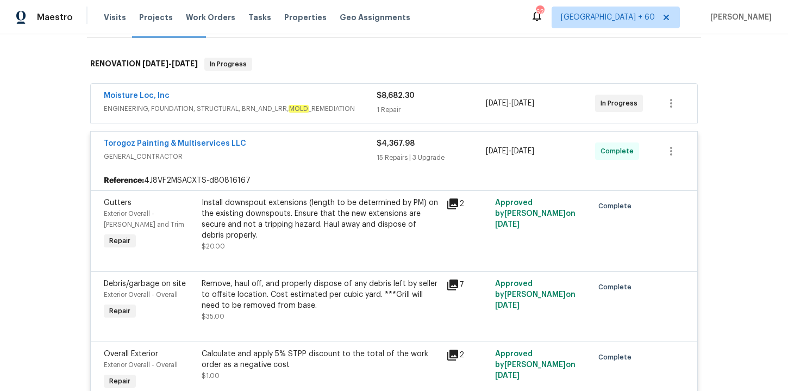
click at [300, 108] on em "MOLD" at bounding box center [299, 109] width 20 height 8
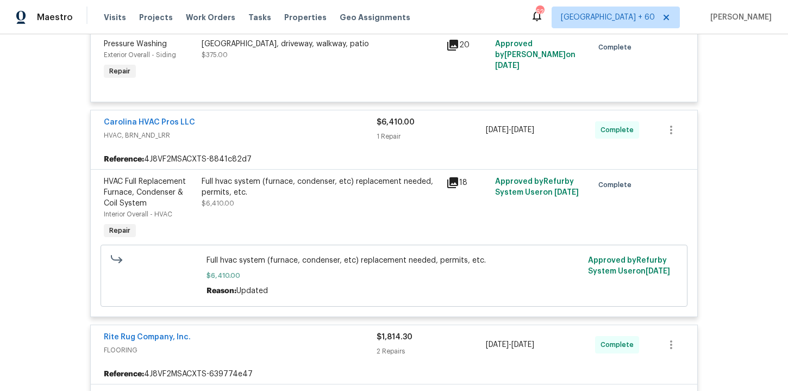
scroll to position [2661, 0]
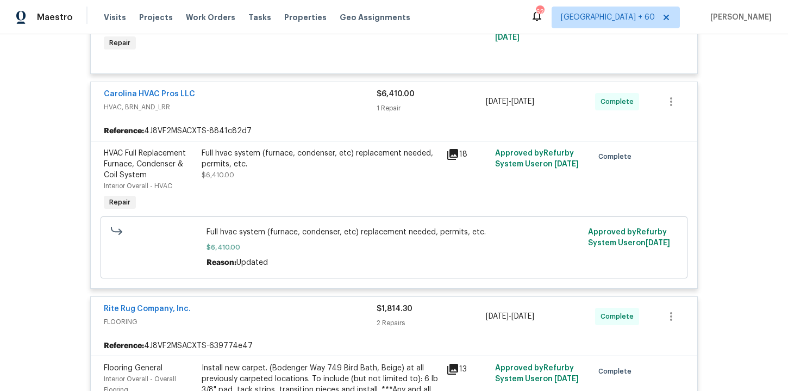
click at [387, 177] on div "Full hvac system (furnace, condenser, etc) replacement needed, permits, etc. $6…" at bounding box center [321, 164] width 238 height 33
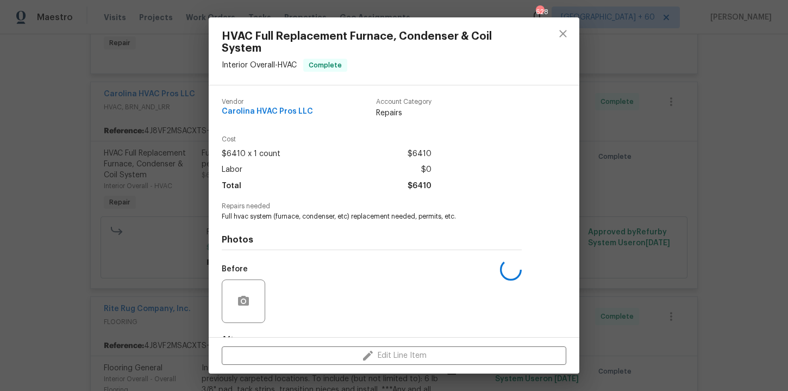
scroll to position [67, 0]
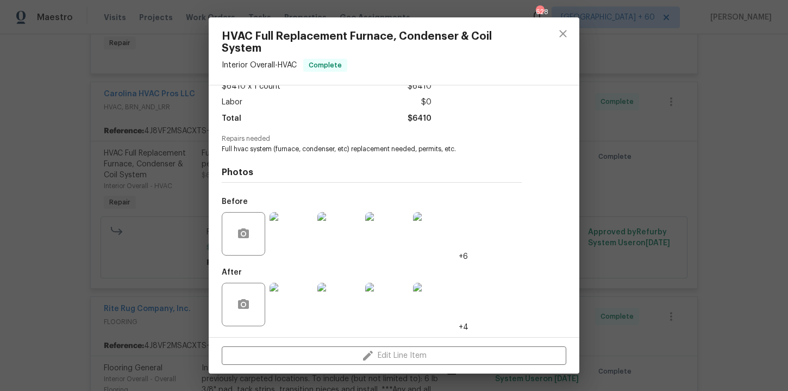
click at [304, 302] on img at bounding box center [291, 304] width 43 height 43
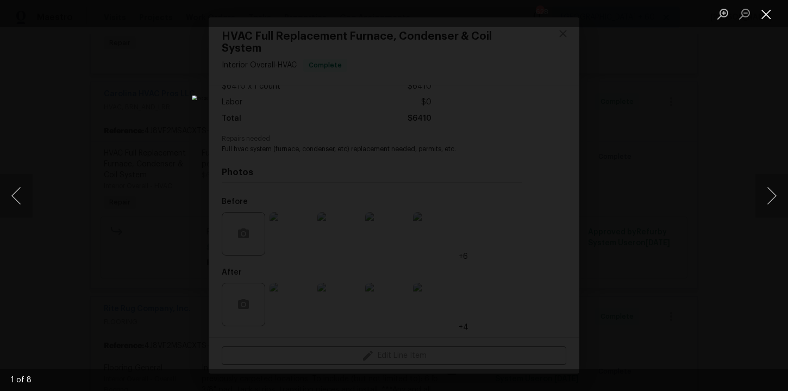
click at [764, 16] on button "Close lightbox" at bounding box center [767, 13] width 22 height 19
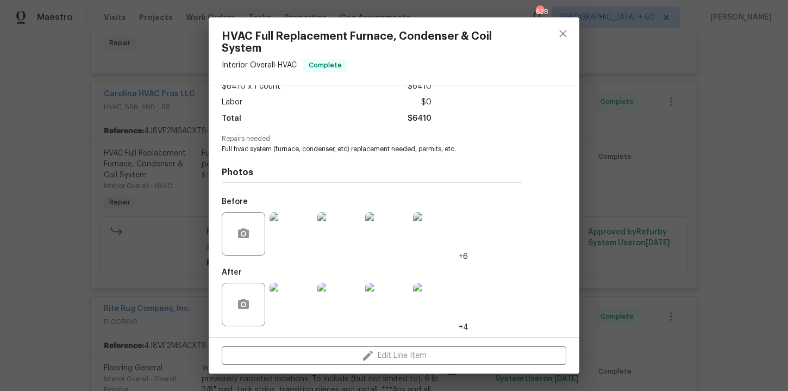
click at [674, 77] on div "HVAC Full Replacement Furnace, Condenser & Coil System Interior Overall - HVAC …" at bounding box center [394, 195] width 788 height 391
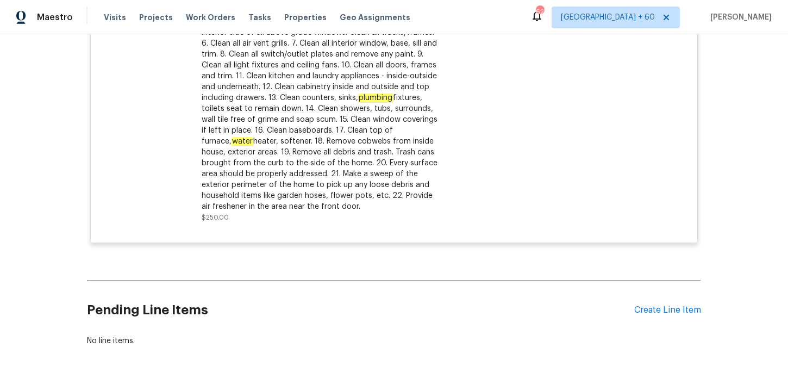
scroll to position [3442, 0]
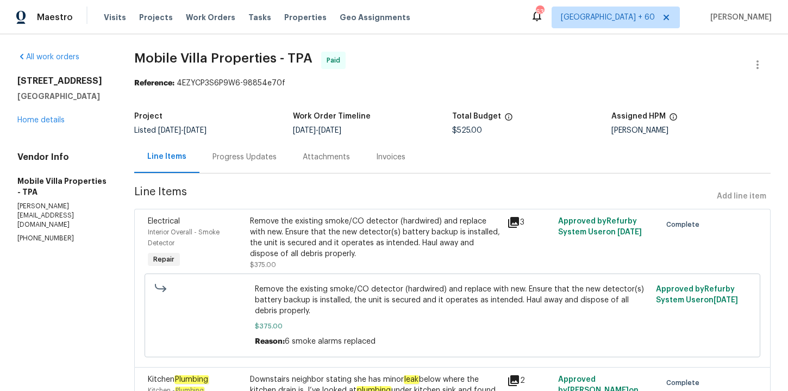
click at [256, 166] on div "Progress Updates" at bounding box center [245, 157] width 90 height 32
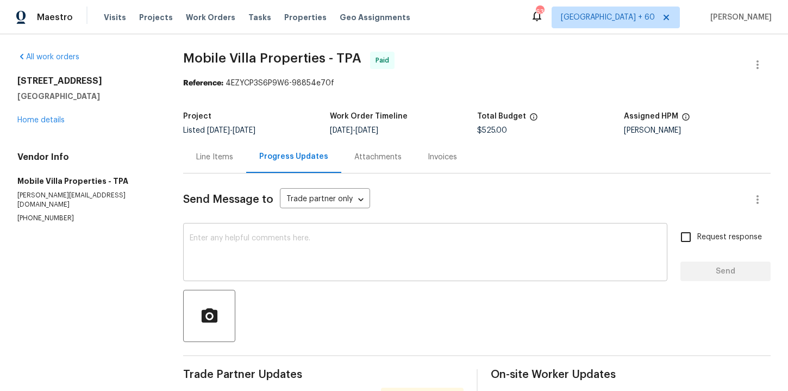
scroll to position [77, 0]
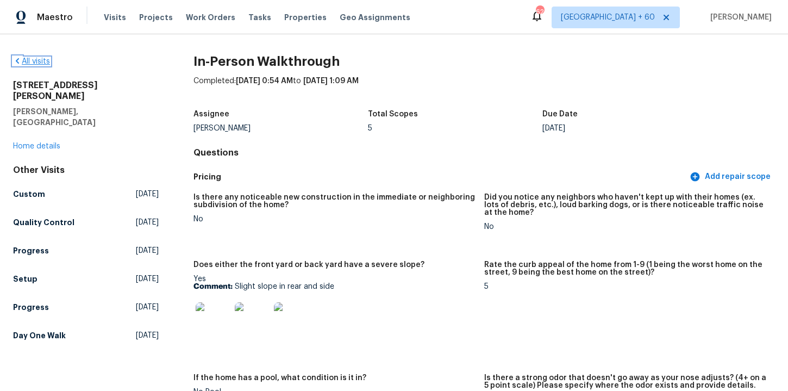
click at [37, 62] on link "All visits" at bounding box center [31, 62] width 37 height 8
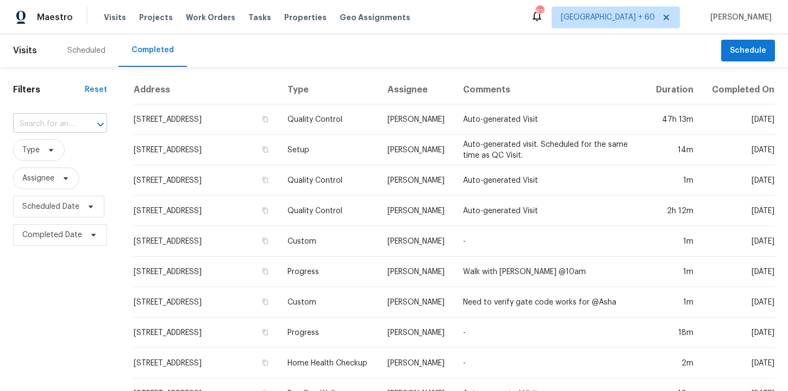
click at [63, 122] on input "text" at bounding box center [45, 124] width 64 height 17
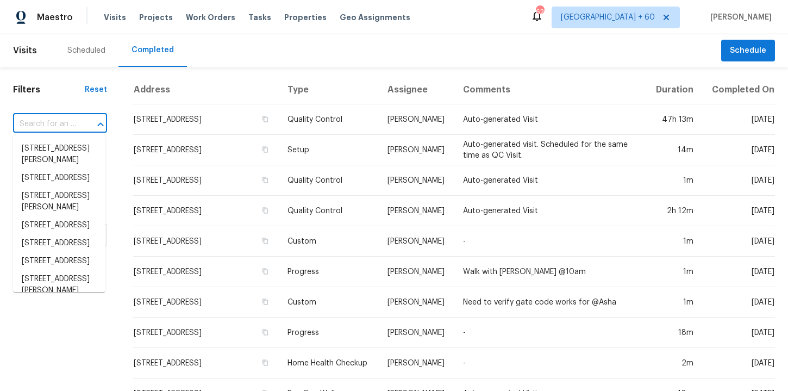
paste input "[STREET_ADDRESS]"
type input "[STREET_ADDRESS]"
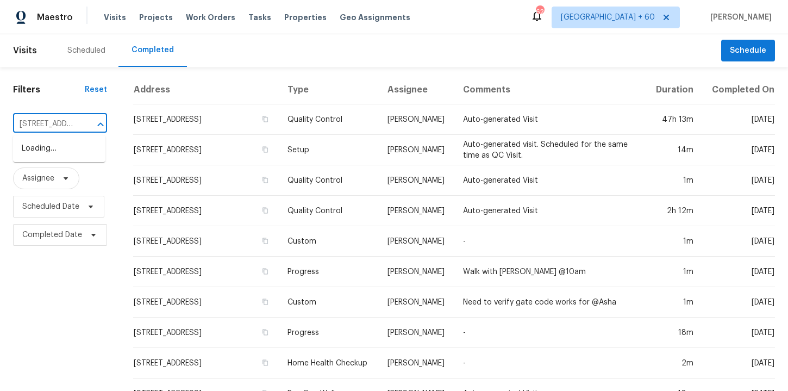
scroll to position [0, 71]
click at [69, 152] on li "[STREET_ADDRESS]" at bounding box center [59, 149] width 92 height 18
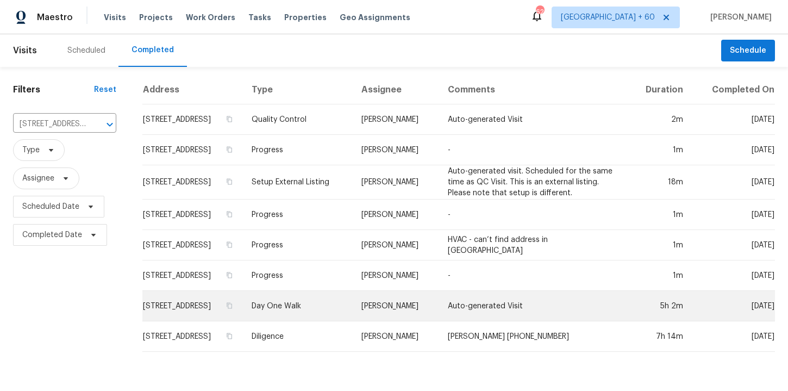
click at [336, 307] on td "Day One Walk" at bounding box center [298, 306] width 110 height 30
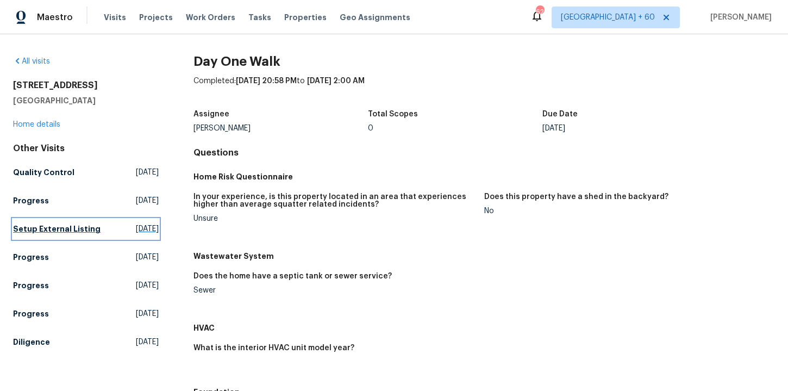
click at [72, 226] on h5 "Setup External Listing" at bounding box center [57, 228] width 88 height 11
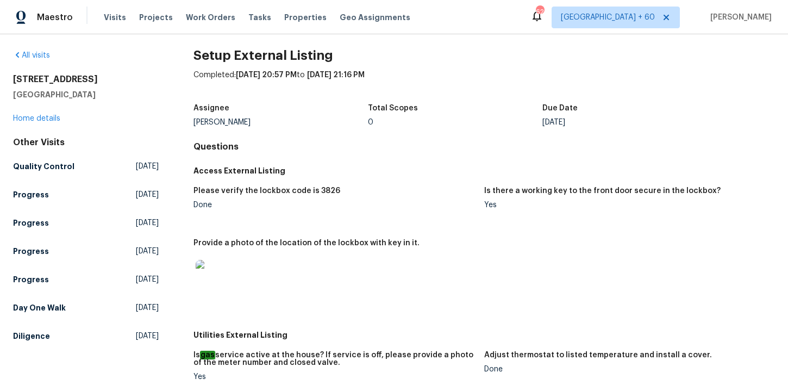
scroll to position [46, 0]
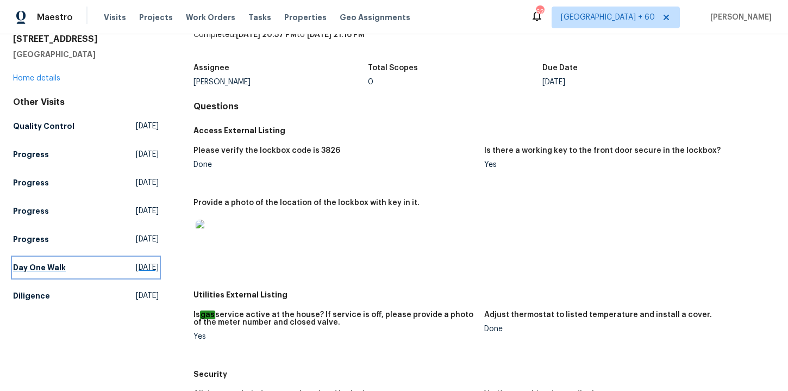
click at [58, 274] on link "Day One Walk [DATE]" at bounding box center [86, 268] width 146 height 20
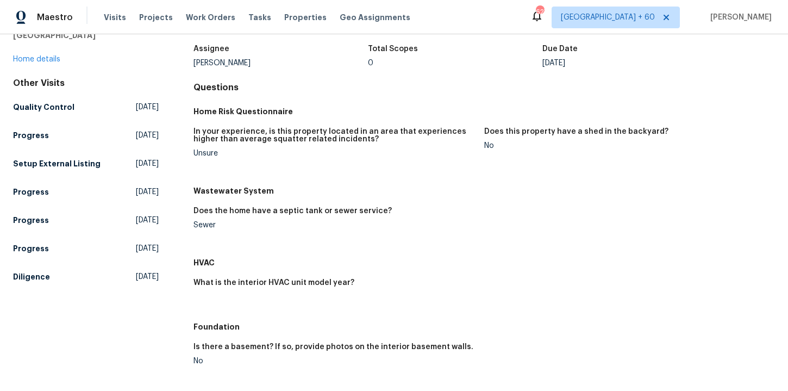
scroll to position [66, 0]
